Goal: Task Accomplishment & Management: Use online tool/utility

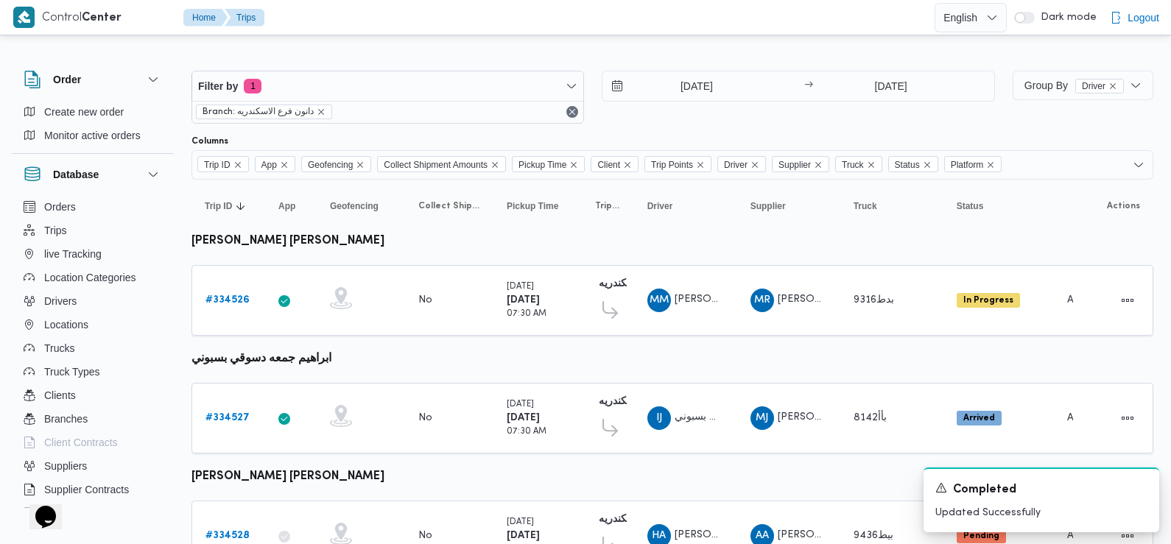
click at [689, 66] on div "Filter by 1 Branch: دانون فرع الاسكندريه [DATE] → [DATE]" at bounding box center [593, 97] width 821 height 71
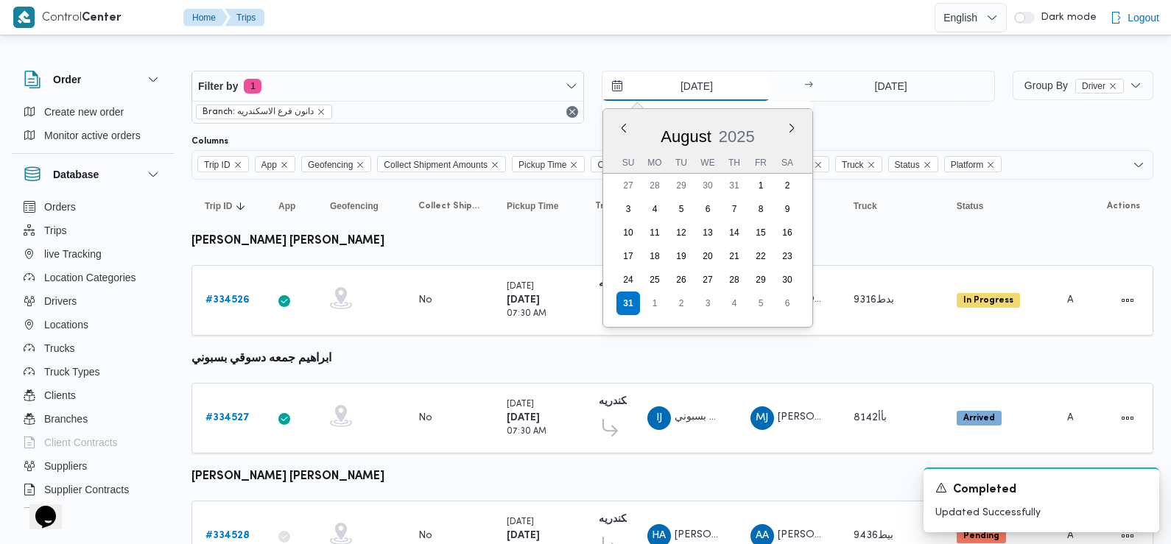
click at [687, 87] on input "[DATE]" at bounding box center [685, 85] width 167 height 29
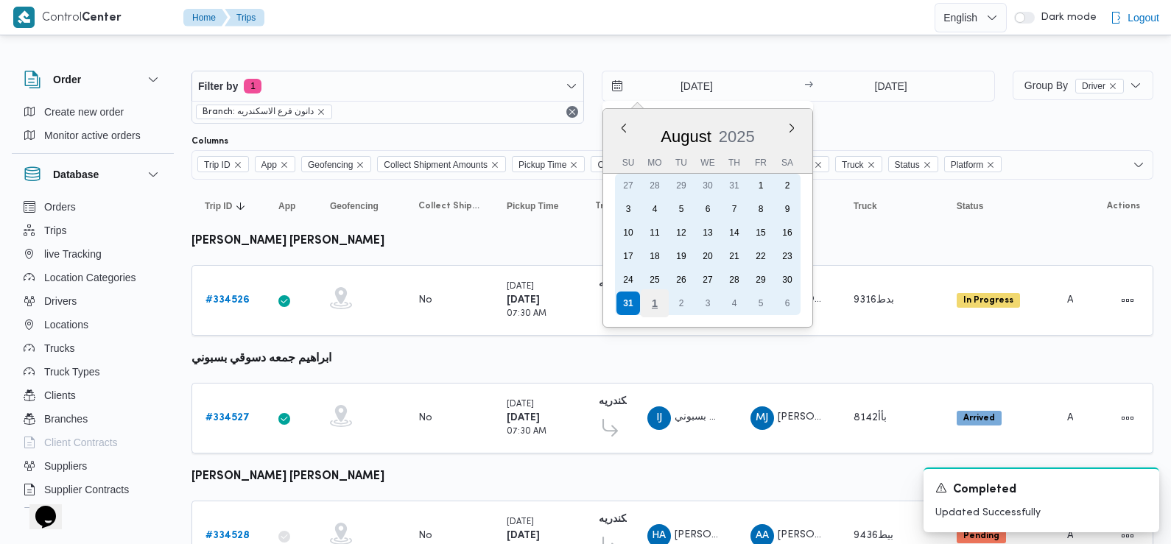
click at [662, 304] on div "1" at bounding box center [655, 303] width 28 height 28
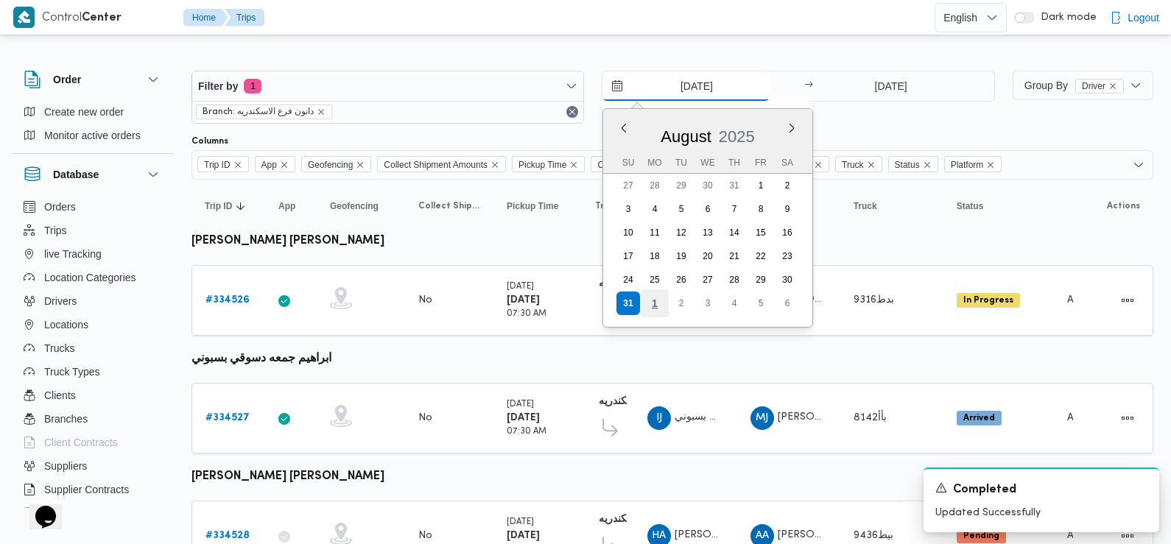
type input "[DATE]"
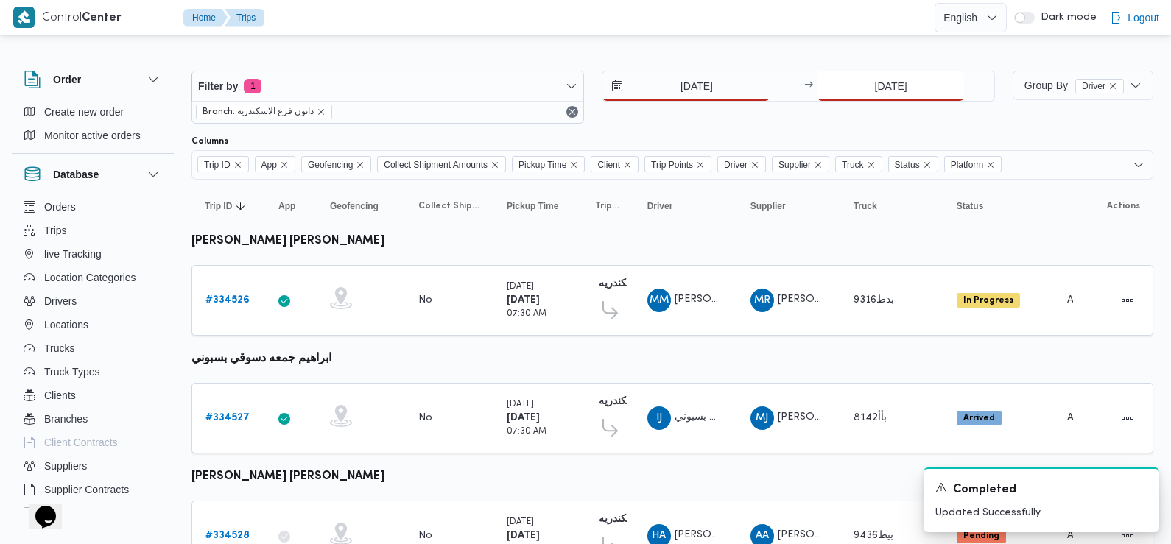
click at [890, 78] on input "[DATE]" at bounding box center [890, 85] width 147 height 29
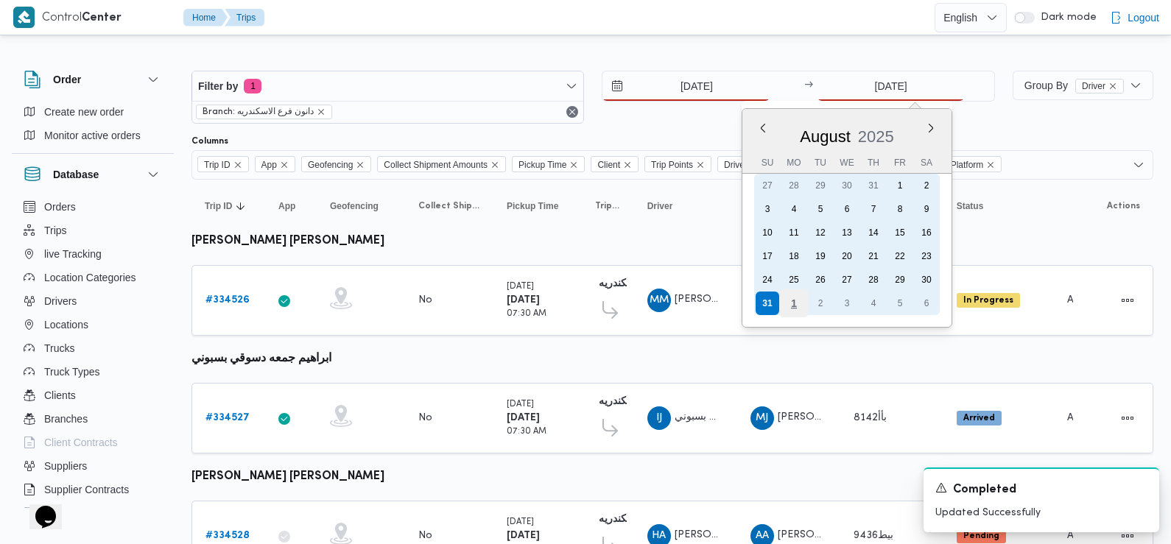
click at [798, 301] on div "1" at bounding box center [794, 303] width 28 height 28
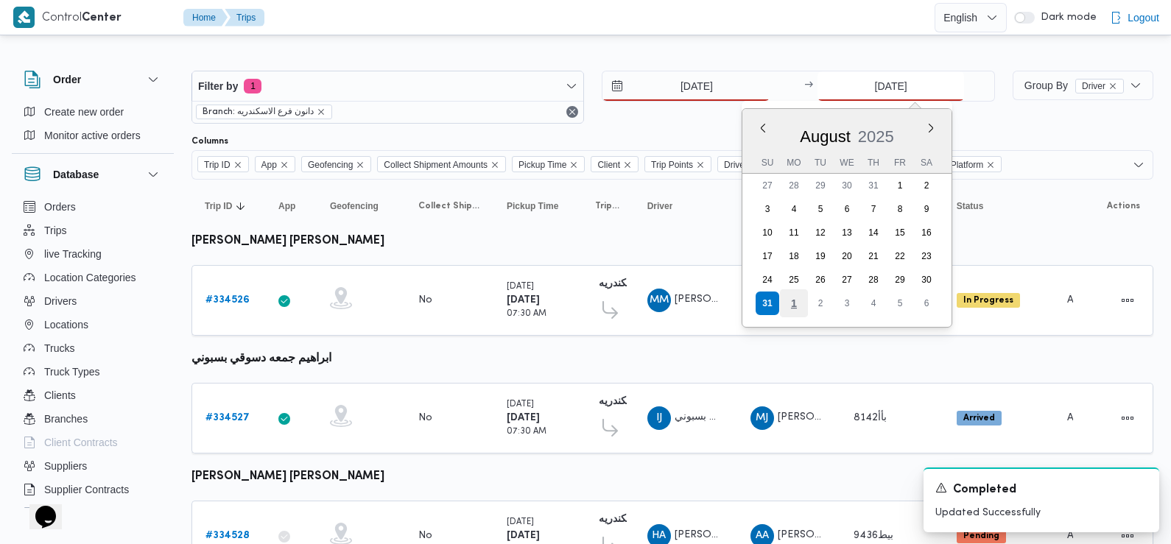
type input "[DATE]"
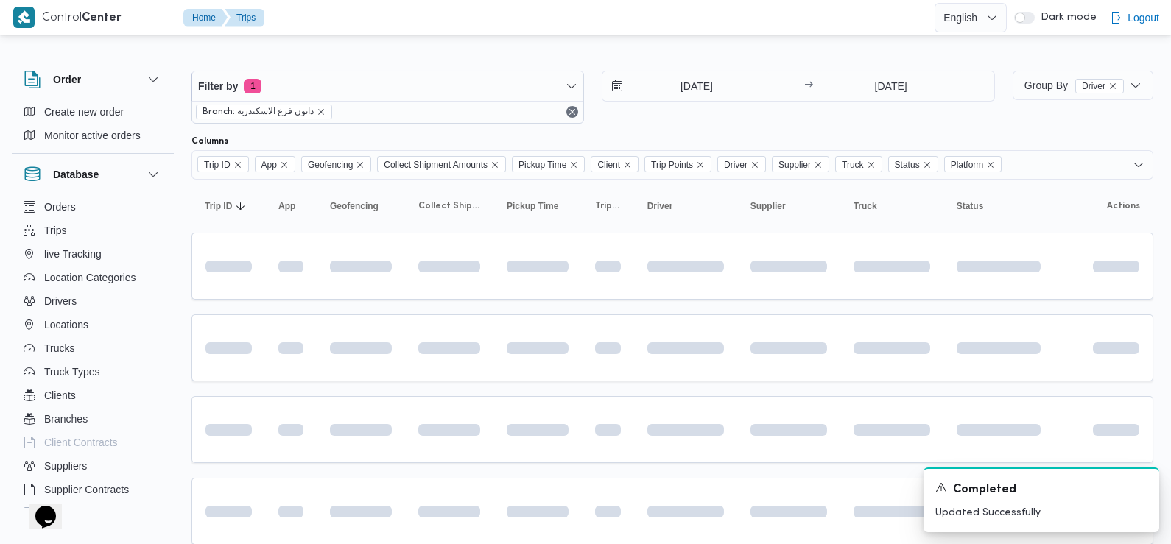
click at [742, 121] on div "[DATE] → [DATE]" at bounding box center [798, 97] width 392 height 53
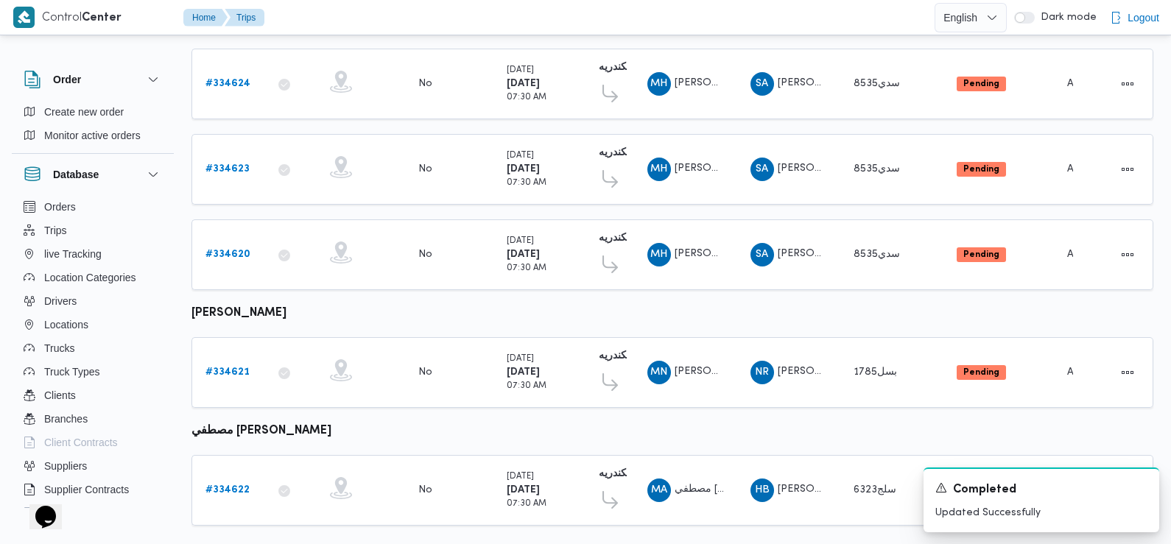
scroll to position [1172, 0]
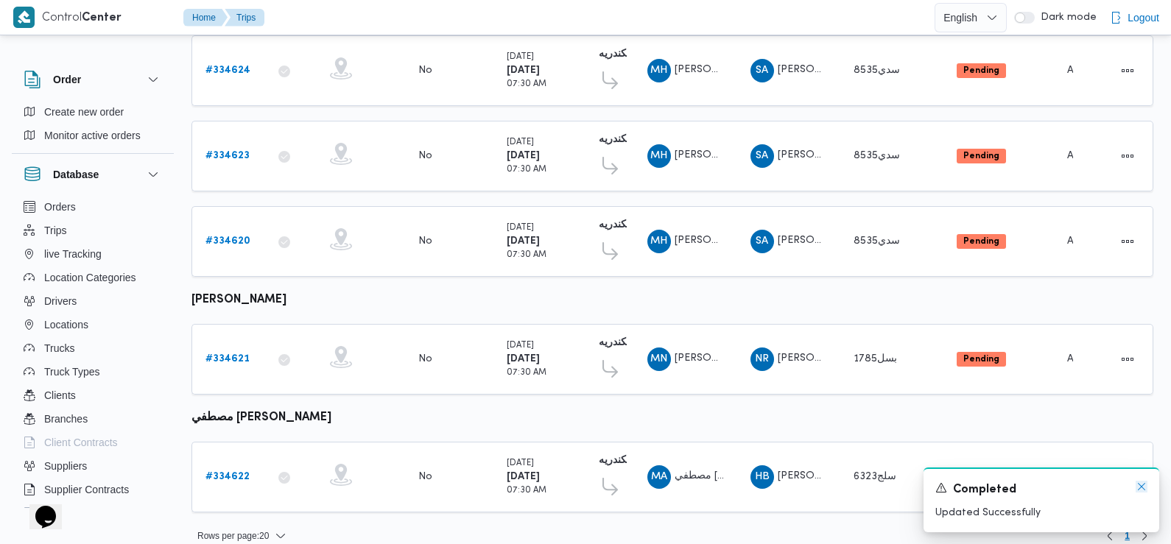
click at [1141, 490] on icon "Dismiss toast" at bounding box center [1141, 487] width 12 height 12
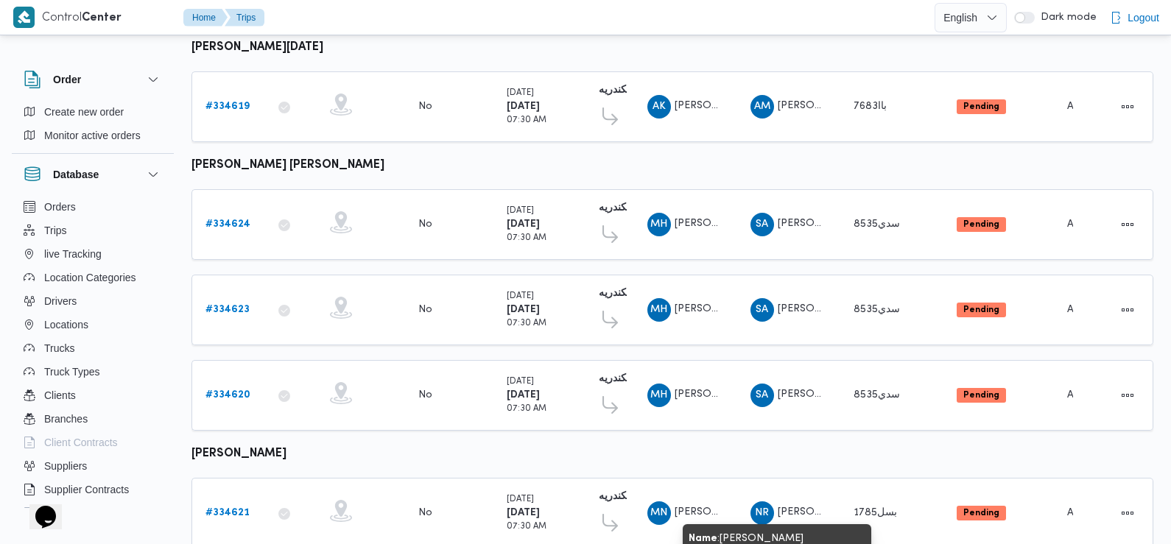
scroll to position [1005, 0]
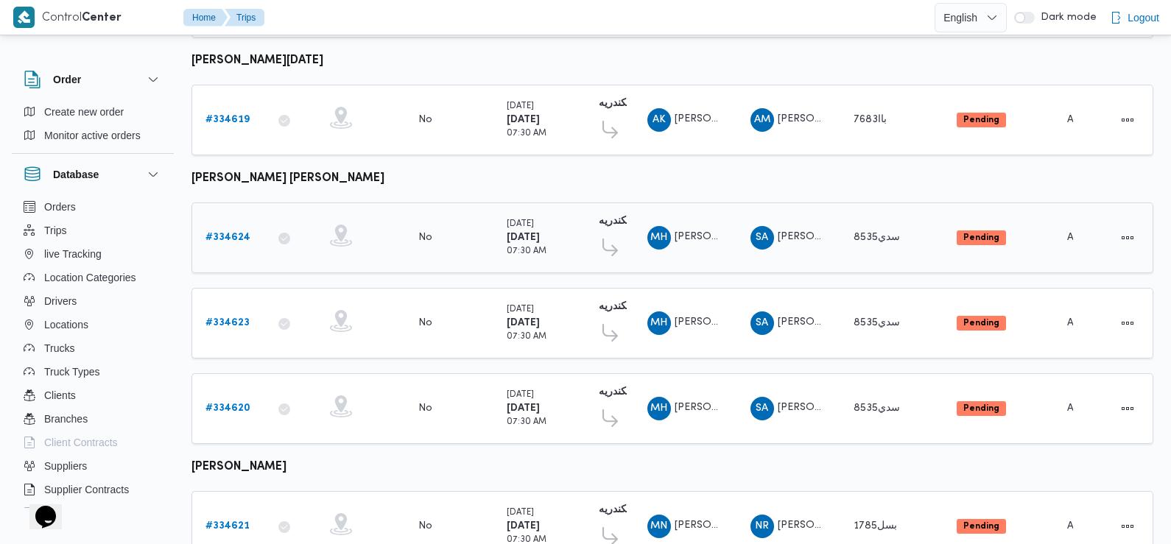
click at [225, 233] on b "# 334624" at bounding box center [227, 238] width 45 height 10
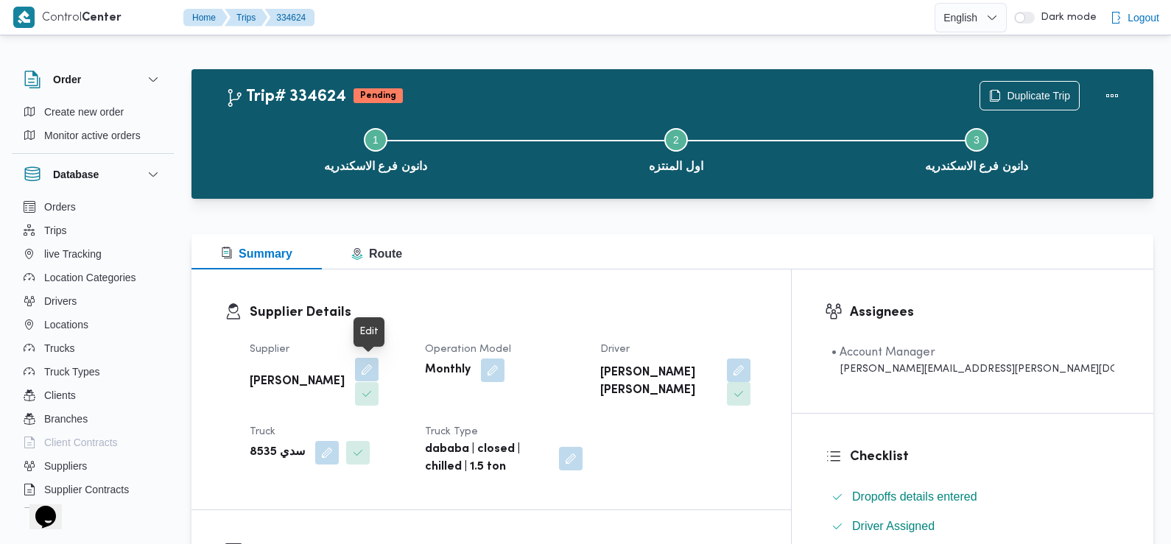
click at [370, 373] on button "button" at bounding box center [367, 370] width 24 height 24
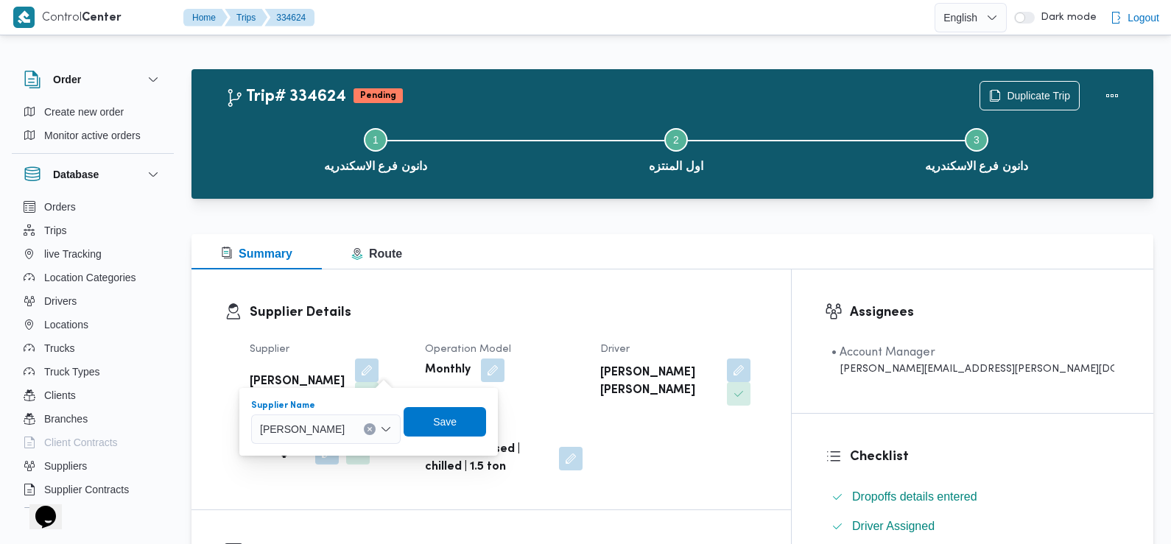
click at [337, 430] on span "[PERSON_NAME]" at bounding box center [302, 428] width 85 height 16
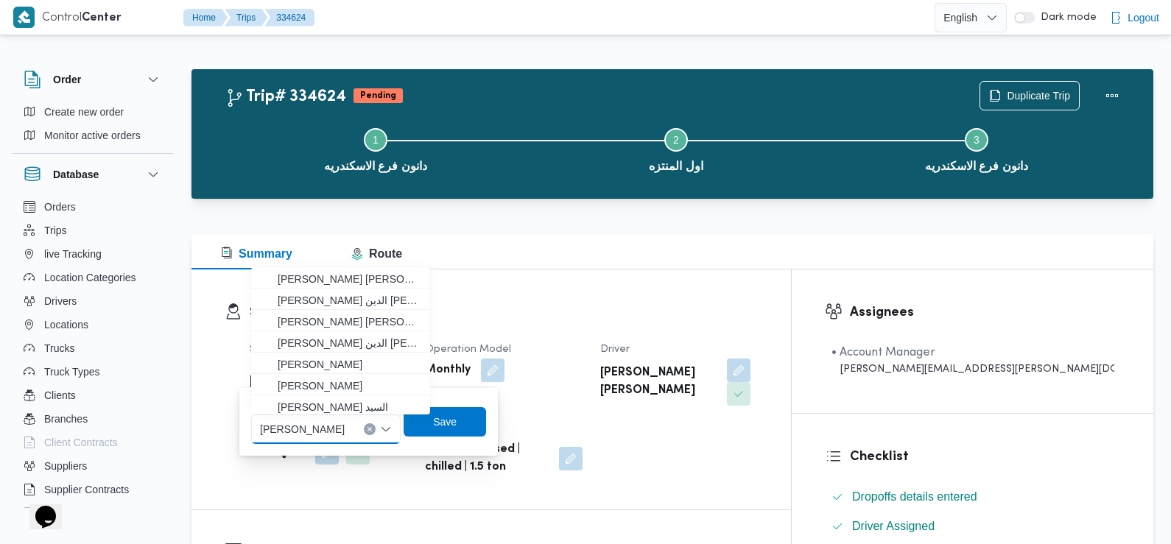
paste input "[PERSON_NAME]"
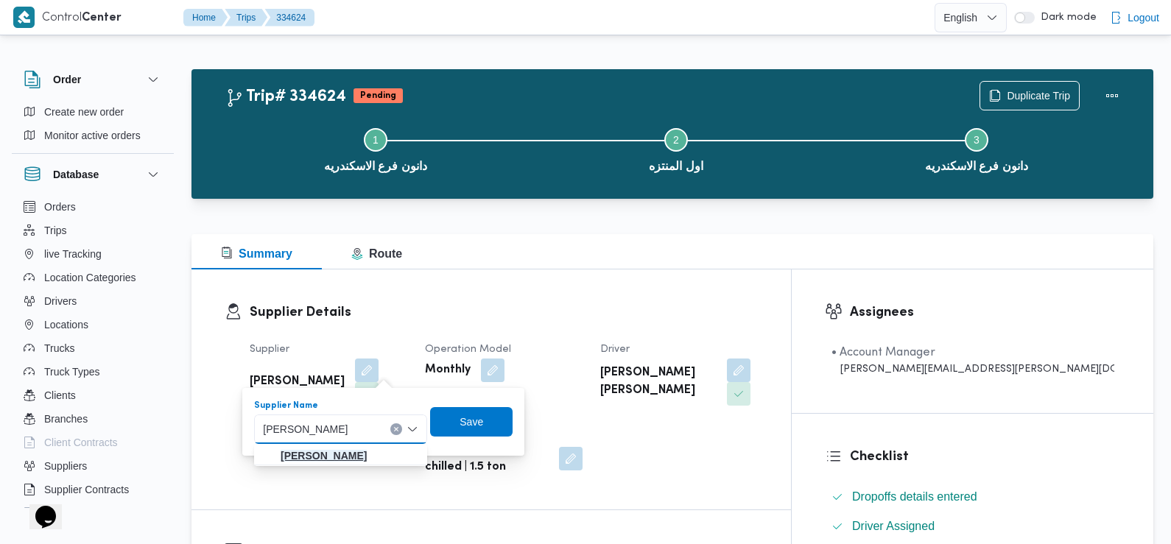
type input "[PERSON_NAME]"
click at [367, 459] on mark "[PERSON_NAME]" at bounding box center [324, 456] width 86 height 12
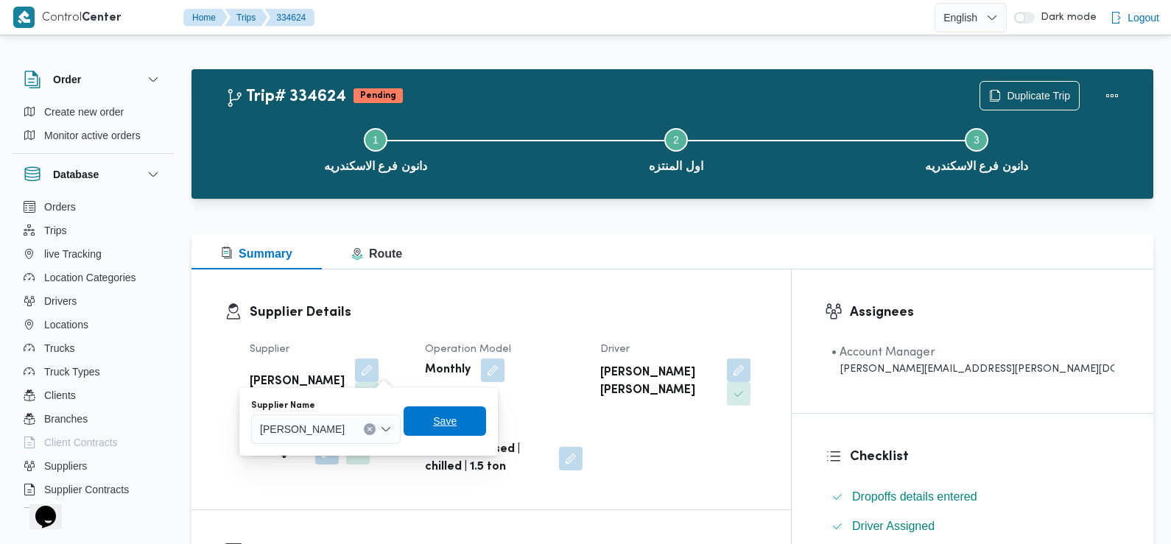
click at [457, 421] on span "Save" at bounding box center [445, 421] width 24 height 18
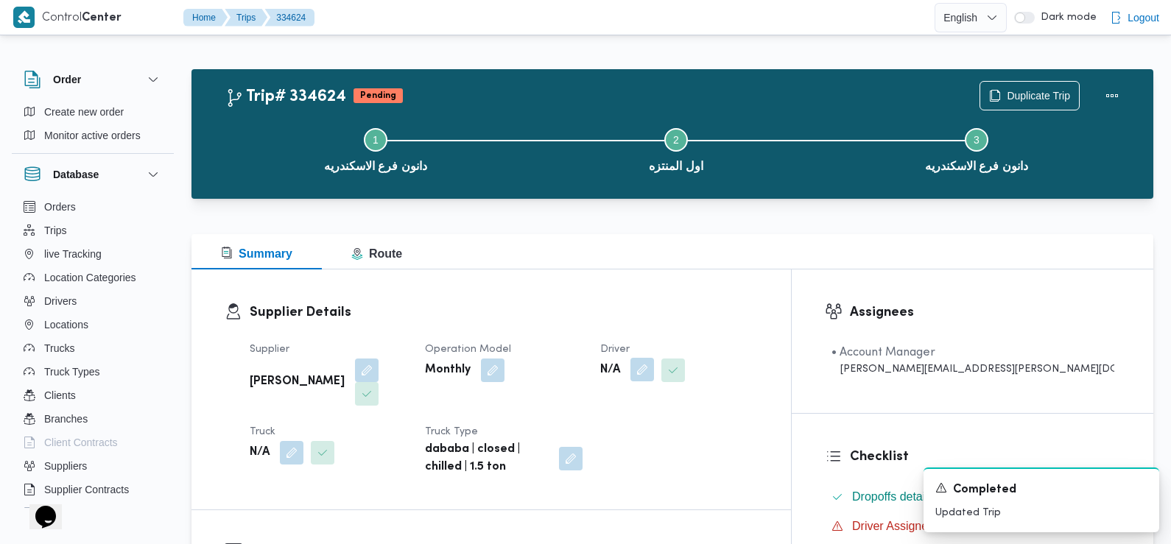
click at [654, 381] on button "button" at bounding box center [642, 370] width 24 height 24
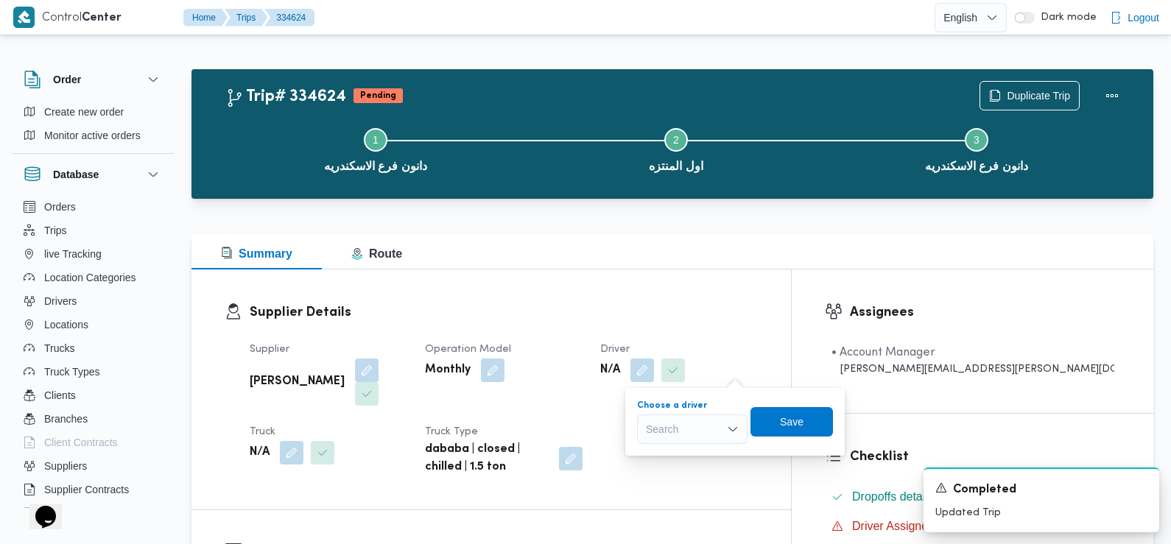
click at [716, 422] on div "Search" at bounding box center [692, 429] width 110 height 29
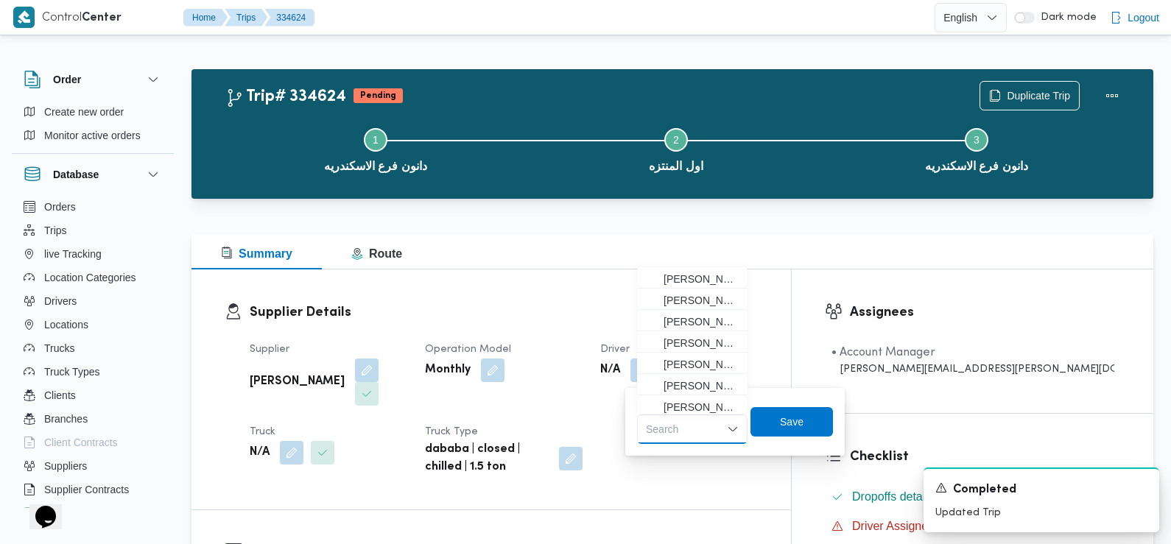
paste input "[PERSON_NAME] [PERSON_NAME]"
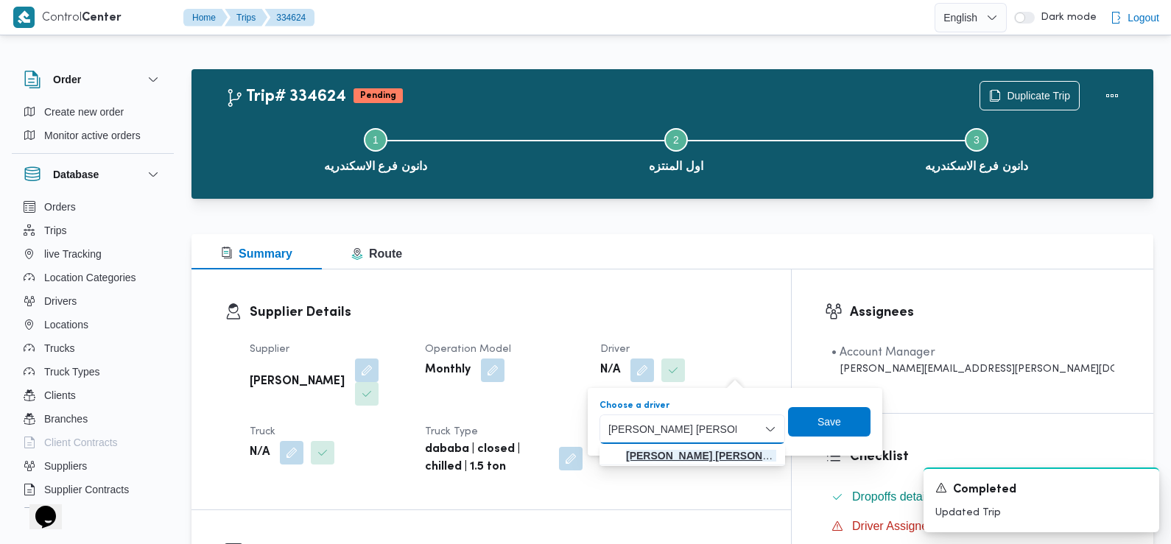
type input "[PERSON_NAME] [PERSON_NAME]"
click at [719, 462] on mark "[PERSON_NAME] [PERSON_NAME]" at bounding box center [714, 456] width 176 height 12
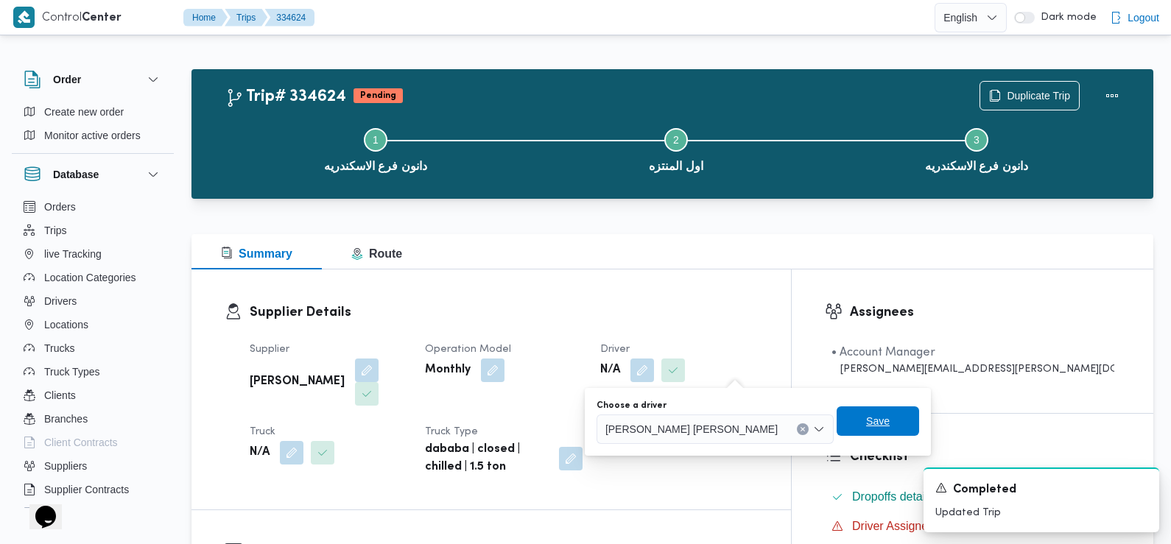
click at [837, 426] on span "Save" at bounding box center [878, 420] width 82 height 29
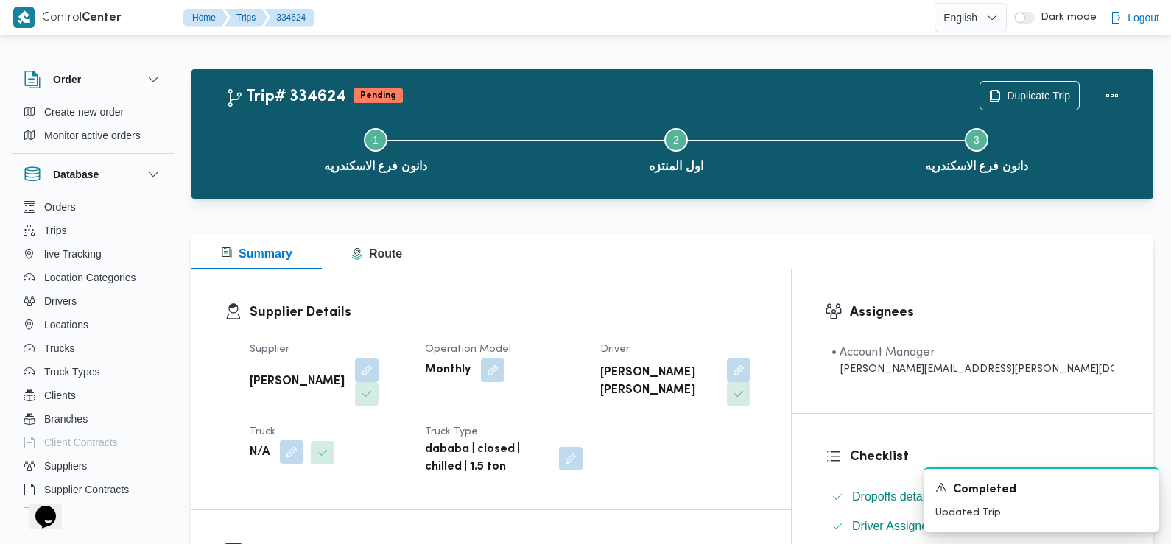
click at [294, 440] on button "button" at bounding box center [292, 452] width 24 height 24
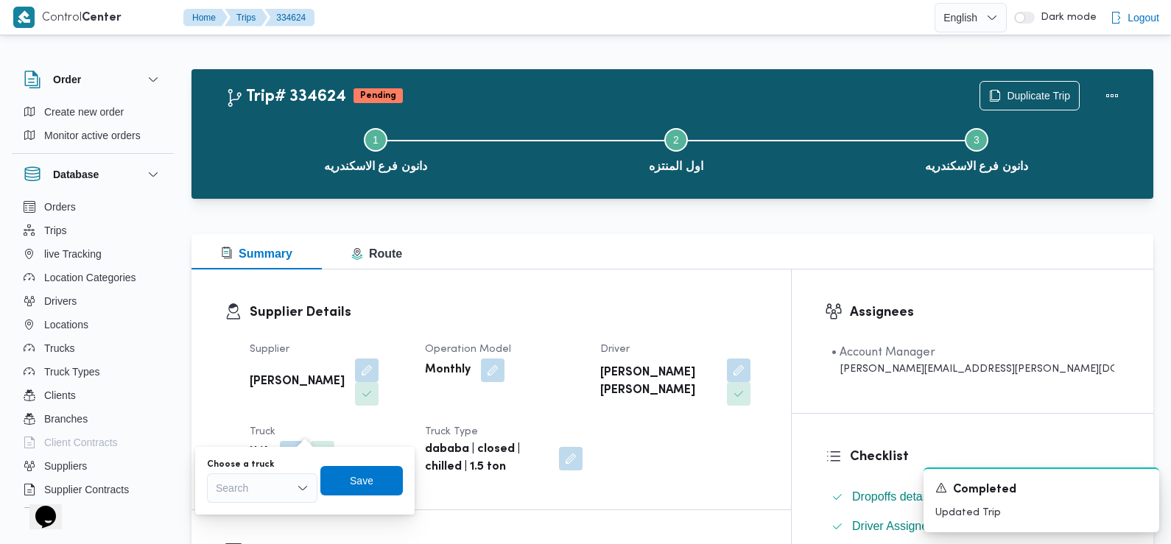
click at [264, 481] on div "Search" at bounding box center [262, 487] width 110 height 29
paste input "9723"
type input "9723"
click at [278, 510] on span "سلم 9723 | null" at bounding box center [270, 515] width 75 height 18
click at [392, 477] on span "Save" at bounding box center [372, 479] width 82 height 29
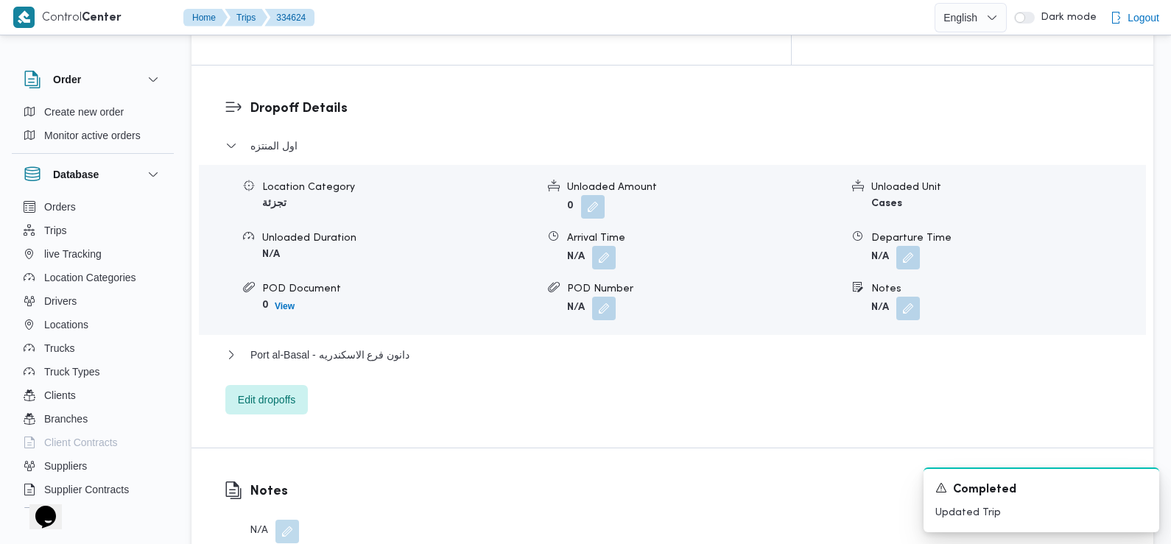
scroll to position [1228, 0]
click at [268, 384] on span "Edit dropoffs" at bounding box center [266, 398] width 82 height 29
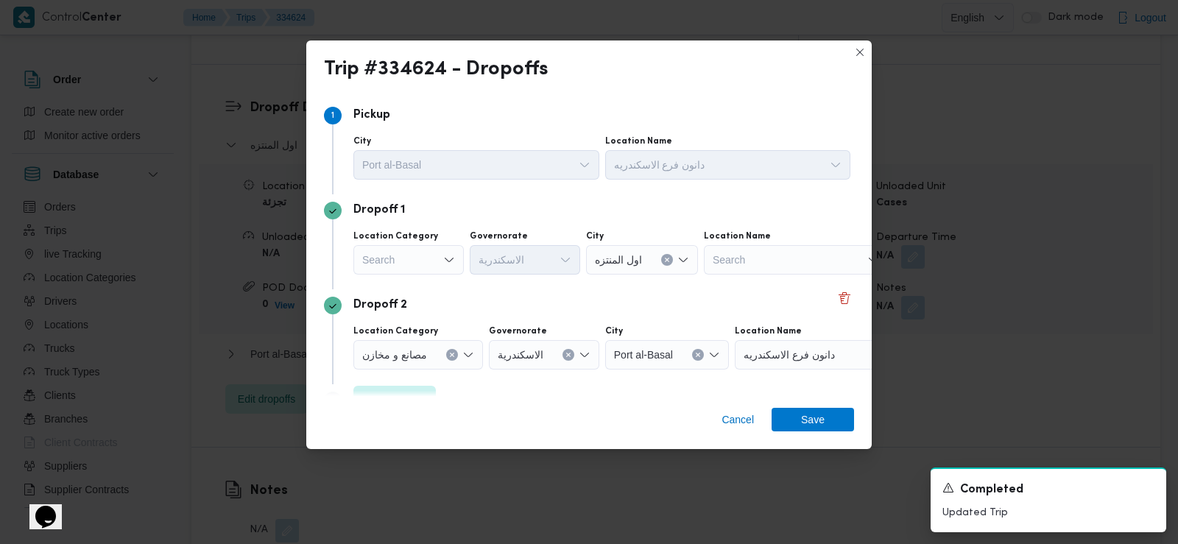
click at [415, 257] on div "Search" at bounding box center [408, 259] width 110 height 29
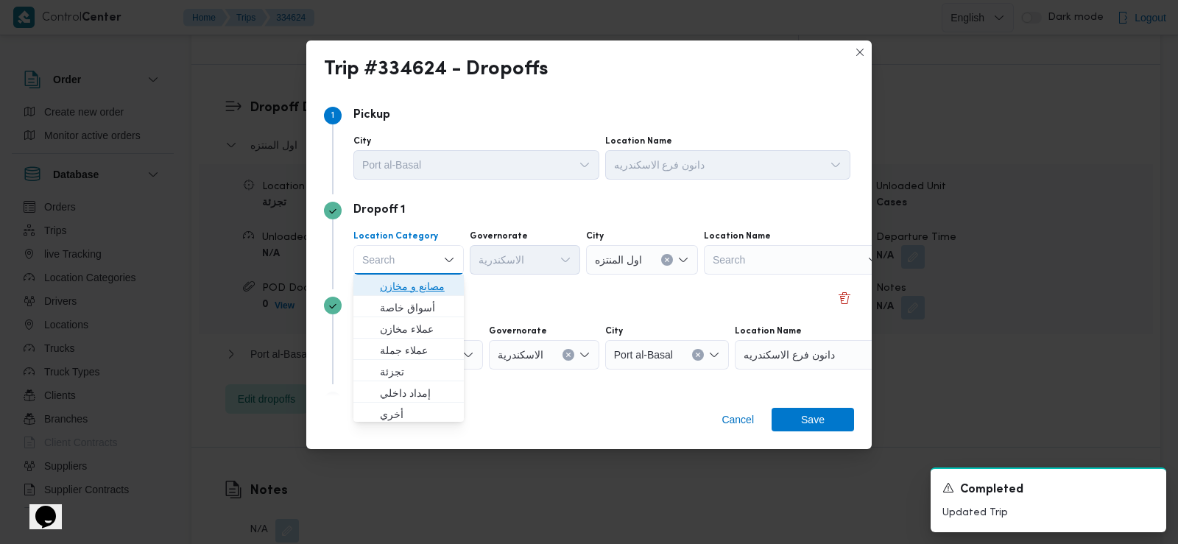
click at [415, 281] on span "مصانع و مخازن" at bounding box center [417, 287] width 75 height 18
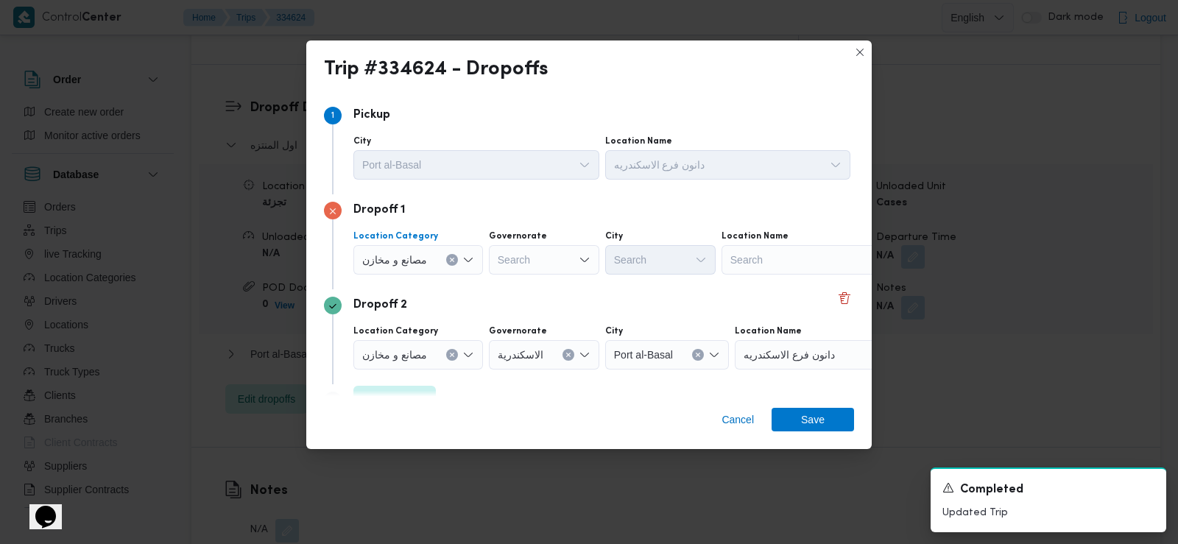
click at [415, 264] on span "مصانع و مخازن" at bounding box center [394, 259] width 65 height 16
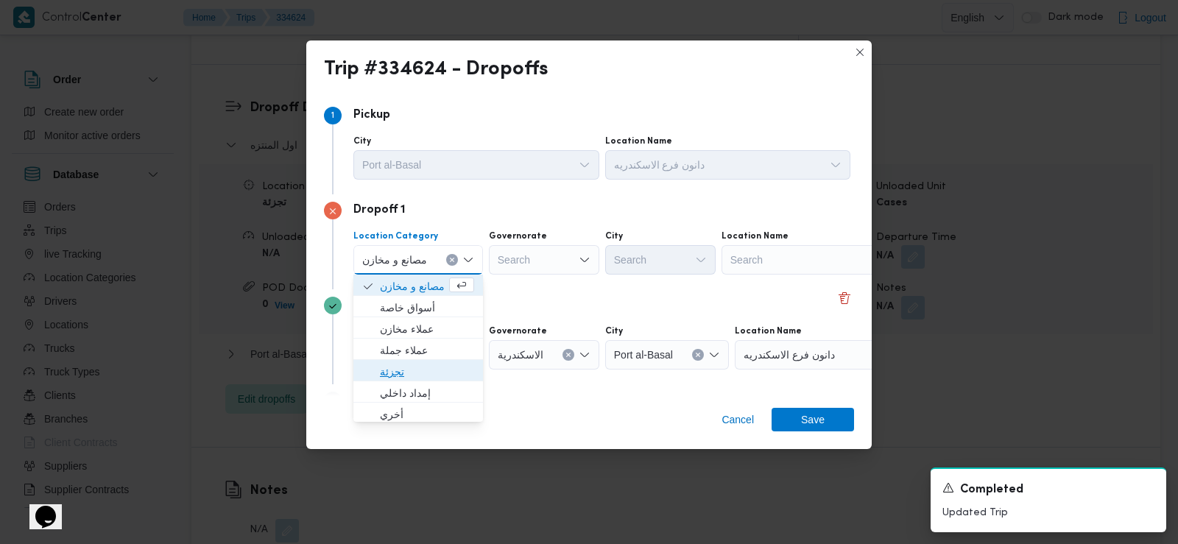
click at [420, 364] on span "تجزئة" at bounding box center [427, 372] width 94 height 18
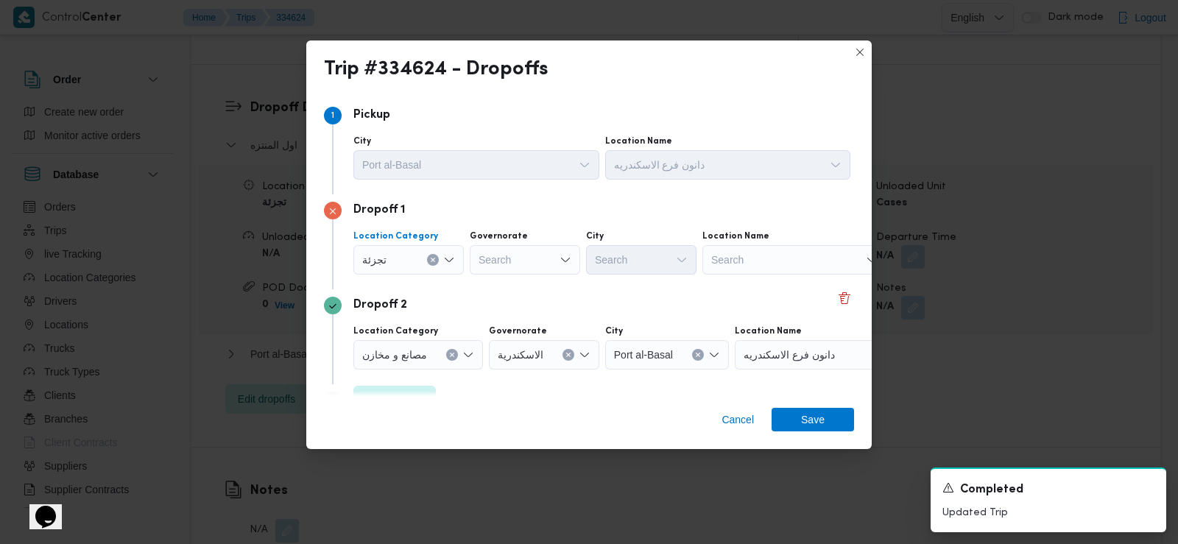
click at [515, 257] on div "Search" at bounding box center [525, 259] width 110 height 29
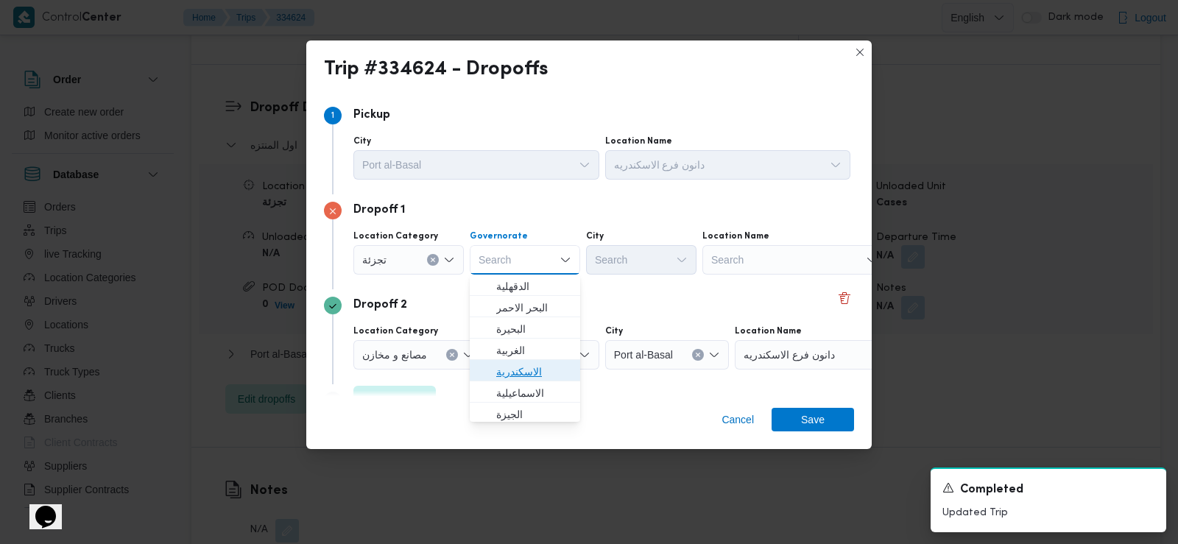
drag, startPoint x: 513, startPoint y: 370, endPoint x: 490, endPoint y: 373, distance: 23.8
click at [490, 373] on icon "button" at bounding box center [485, 372] width 12 height 12
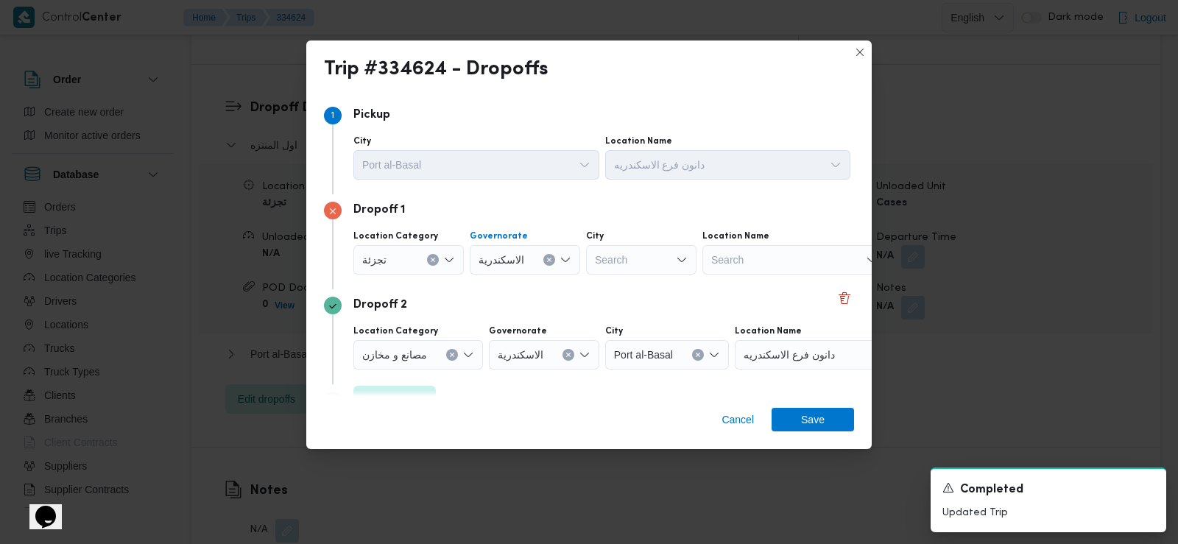
click at [632, 255] on div "Search" at bounding box center [641, 259] width 110 height 29
type input "سيد"
click at [636, 282] on span "قسم [PERSON_NAME]" at bounding box center [650, 287] width 75 height 18
click at [795, 413] on span "Save" at bounding box center [813, 419] width 82 height 24
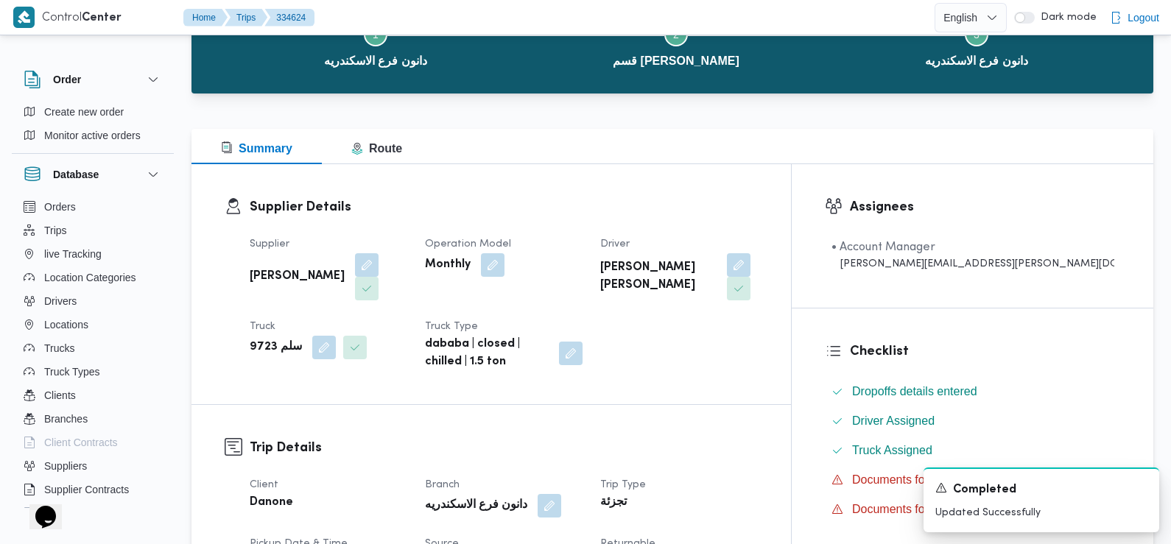
scroll to position [0, 0]
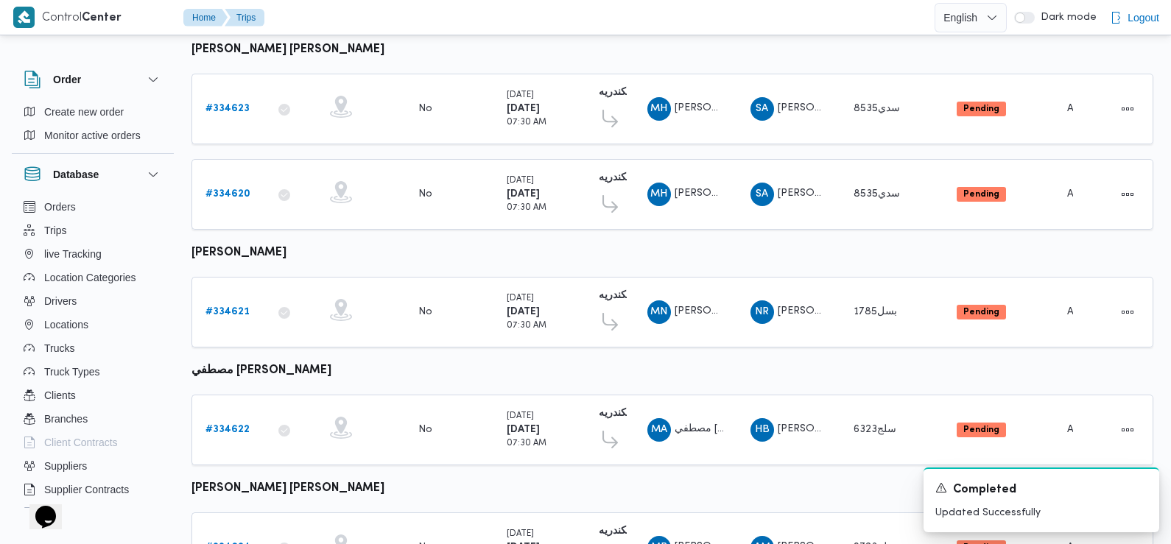
scroll to position [1092, 0]
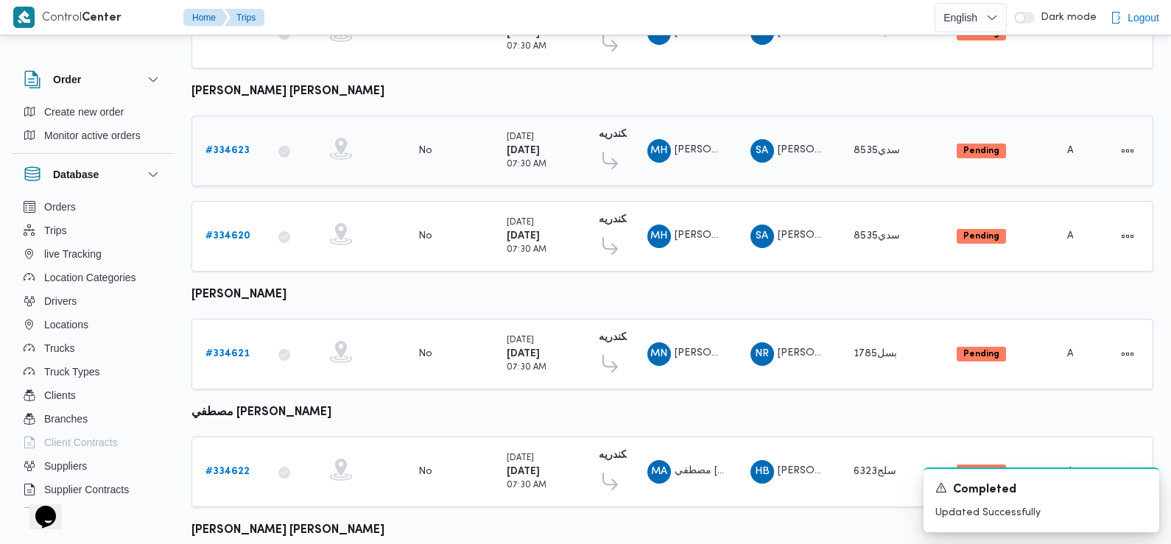
click at [233, 146] on b "# 334623" at bounding box center [227, 151] width 44 height 10
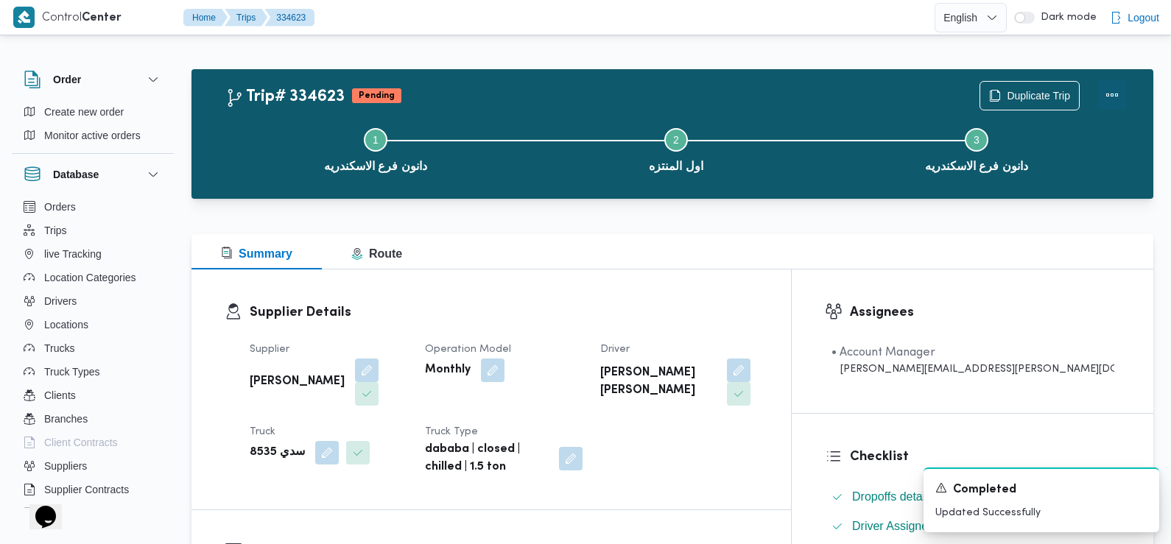
click at [1114, 98] on button "Actions" at bounding box center [1111, 94] width 29 height 29
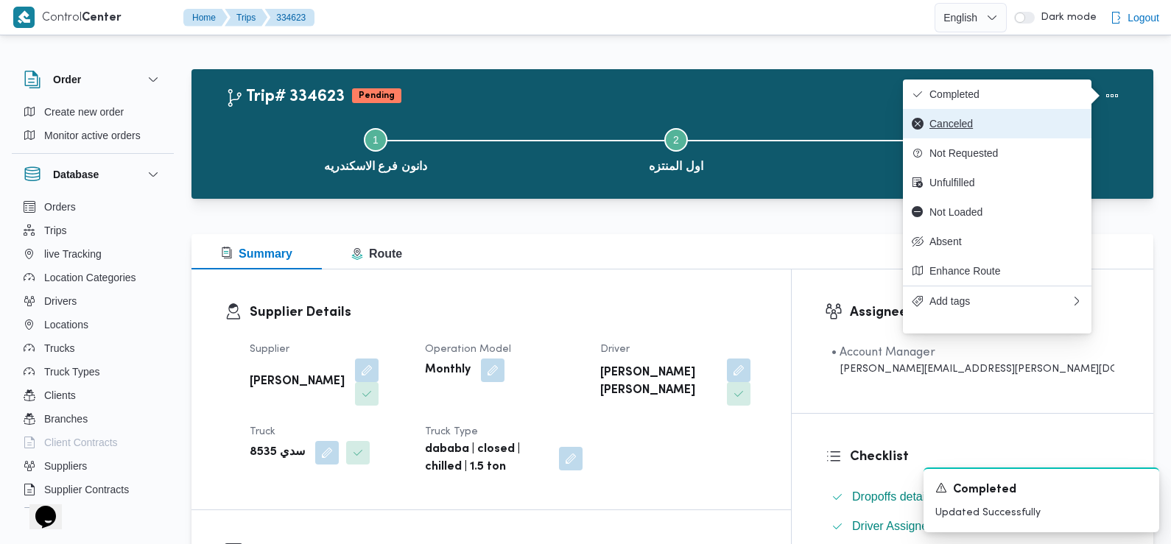
click at [967, 138] on button "Canceled" at bounding box center [997, 123] width 189 height 29
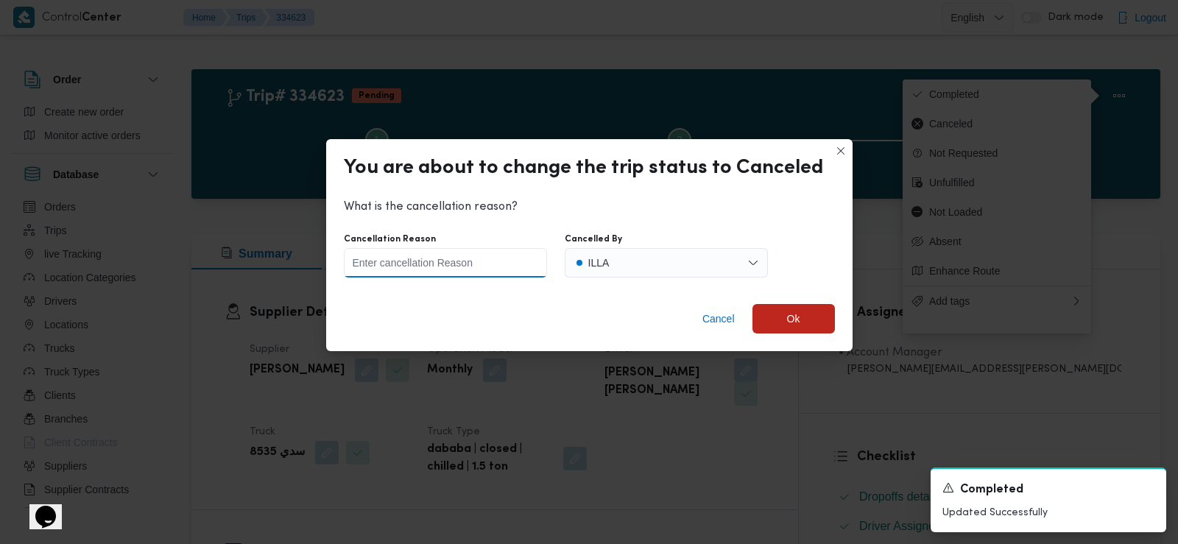
click at [515, 261] on input "Cancellation Reason" at bounding box center [445, 262] width 203 height 29
type input "WRONG DATA"
click at [796, 325] on span "Ok" at bounding box center [793, 318] width 13 height 18
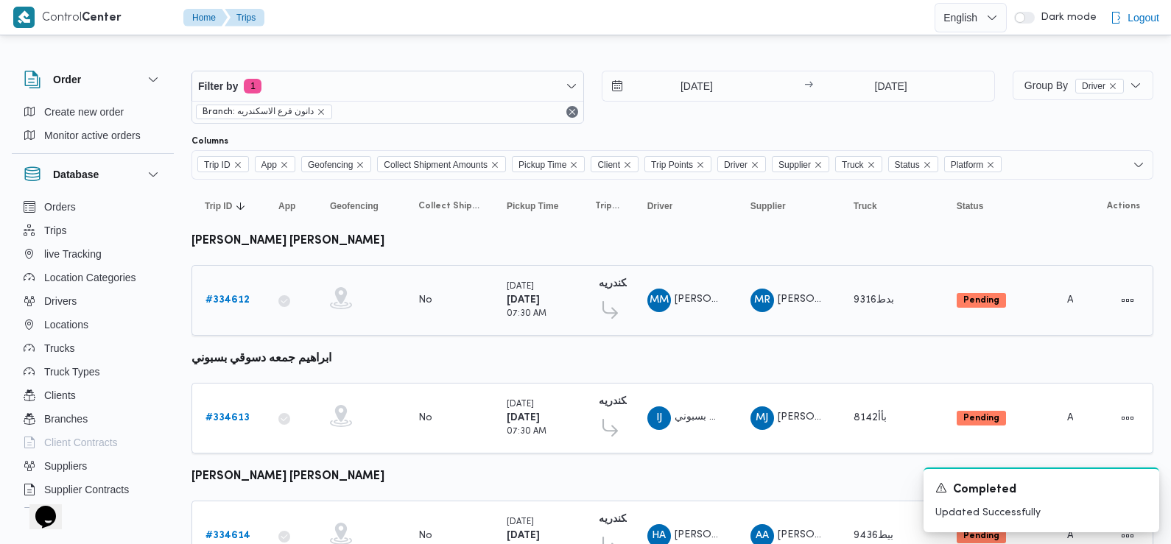
click at [221, 292] on link "# 334612" at bounding box center [227, 301] width 44 height 18
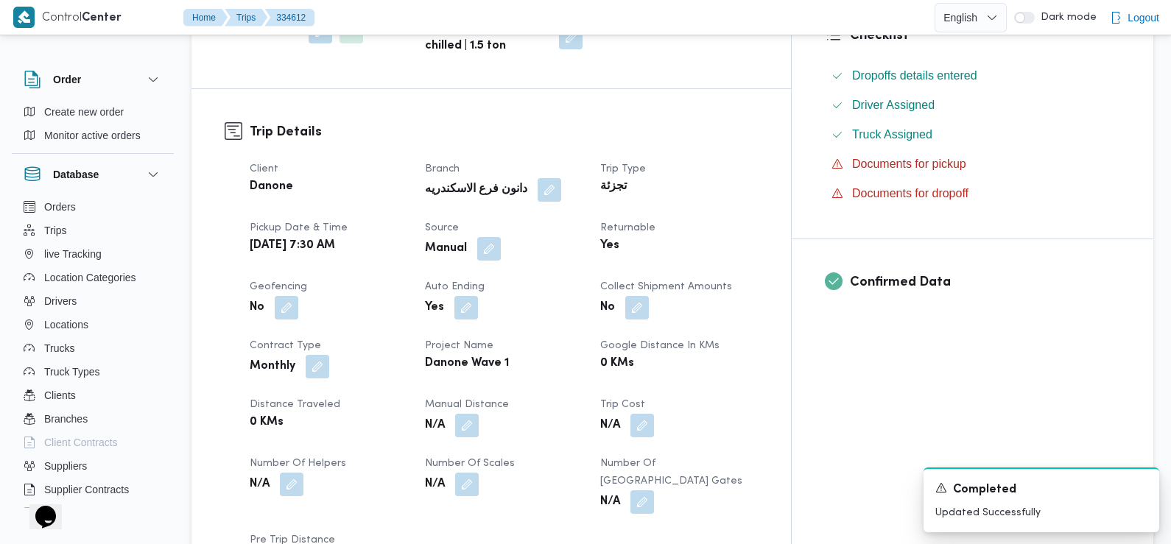
scroll to position [422, 0]
click at [509, 354] on b "Danone Wave 1" at bounding box center [467, 363] width 84 height 18
click at [582, 337] on dt "Project Name" at bounding box center [504, 346] width 158 height 18
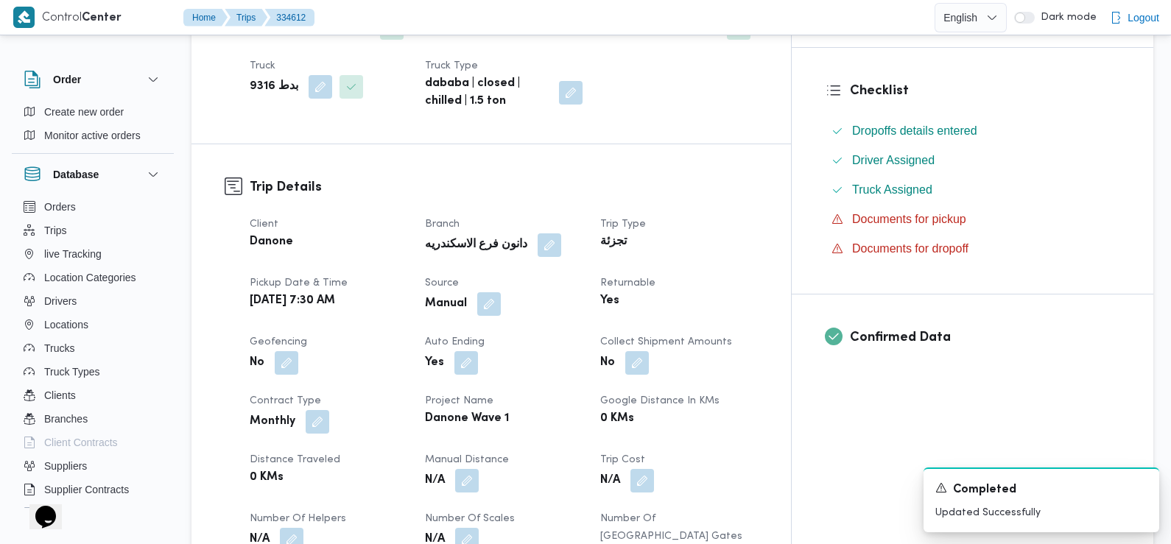
scroll to position [412, 0]
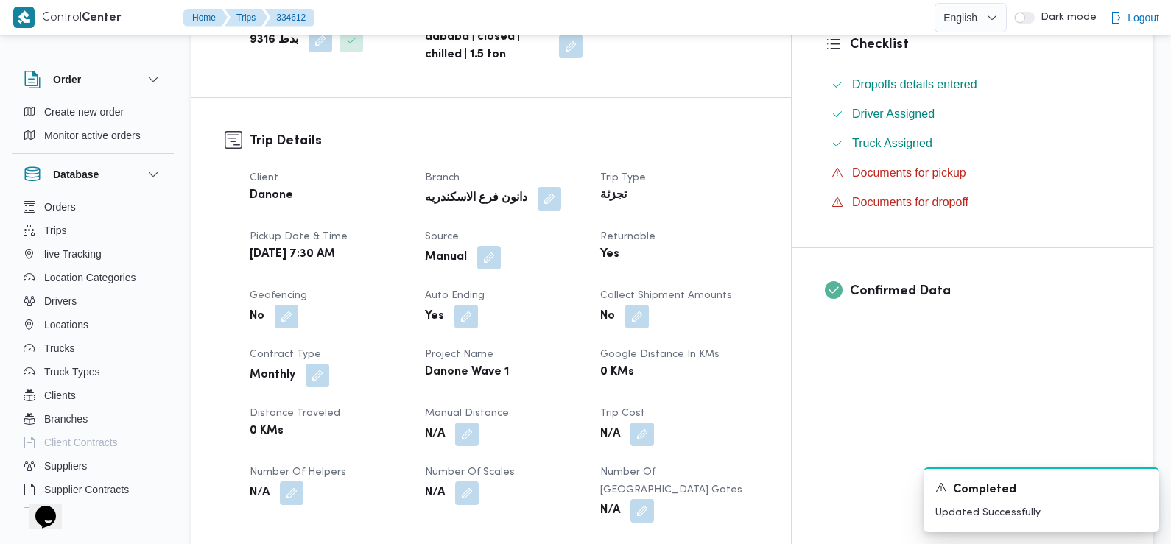
click at [509, 364] on b "Danone Wave 1" at bounding box center [467, 373] width 84 height 18
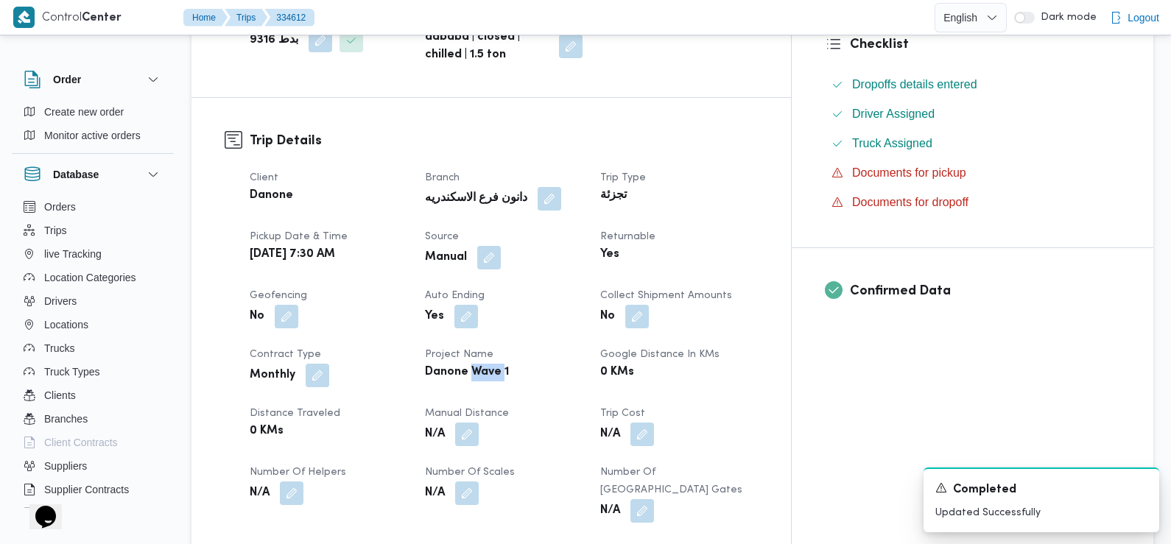
click at [509, 364] on b "Danone Wave 1" at bounding box center [467, 373] width 84 height 18
click at [399, 362] on div "Monthly" at bounding box center [328, 375] width 161 height 27
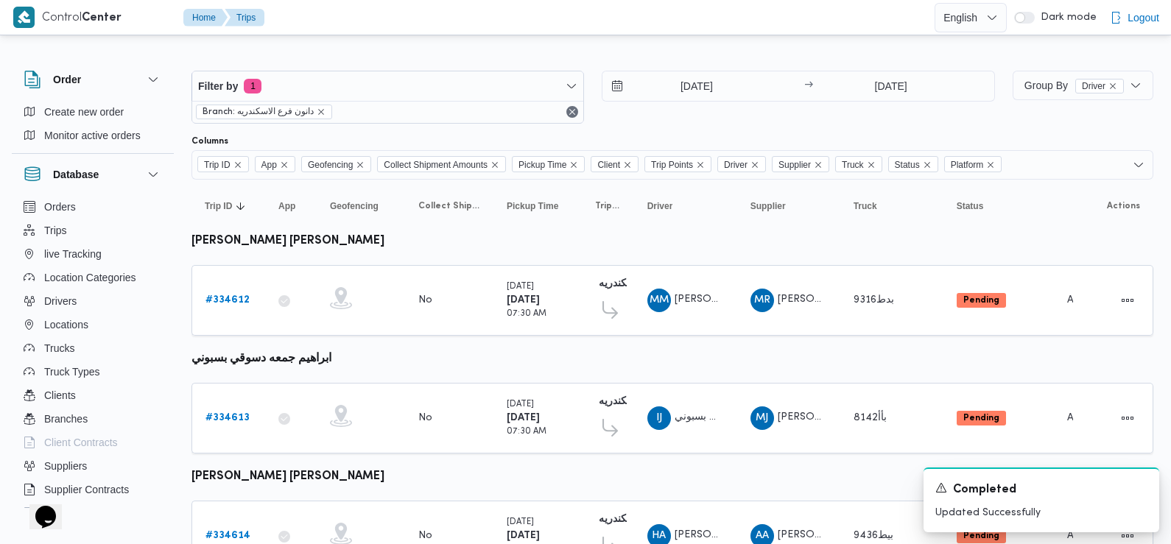
click at [684, 125] on div "Filter by 1 Branch: دانون فرع الاسكندريه [DATE] → [DATE]" at bounding box center [593, 97] width 821 height 71
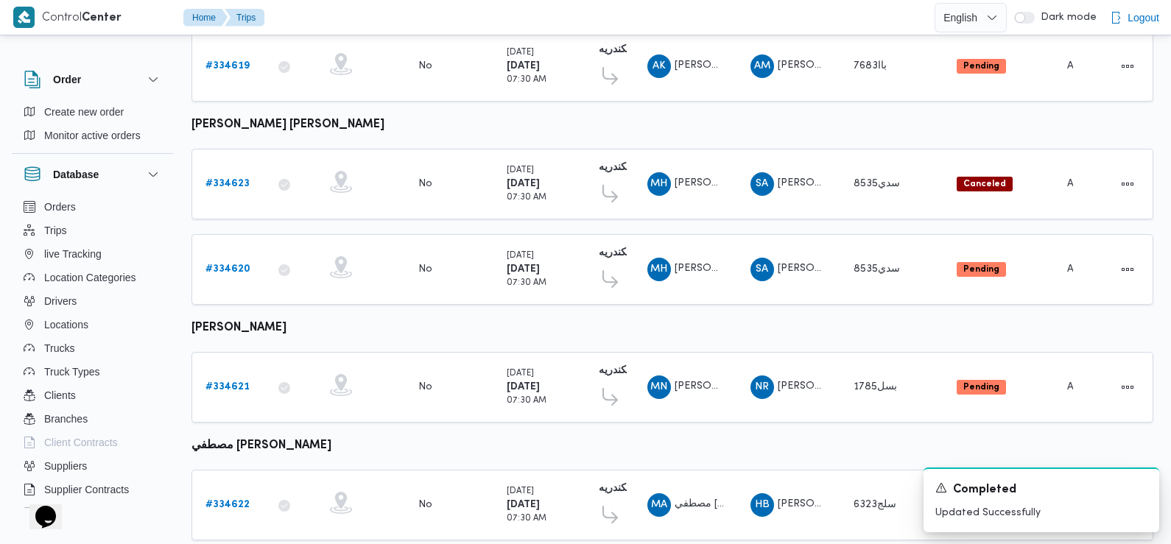
scroll to position [1046, 0]
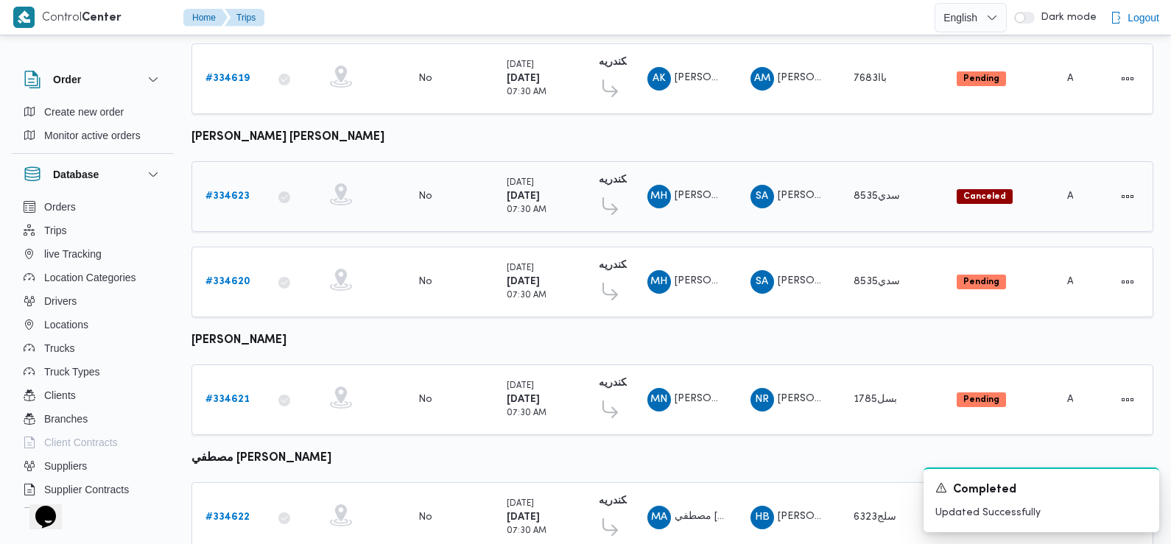
drag, startPoint x: 440, startPoint y: 141, endPoint x: 435, endPoint y: 210, distance: 69.4
drag, startPoint x: 435, startPoint y: 210, endPoint x: 470, endPoint y: 130, distance: 87.4
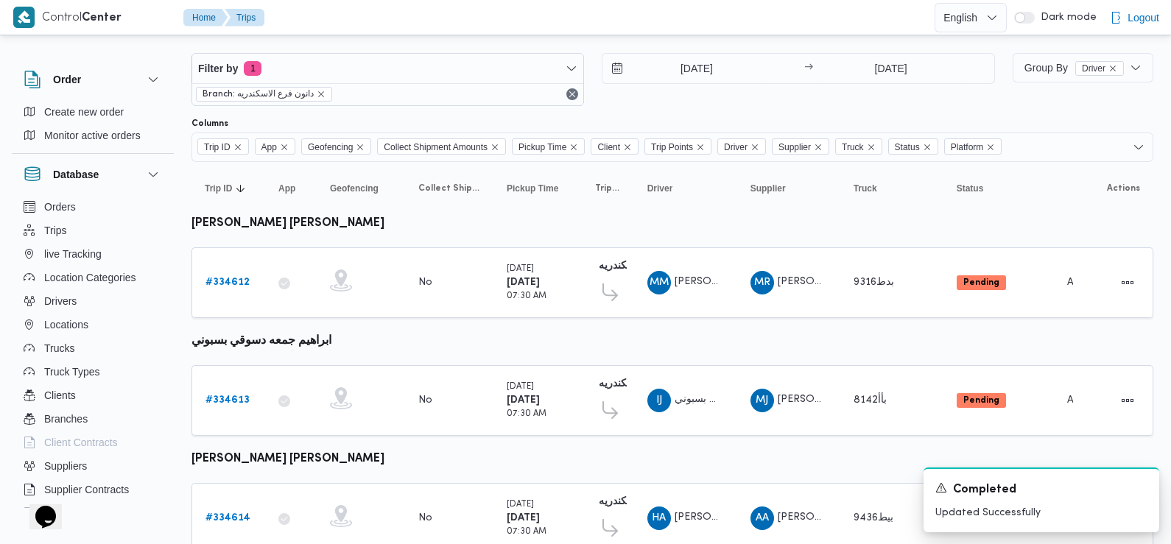
scroll to position [0, 0]
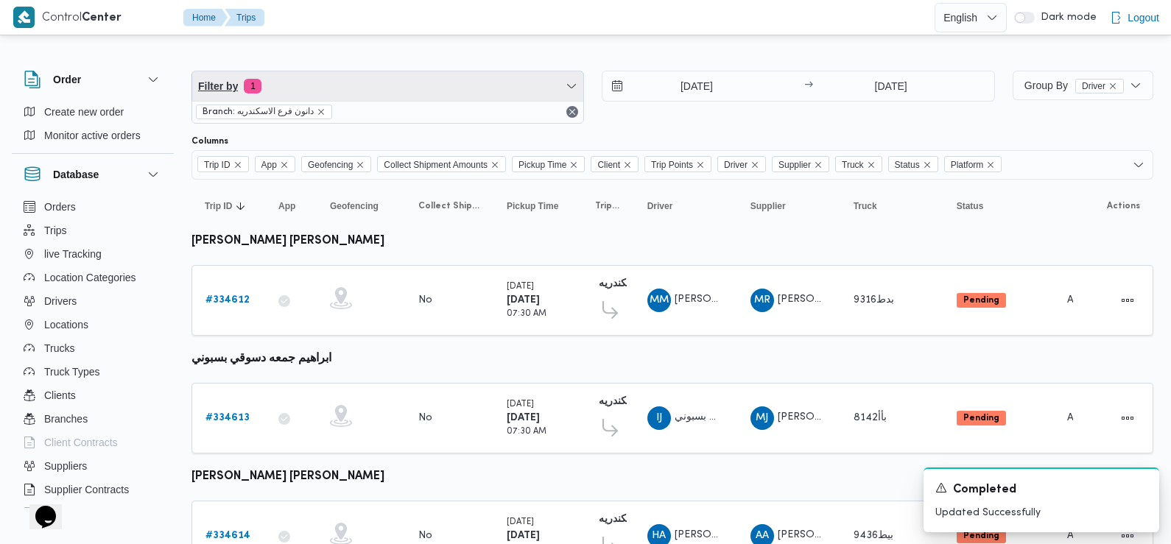
click at [387, 82] on span "Filter by 1" at bounding box center [387, 85] width 391 height 29
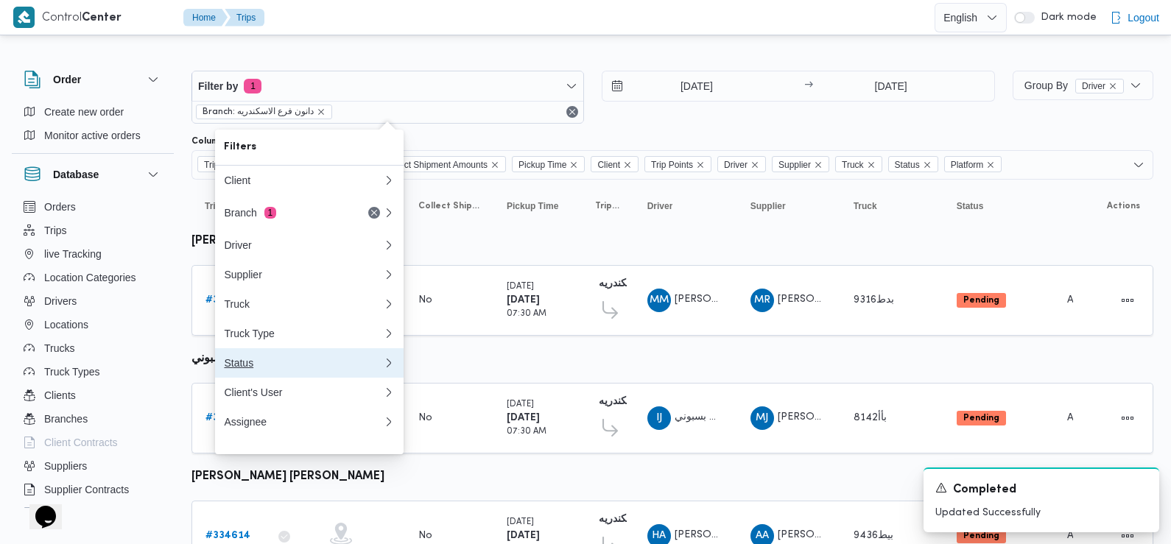
click at [261, 368] on div "Status" at bounding box center [303, 363] width 159 height 12
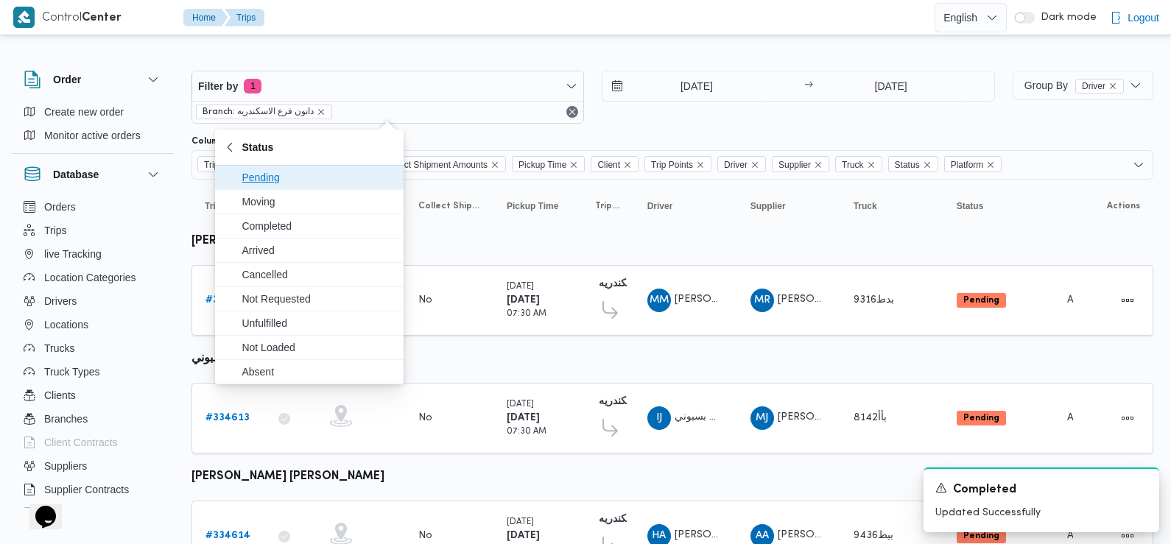
click at [343, 177] on span "Pending" at bounding box center [318, 178] width 153 height 18
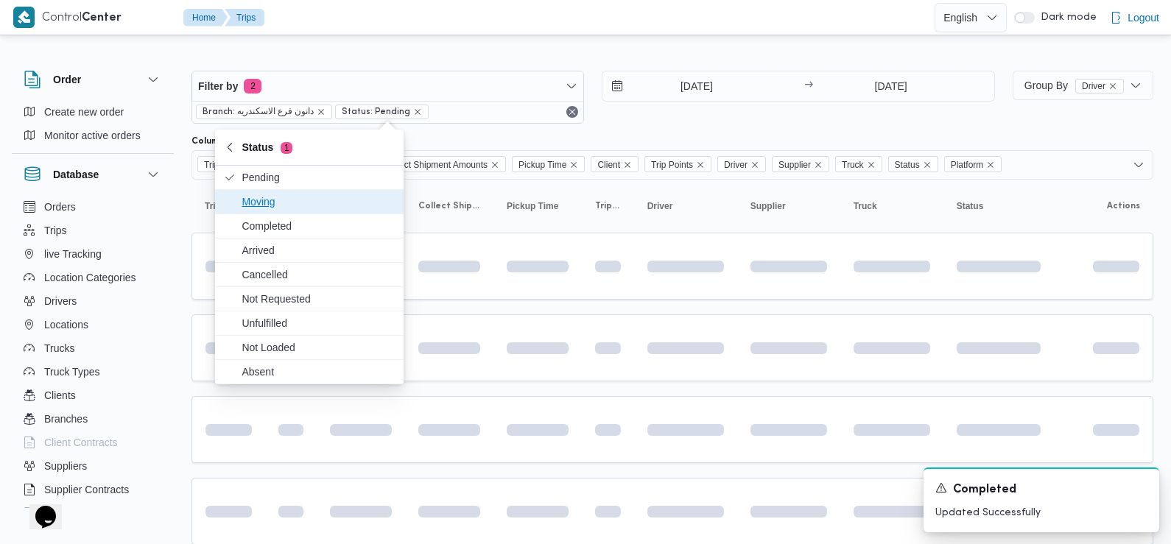
click at [343, 206] on span "Moving" at bounding box center [318, 202] width 153 height 18
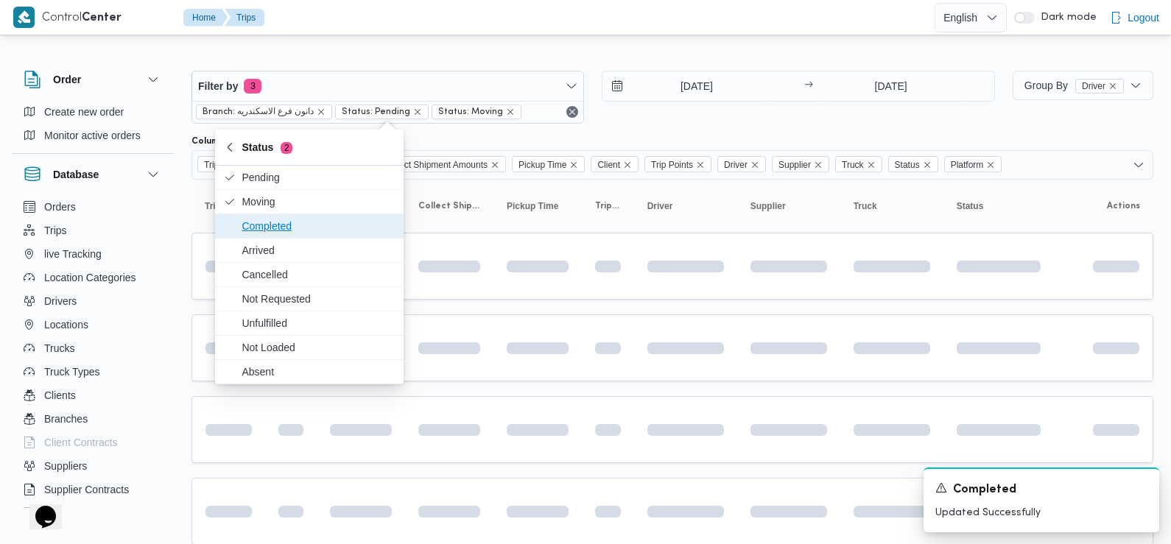
click at [345, 231] on span "Completed" at bounding box center [318, 226] width 153 height 18
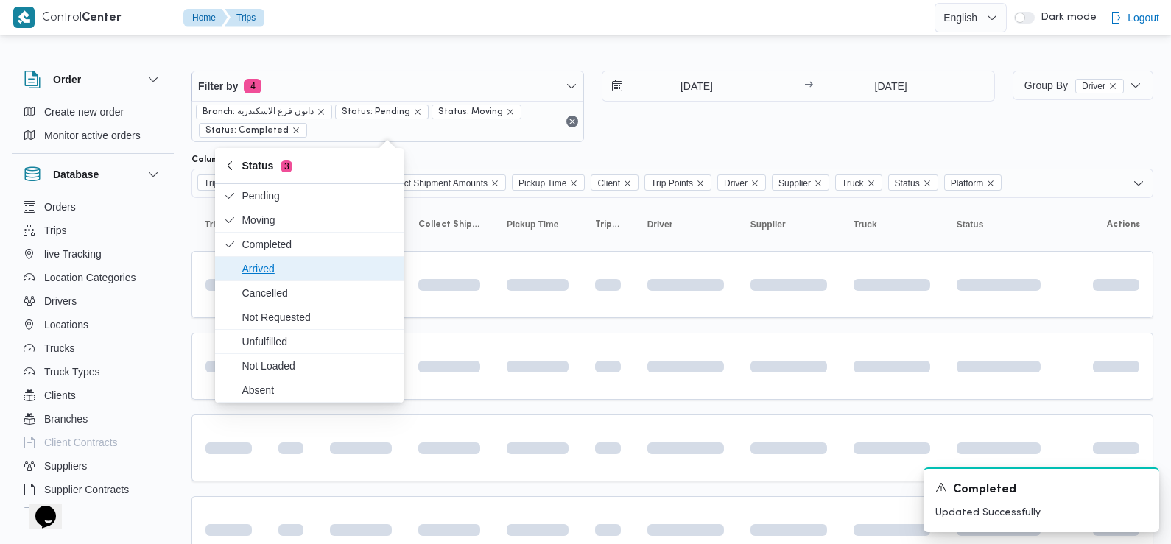
click at [342, 264] on span "Arrived" at bounding box center [318, 269] width 153 height 18
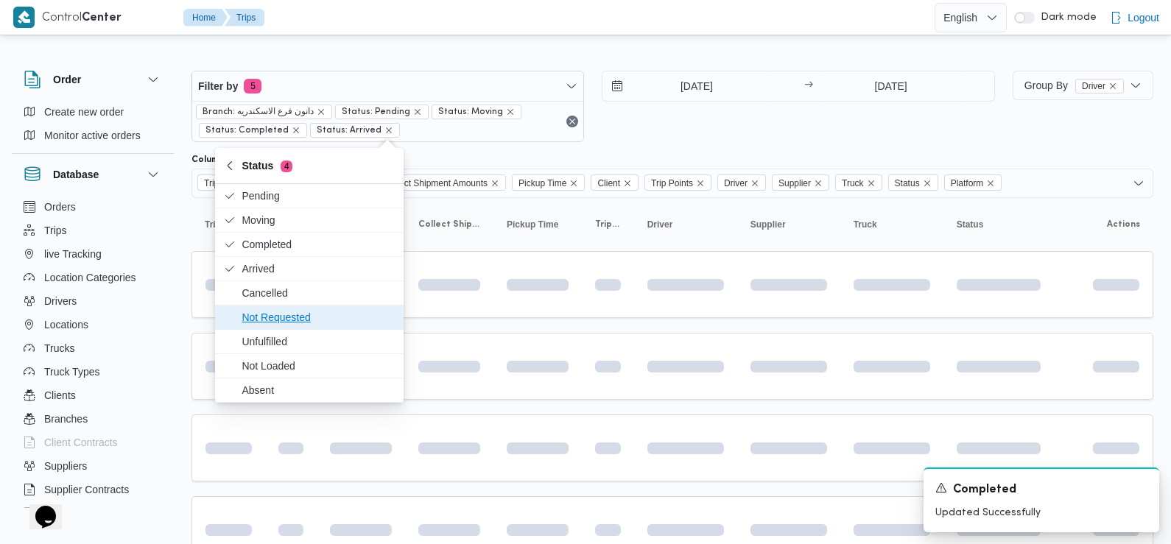
click at [337, 317] on span "Not Requested" at bounding box center [318, 318] width 153 height 18
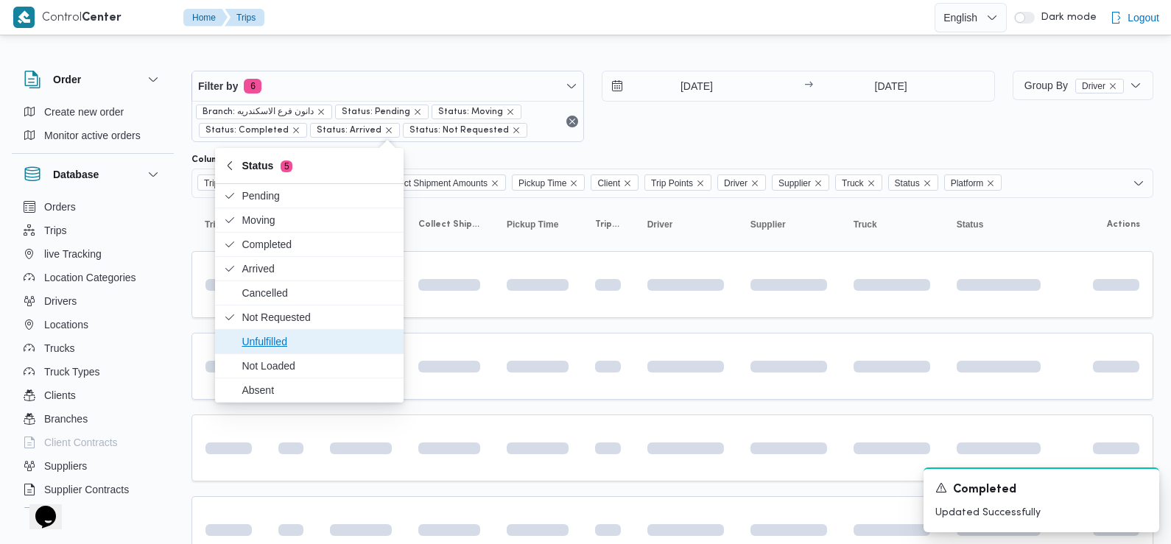
click at [334, 349] on span "Unfulfilled" at bounding box center [318, 342] width 153 height 18
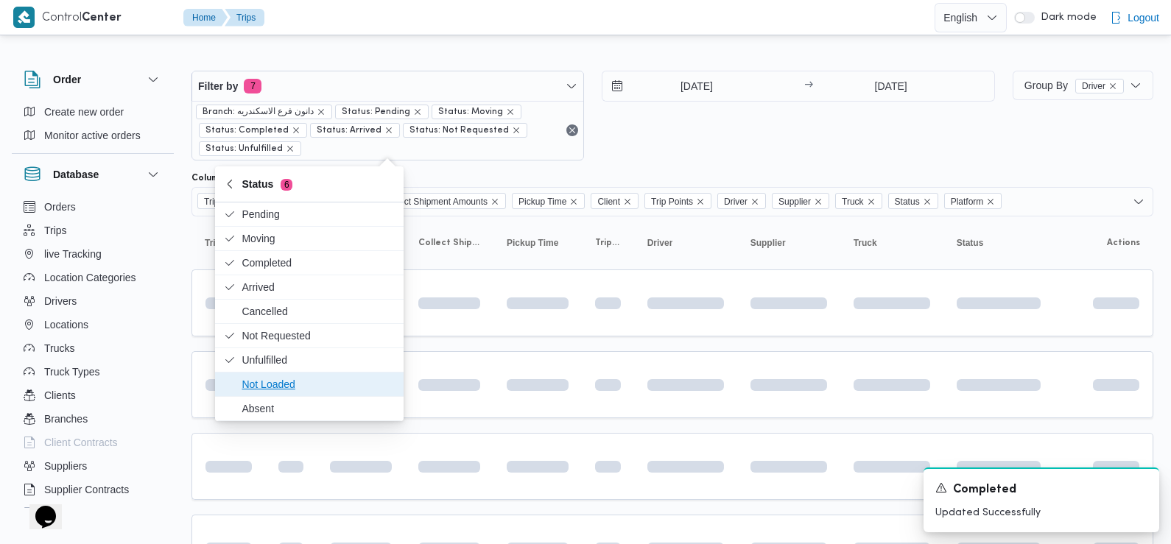
click at [328, 384] on span "Not Loaded" at bounding box center [318, 385] width 153 height 18
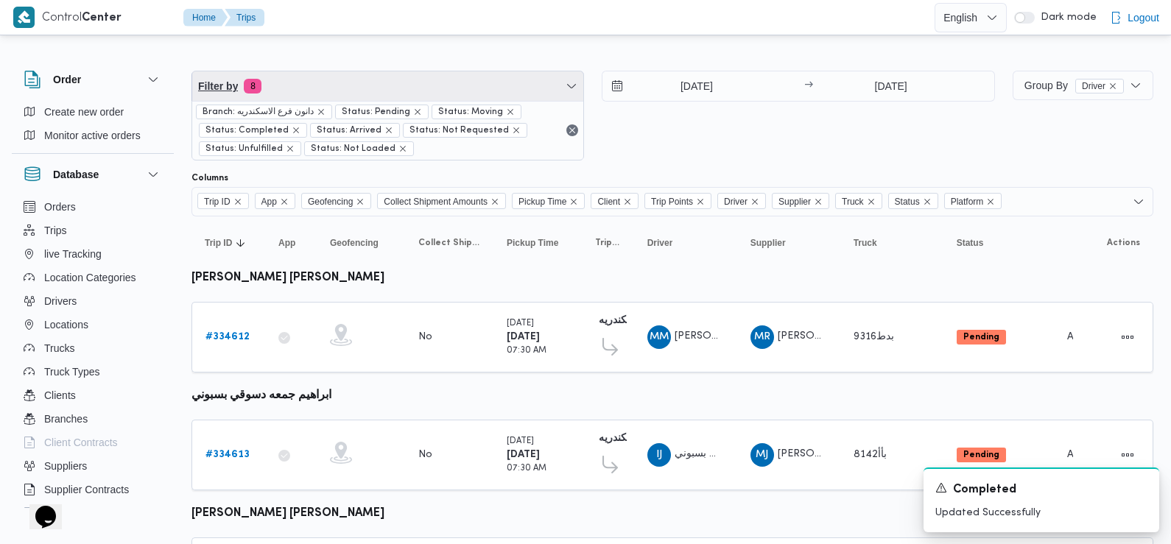
click at [333, 94] on span "Filter by 8" at bounding box center [387, 85] width 391 height 29
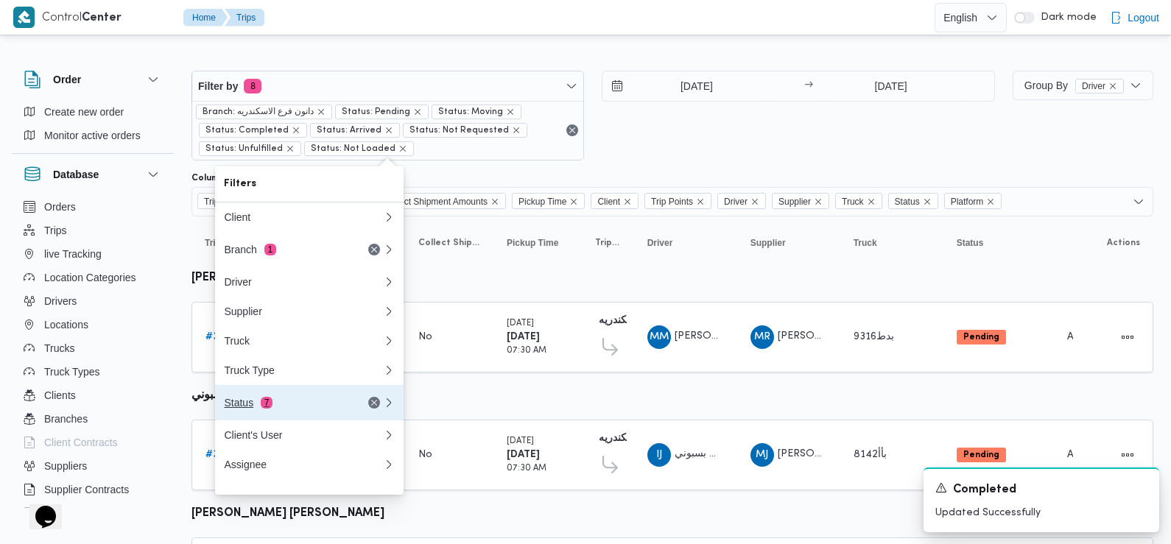
click at [277, 409] on div "Status 7" at bounding box center [286, 403] width 124 height 12
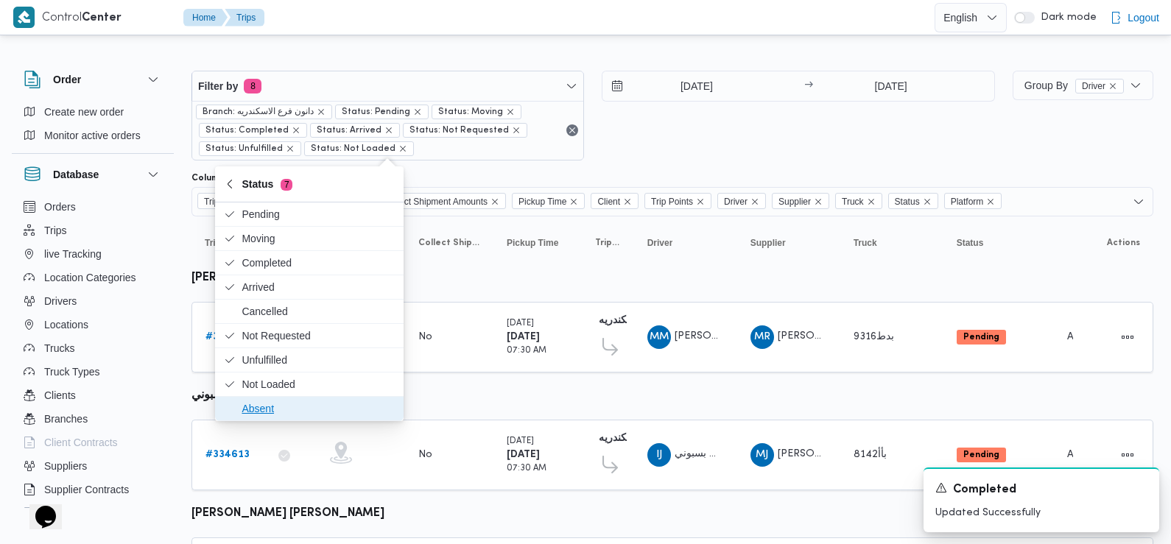
click at [272, 409] on span "Absent" at bounding box center [318, 409] width 153 height 18
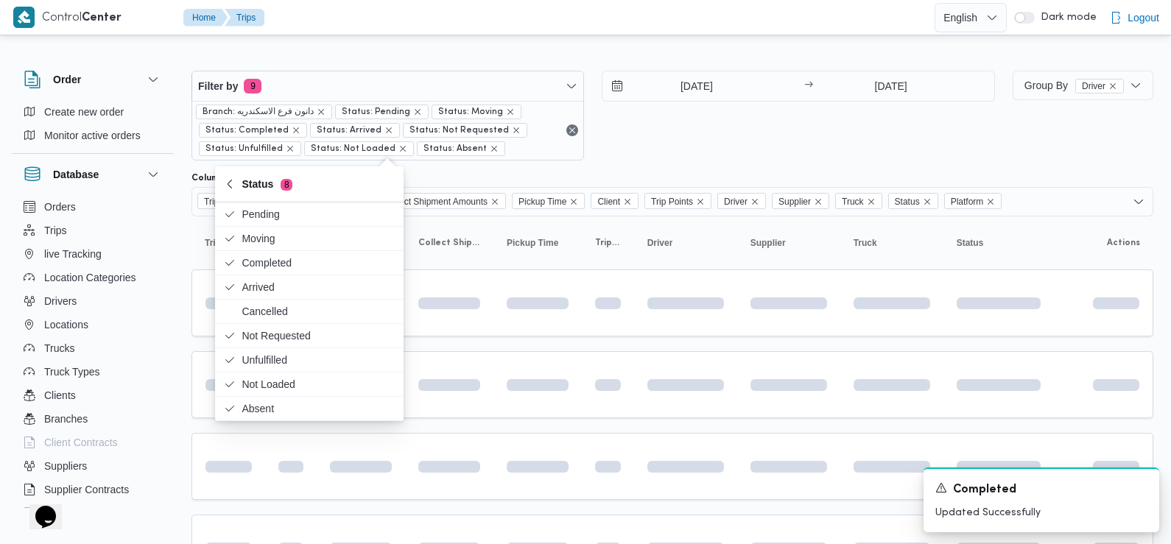
click at [679, 122] on div "[DATE] → [DATE]" at bounding box center [798, 116] width 392 height 90
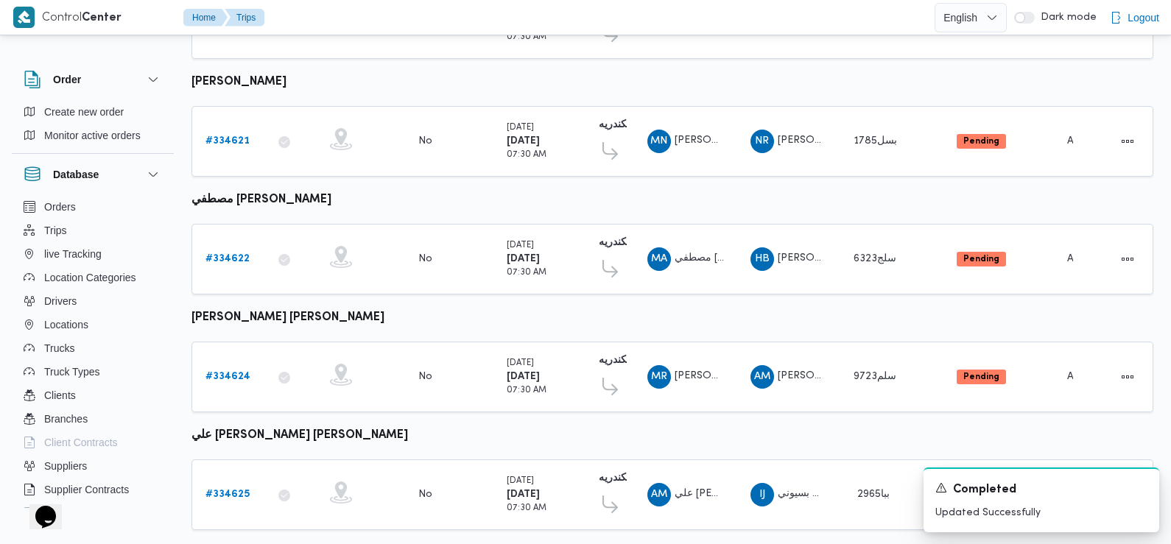
scroll to position [1274, 0]
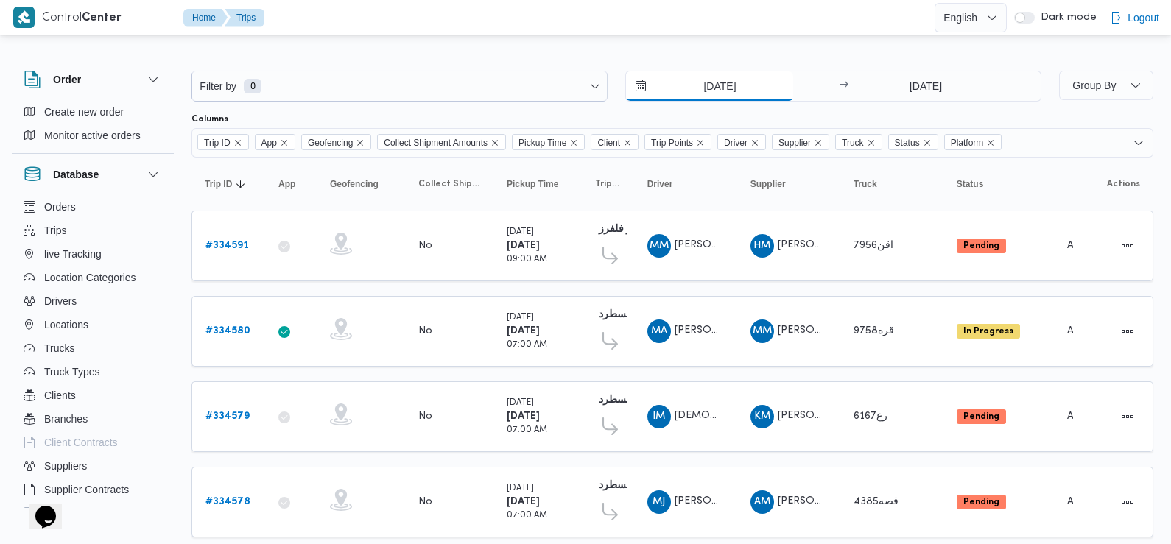
click at [728, 82] on input "24/8/2025" at bounding box center [709, 85] width 167 height 29
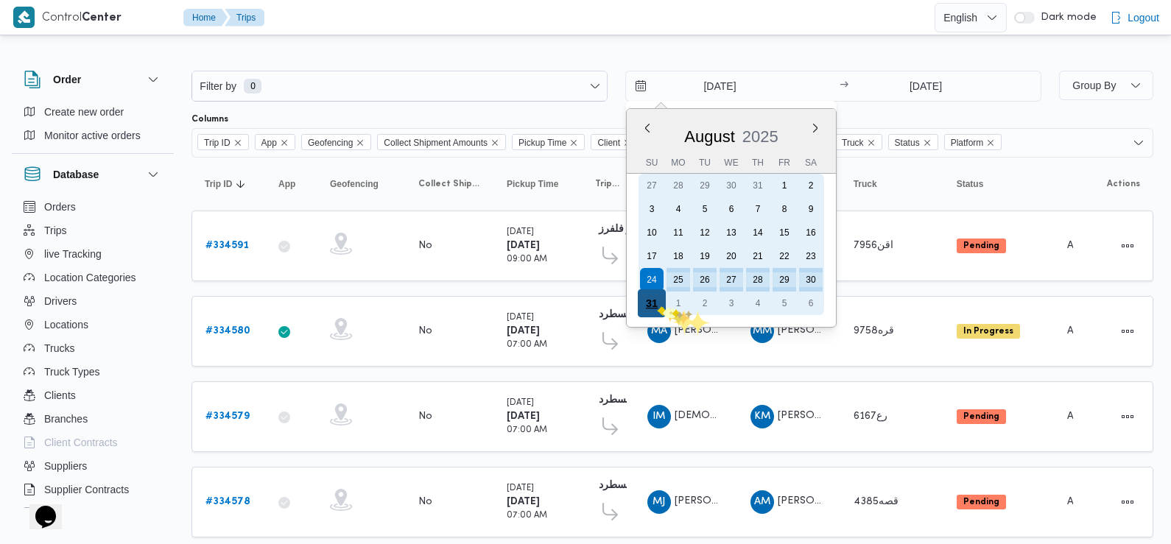
click at [655, 304] on div "31" at bounding box center [652, 303] width 28 height 28
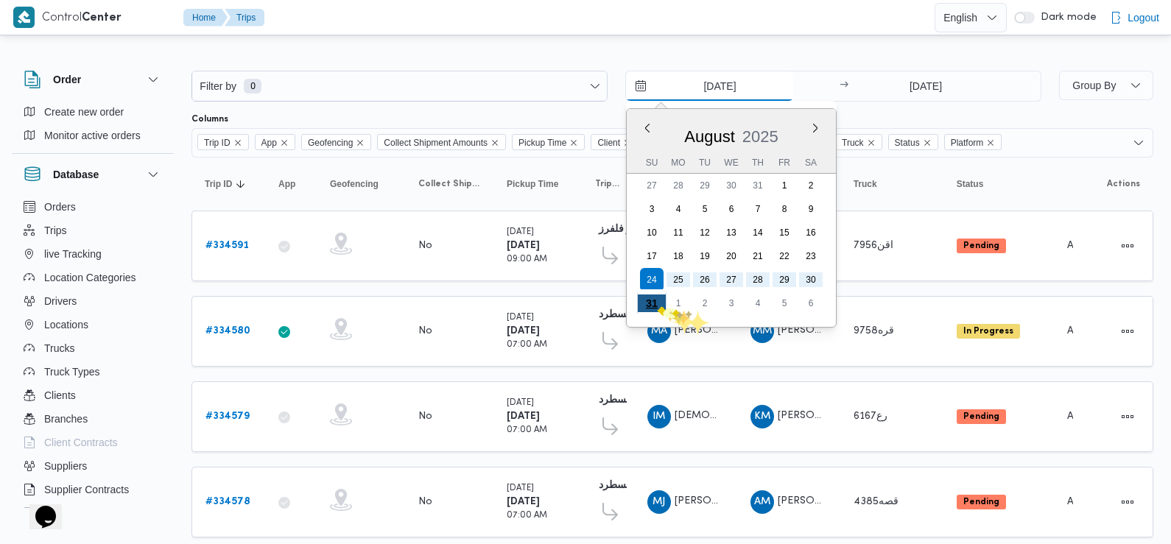
type input "31/8/2025"
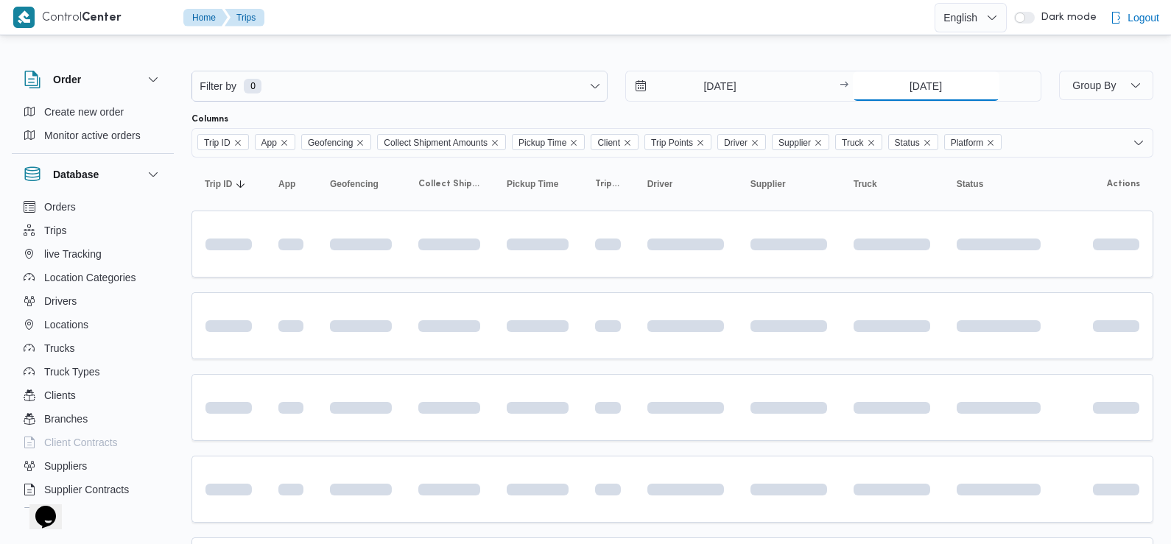
click at [906, 92] on input "31/8/2025" at bounding box center [926, 85] width 147 height 29
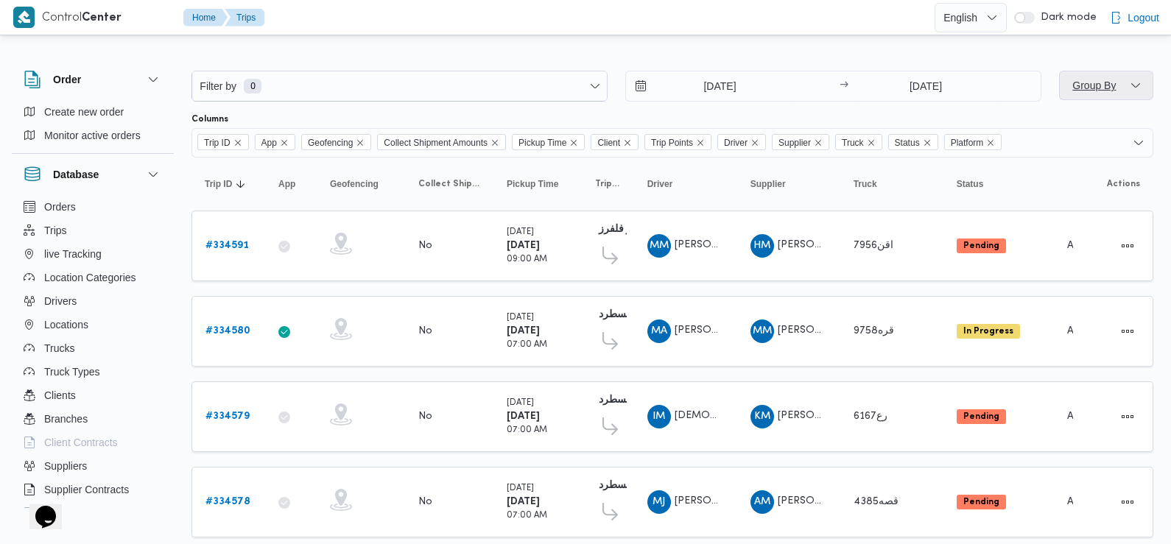
click at [1104, 82] on span "Group By" at bounding box center [1093, 86] width 43 height 12
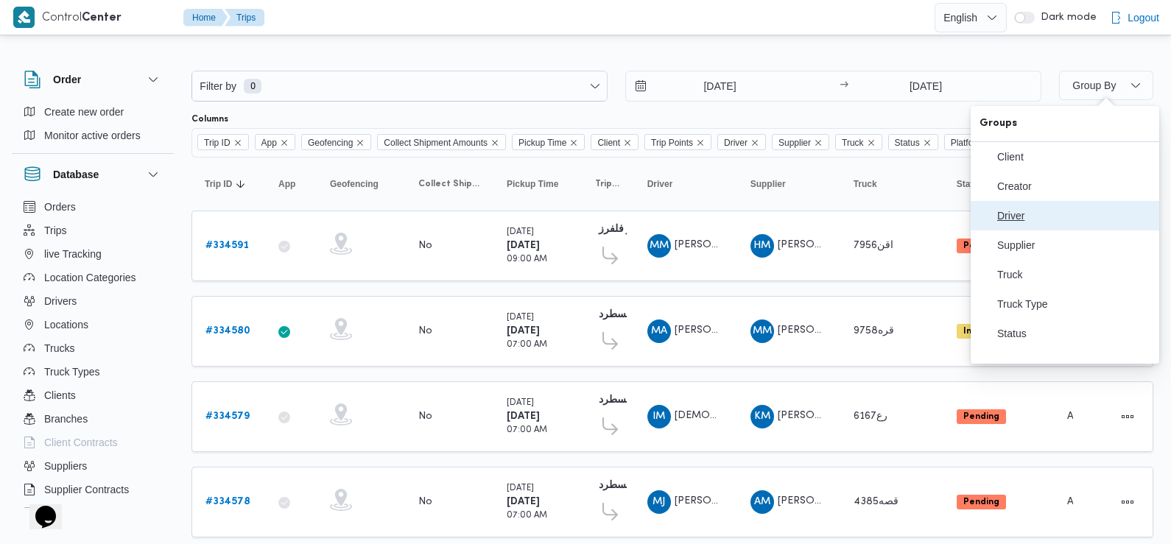
click at [1011, 222] on span "Driver" at bounding box center [1073, 216] width 153 height 12
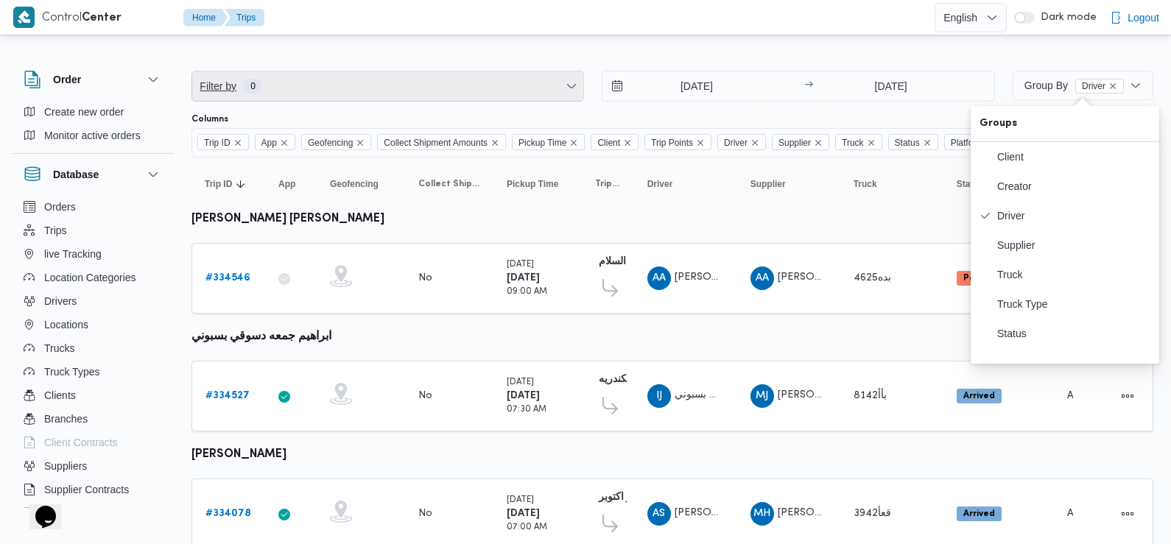
click at [339, 80] on span "Filter by 0" at bounding box center [387, 85] width 391 height 29
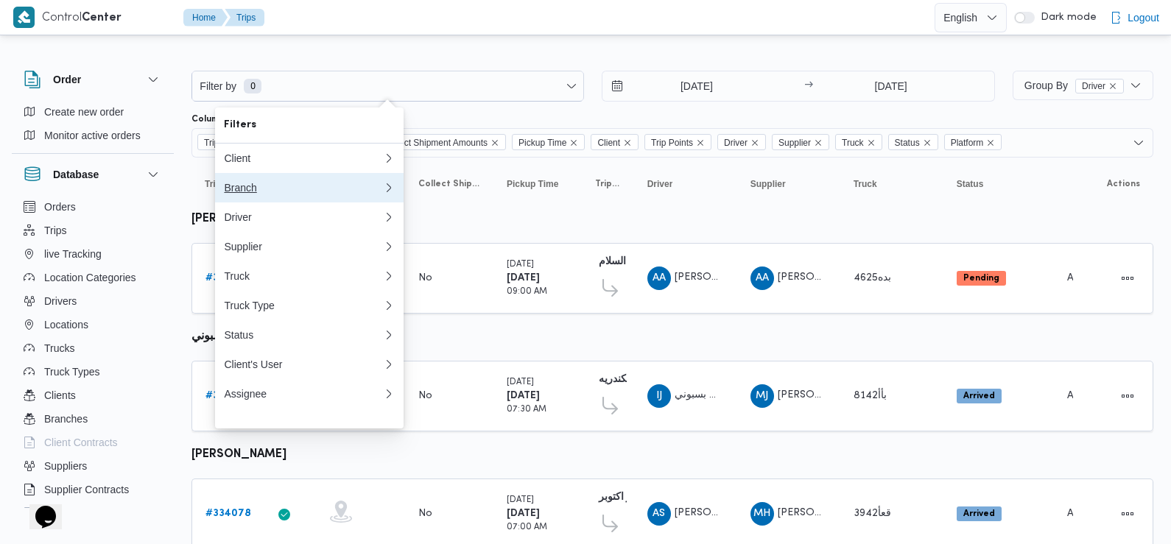
click at [264, 198] on button "Branch" at bounding box center [309, 187] width 189 height 29
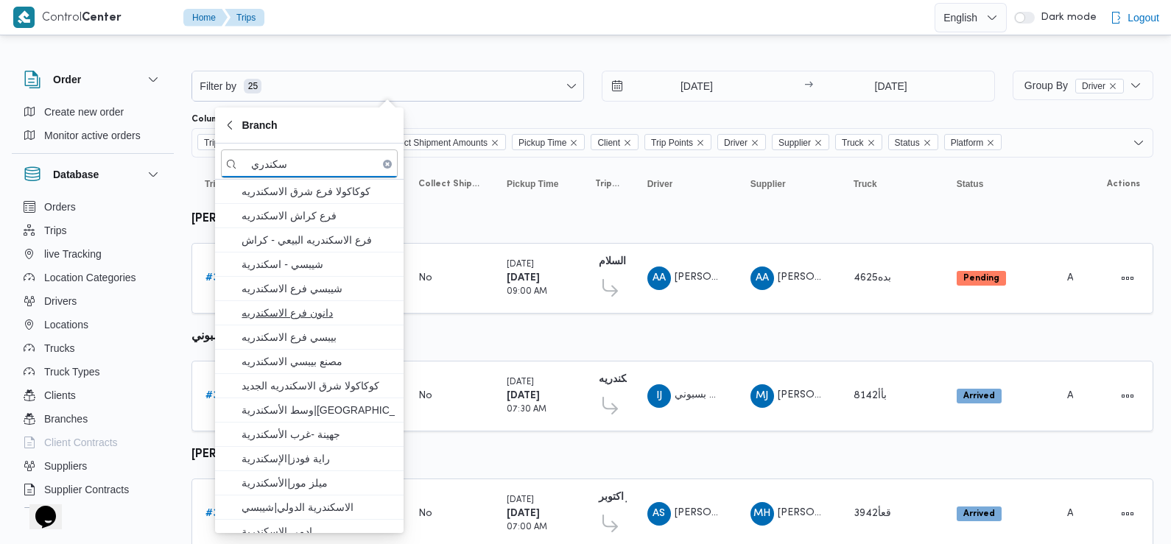
type input "سكندري"
click at [341, 308] on span "دانون فرع الاسكندريه" at bounding box center [318, 313] width 153 height 18
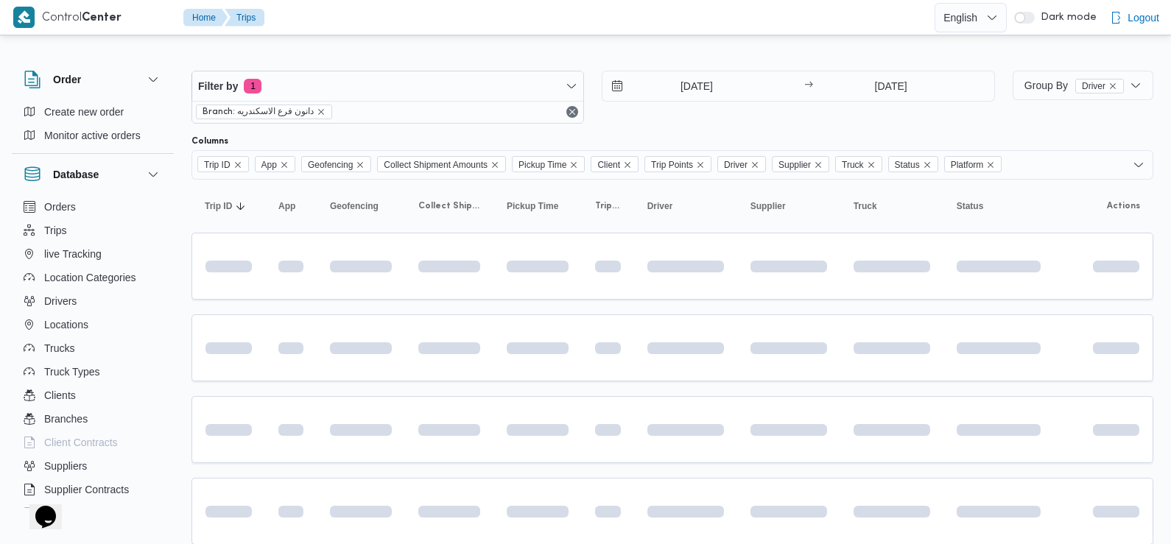
click at [790, 104] on div "31/8/2025 → 31/8/2025" at bounding box center [798, 97] width 392 height 53
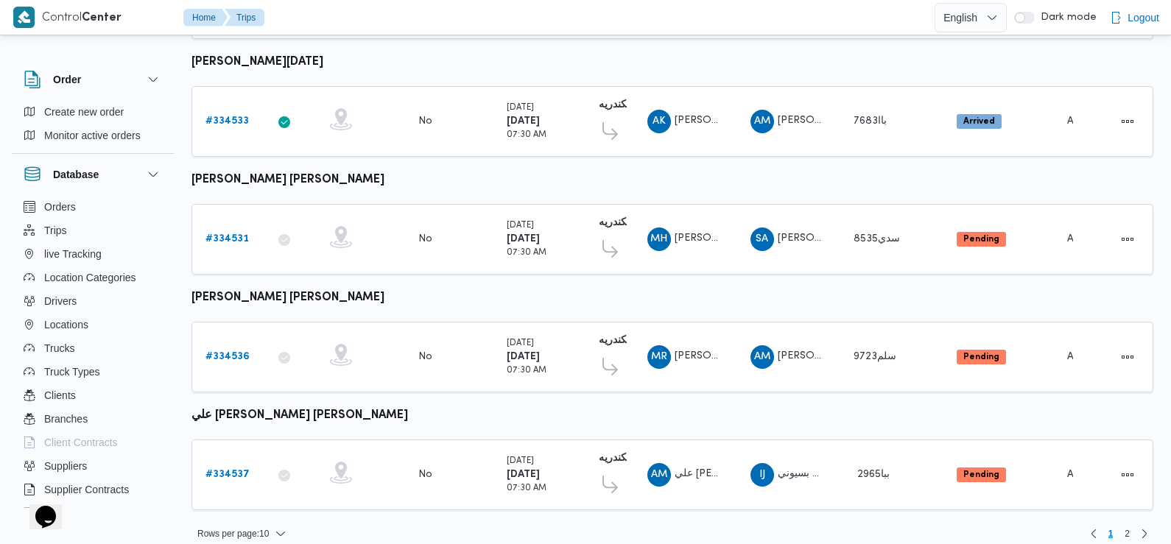
scroll to position [888, 0]
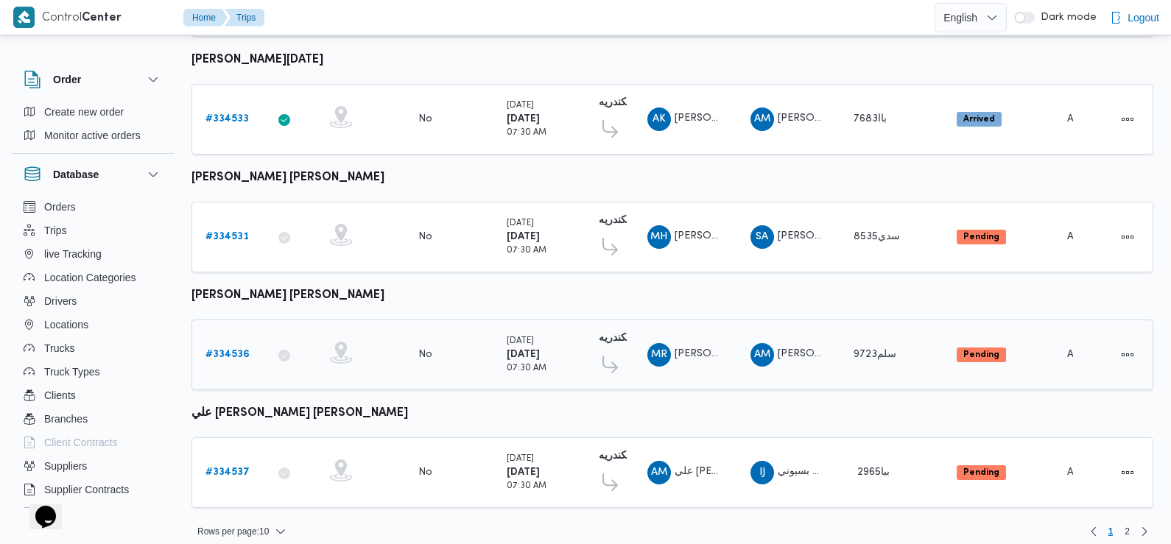
click at [219, 350] on b "# 334536" at bounding box center [227, 355] width 44 height 10
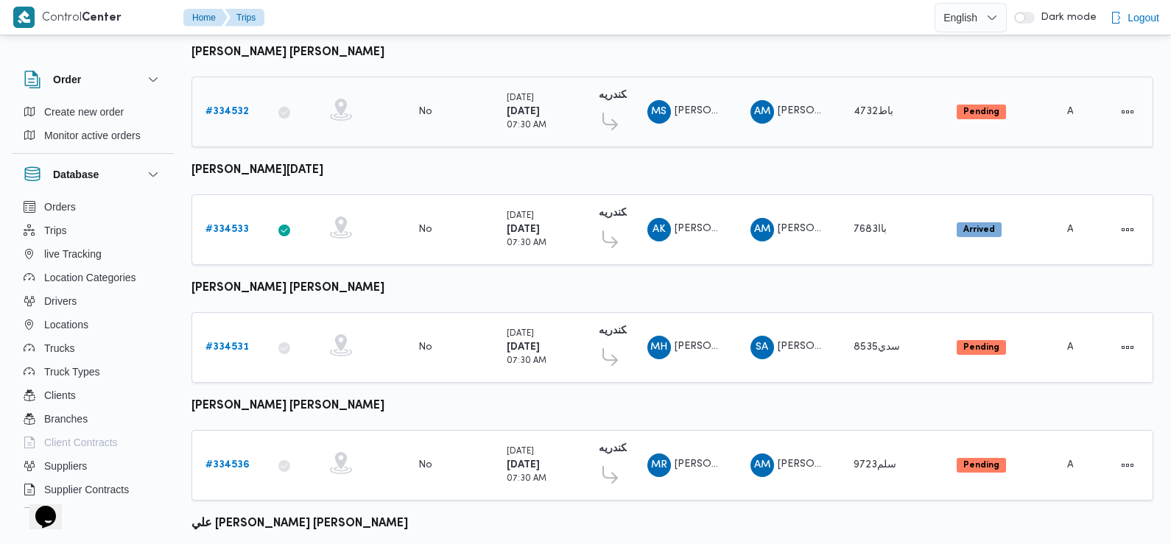
scroll to position [888, 0]
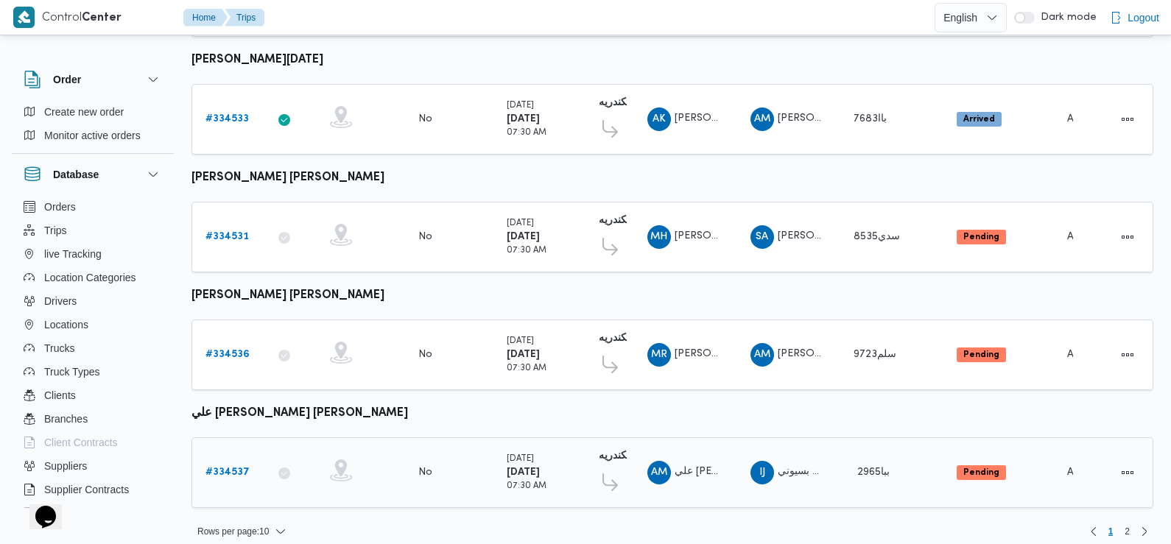
click at [222, 468] on b "# 334537" at bounding box center [227, 473] width 44 height 10
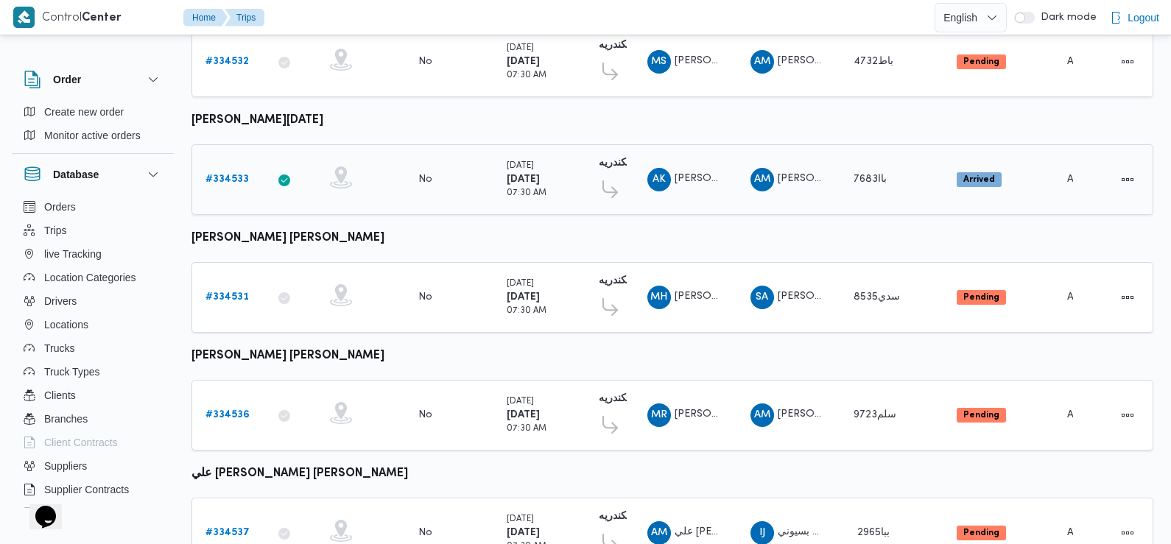
scroll to position [888, 0]
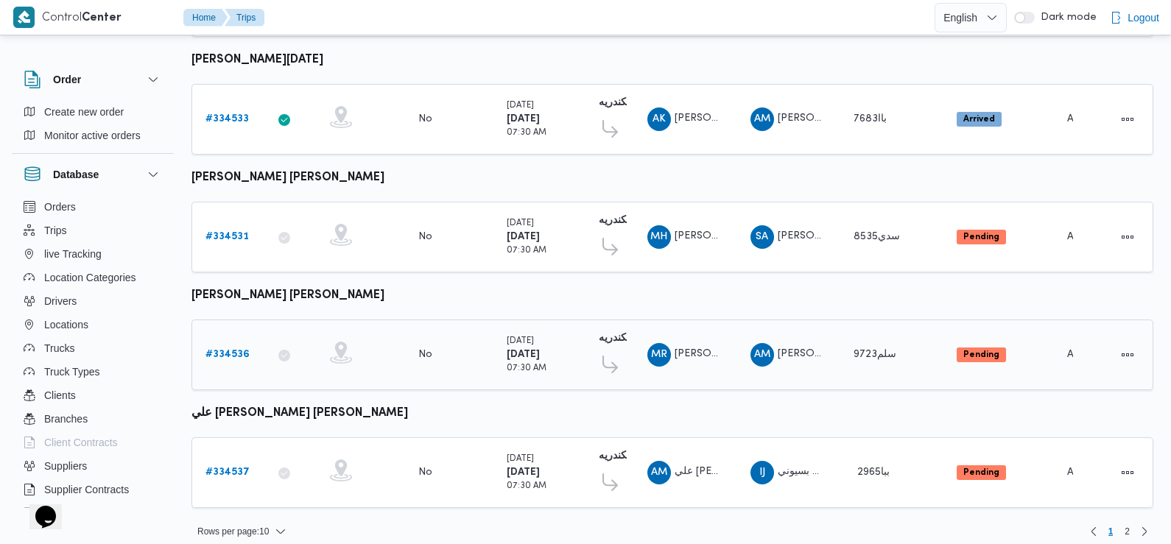
click at [234, 350] on b "# 334536" at bounding box center [227, 355] width 44 height 10
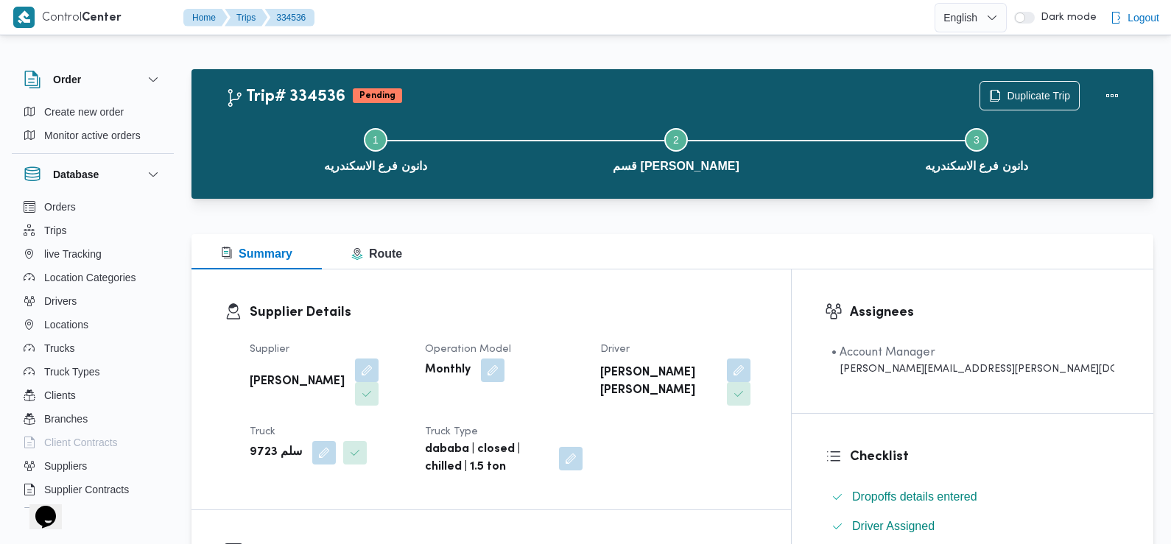
click at [297, 373] on b "[PERSON_NAME]" at bounding box center [297, 382] width 95 height 18
copy div "[PERSON_NAME]"
click at [717, 373] on b "[PERSON_NAME] [PERSON_NAME]" at bounding box center [658, 381] width 117 height 35
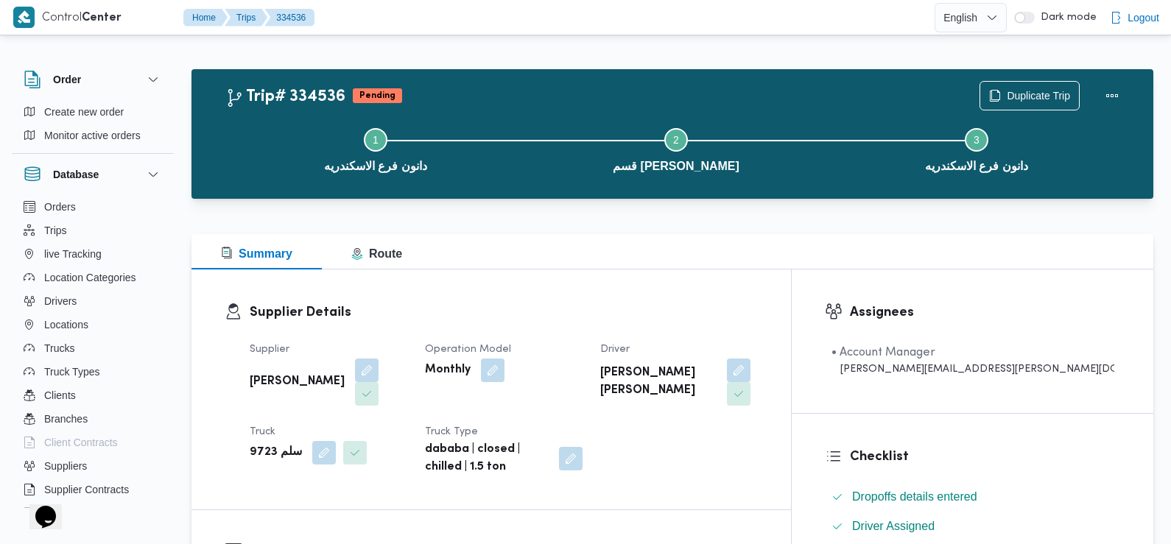
click at [717, 373] on b "[PERSON_NAME] [PERSON_NAME]" at bounding box center [658, 381] width 117 height 35
copy div "[PERSON_NAME] [PERSON_NAME]"
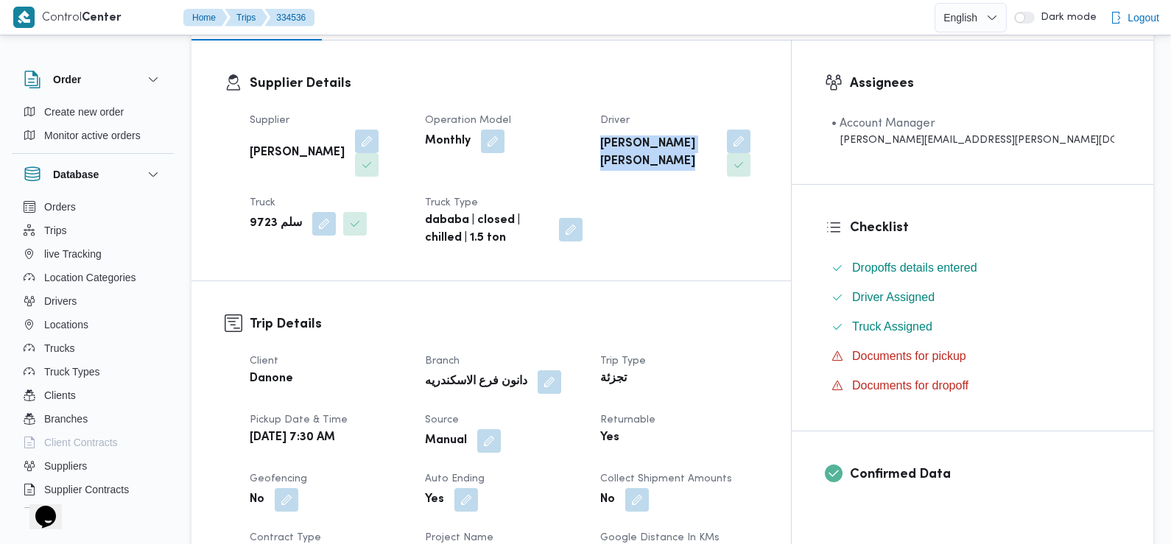
scroll to position [230, 0]
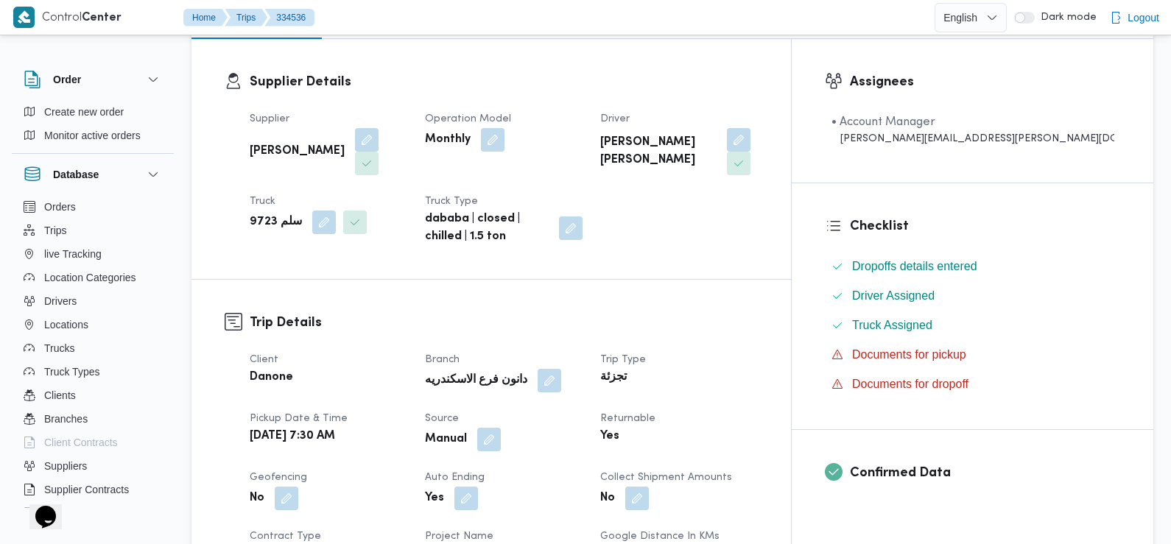
click at [261, 214] on b "سلم 9723" at bounding box center [276, 223] width 52 height 18
copy b "9723"
drag, startPoint x: 566, startPoint y: 319, endPoint x: 515, endPoint y: 292, distance: 58.3
click at [515, 313] on h3 "Trip Details" at bounding box center [504, 323] width 508 height 20
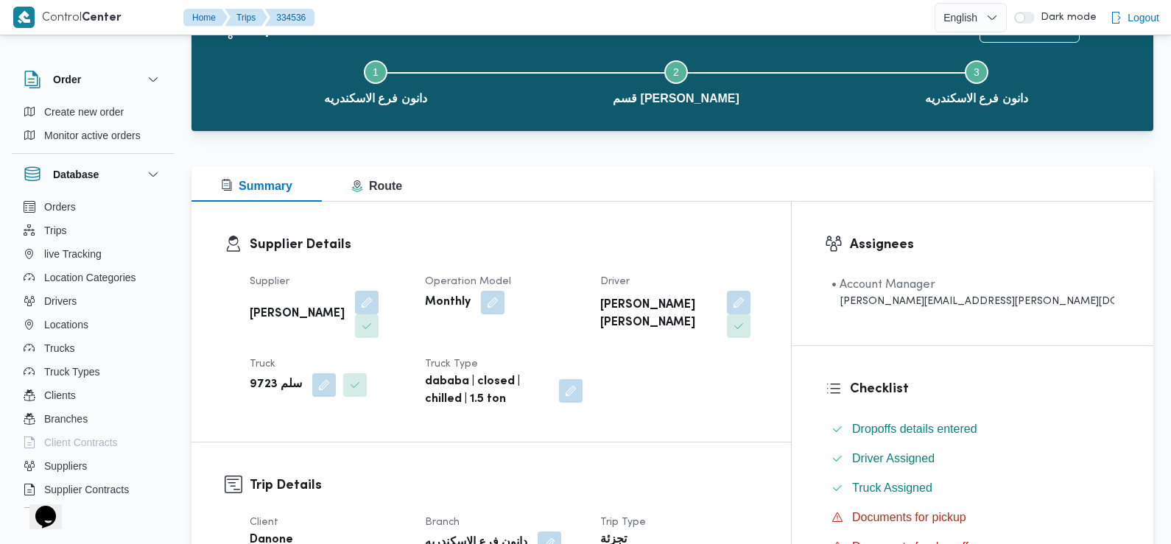
scroll to position [0, 0]
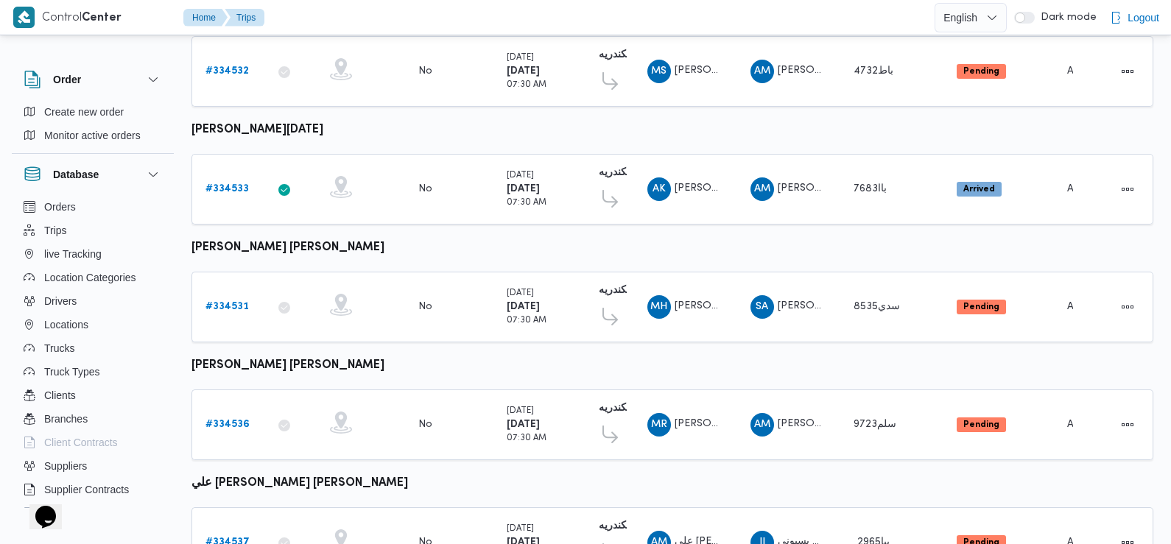
scroll to position [888, 0]
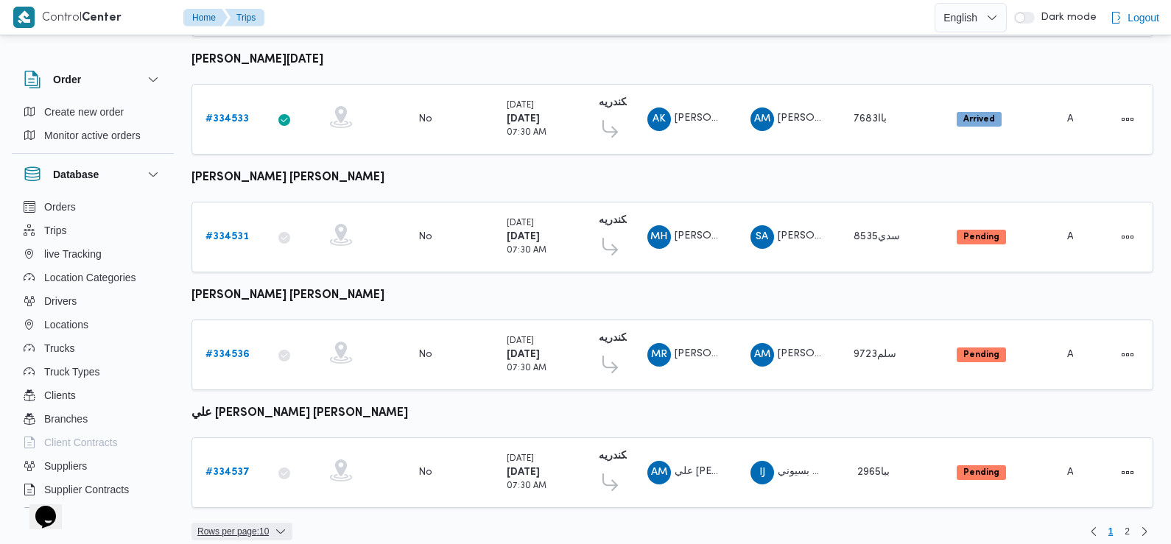
click at [245, 523] on span "Rows per page : 10" at bounding box center [232, 532] width 71 height 18
click at [242, 485] on span "20 rows" at bounding box center [260, 481] width 47 height 12
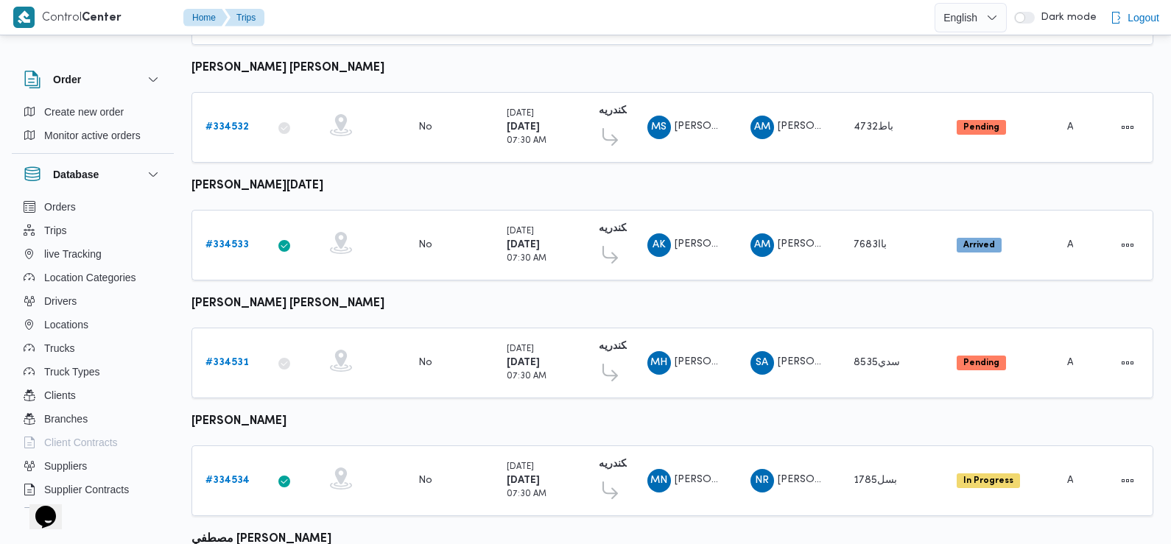
scroll to position [1237, 0]
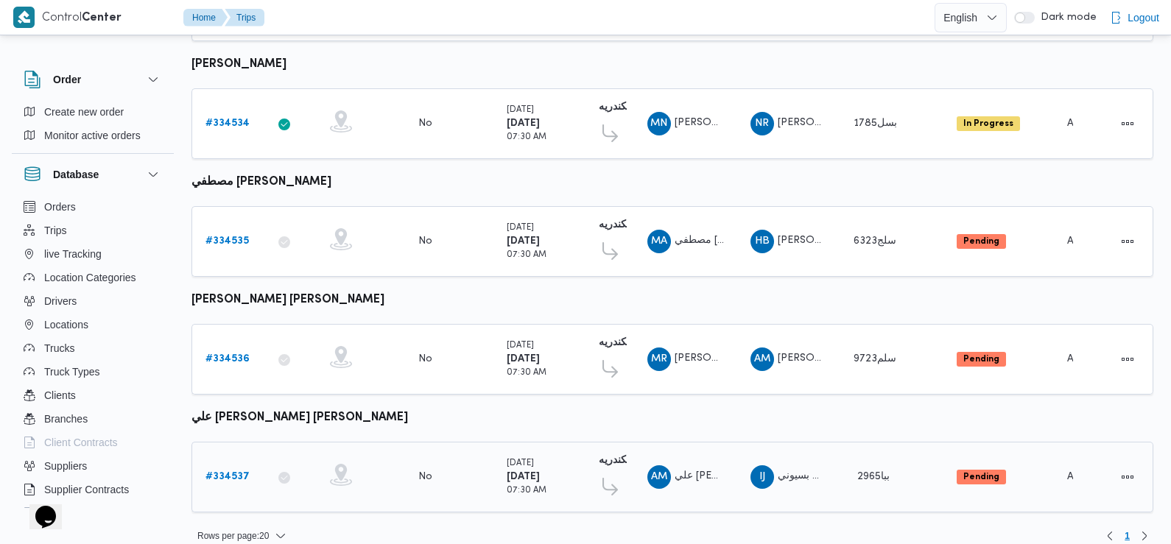
click at [228, 472] on b "# 334537" at bounding box center [227, 477] width 44 height 10
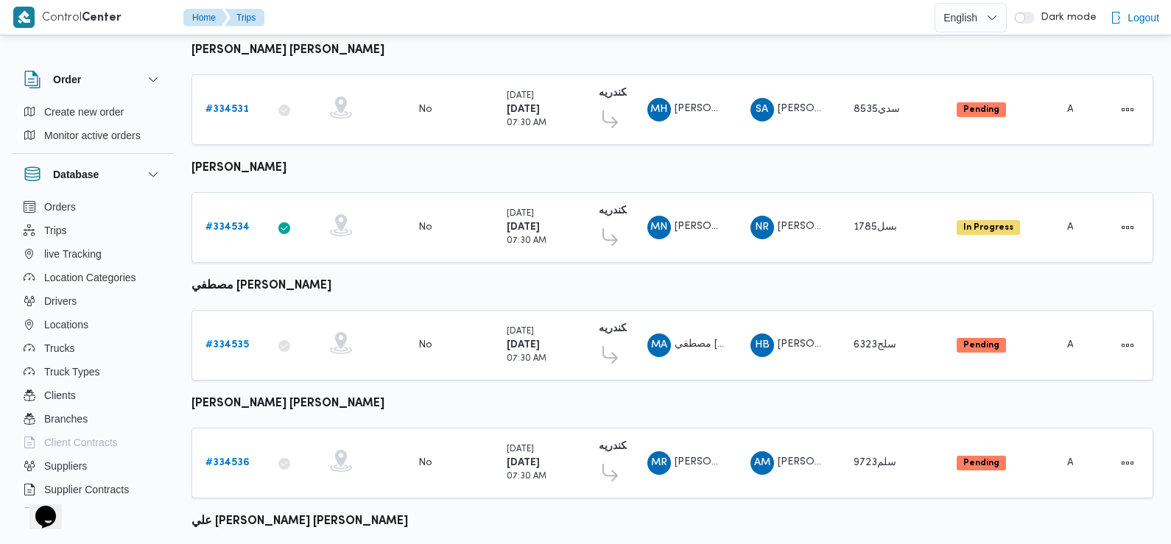
scroll to position [1237, 0]
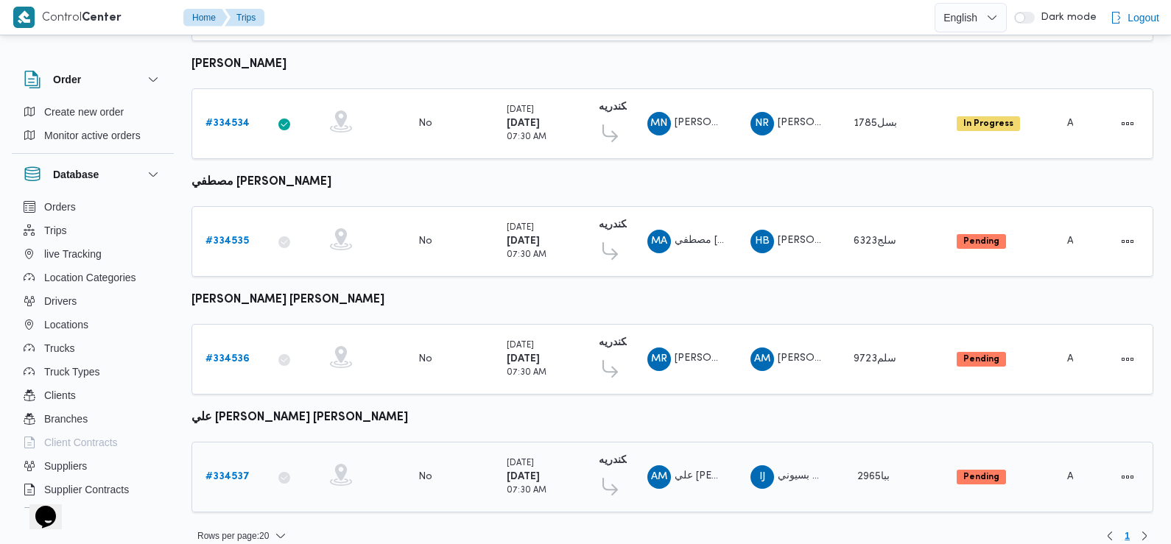
click at [242, 472] on b "# 334537" at bounding box center [227, 477] width 44 height 10
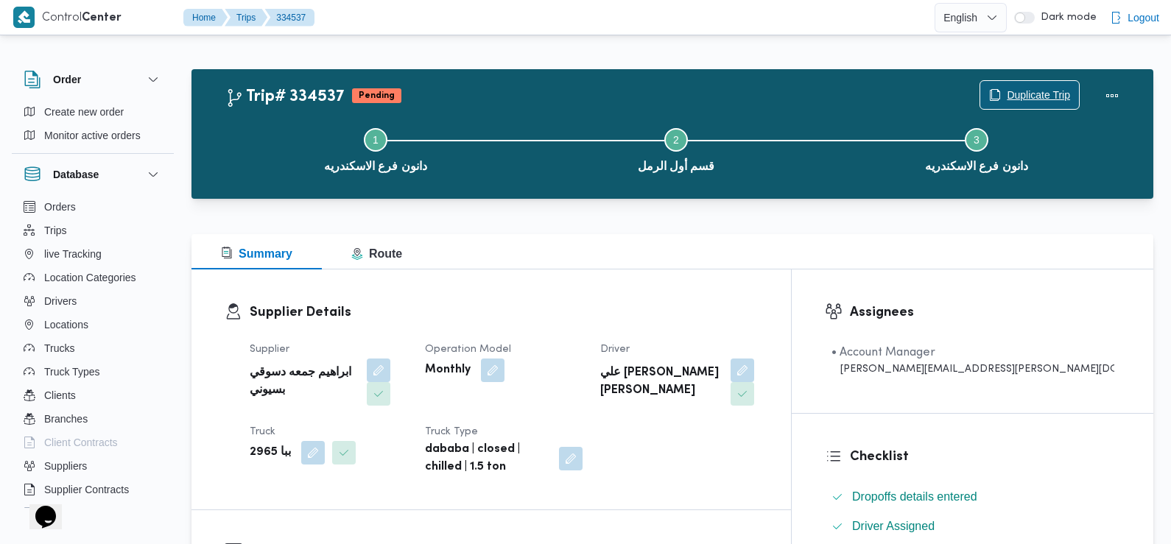
click at [1047, 89] on span "Duplicate Trip" at bounding box center [1038, 95] width 63 height 18
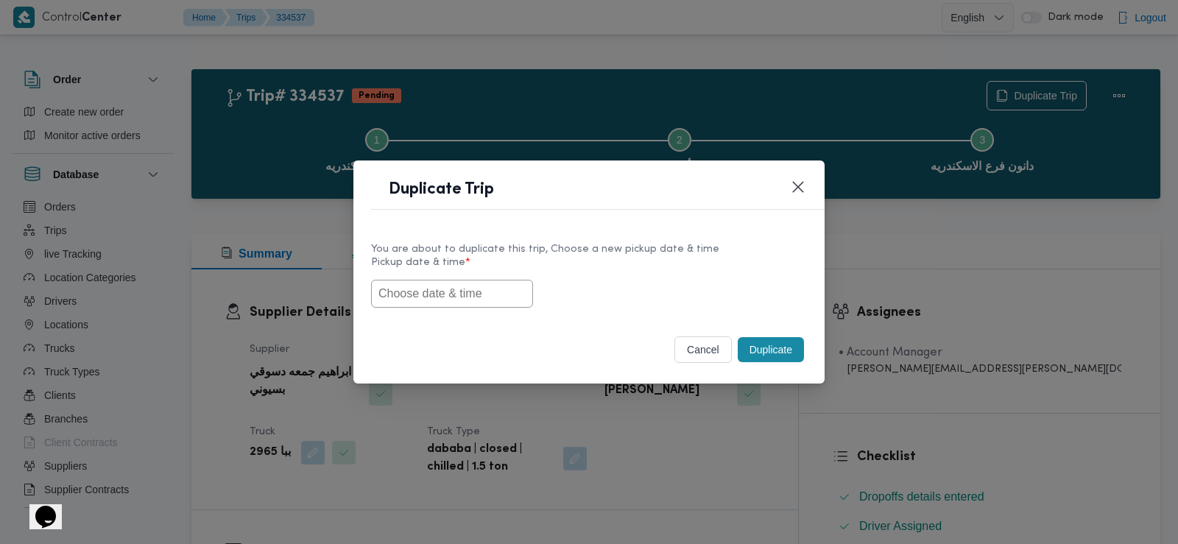
click at [462, 283] on input "text" at bounding box center [452, 294] width 162 height 28
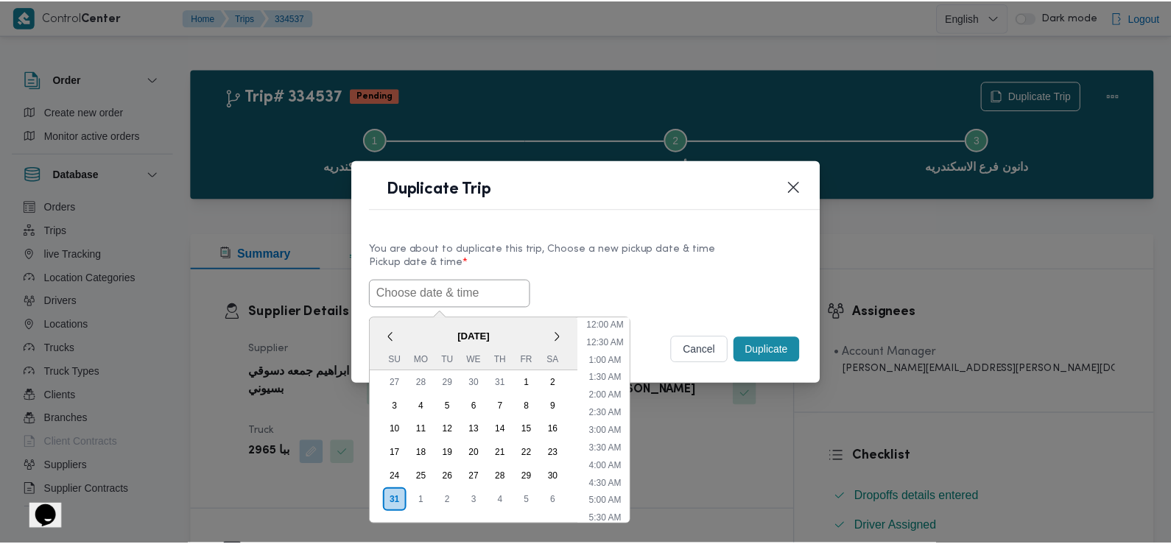
scroll to position [364, 0]
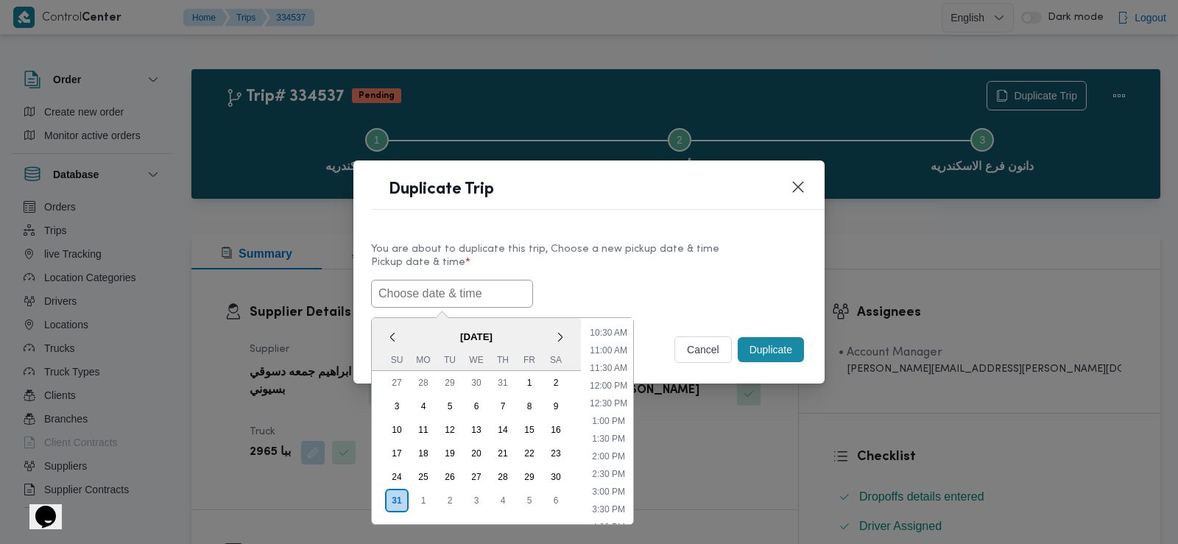
paste input "9723"
type input "9723"
click at [392, 292] on input "9723" at bounding box center [452, 294] width 162 height 28
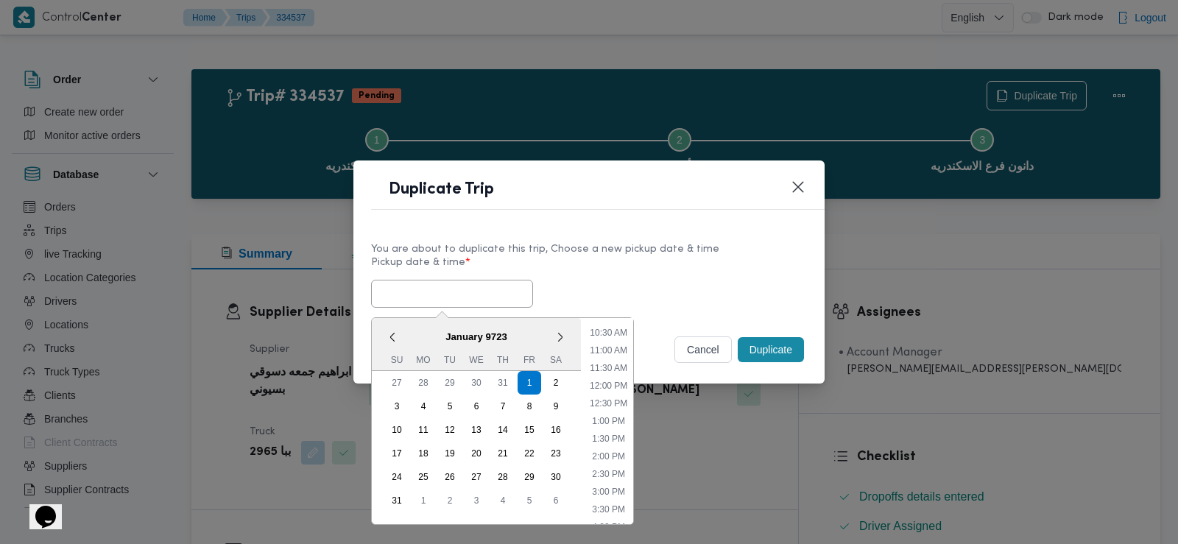
click at [423, 334] on span "January 9723" at bounding box center [476, 337] width 209 height 26
click at [562, 335] on button ">" at bounding box center [560, 337] width 14 height 14
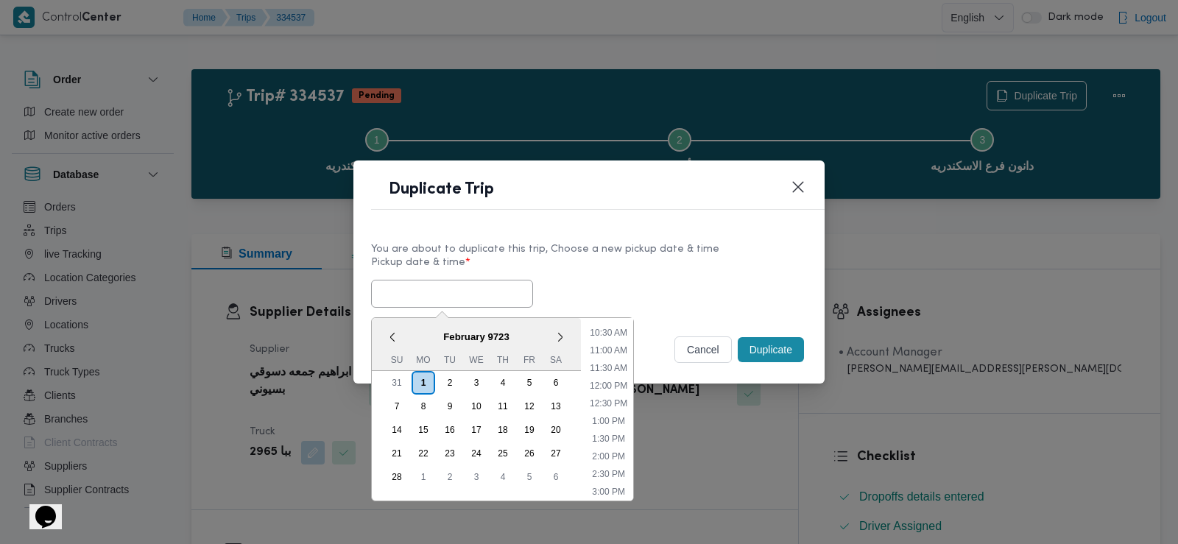
click at [570, 310] on div "You are about to duplicate this trip, Choose a new pickup date & time Pickup da…" at bounding box center [588, 275] width 471 height 94
type input "01/01/9723 2:00AM"
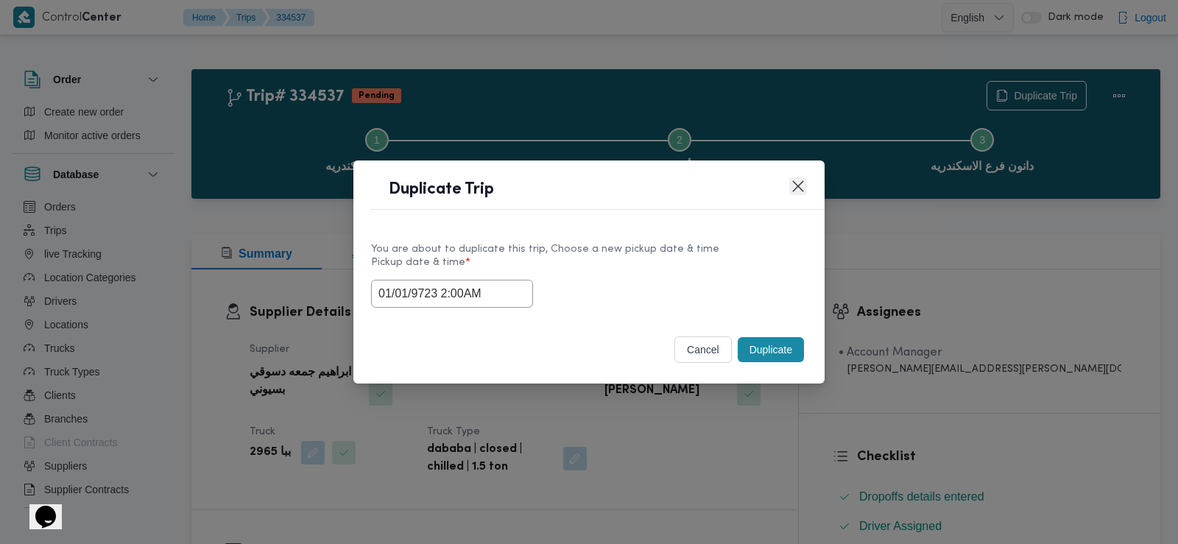
click at [800, 183] on button "Closes this modal window" at bounding box center [798, 186] width 18 height 18
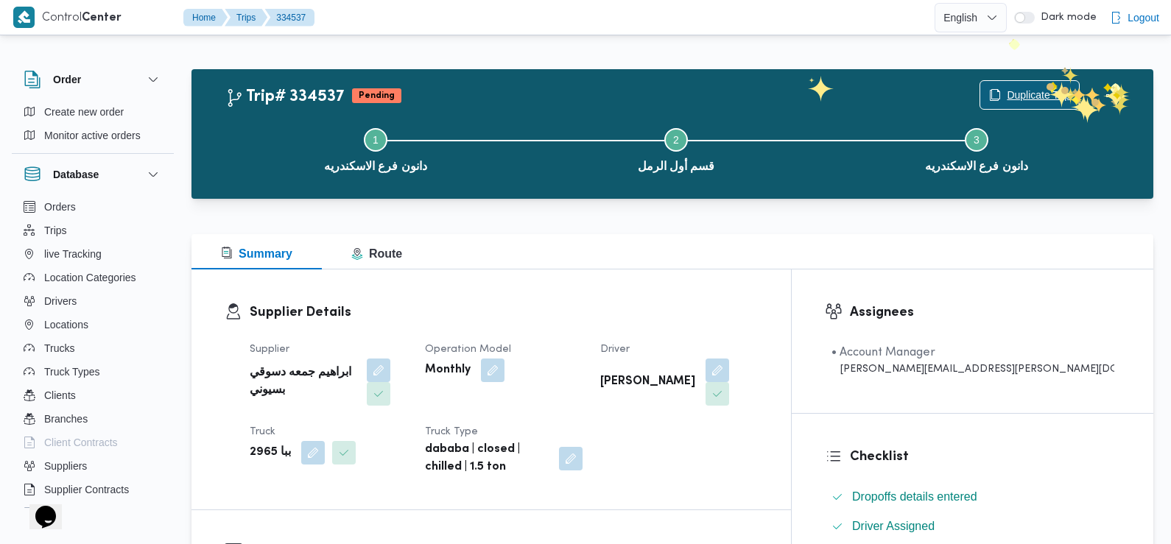
click at [1037, 94] on span "Duplicate Trip" at bounding box center [1038, 95] width 63 height 18
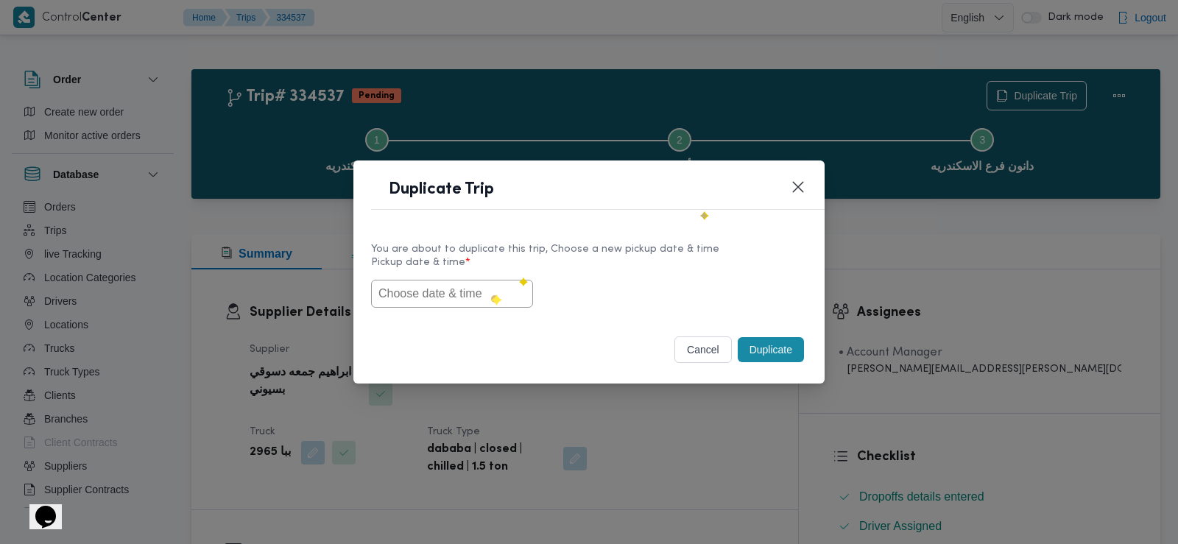
click at [468, 298] on input "text" at bounding box center [452, 294] width 162 height 28
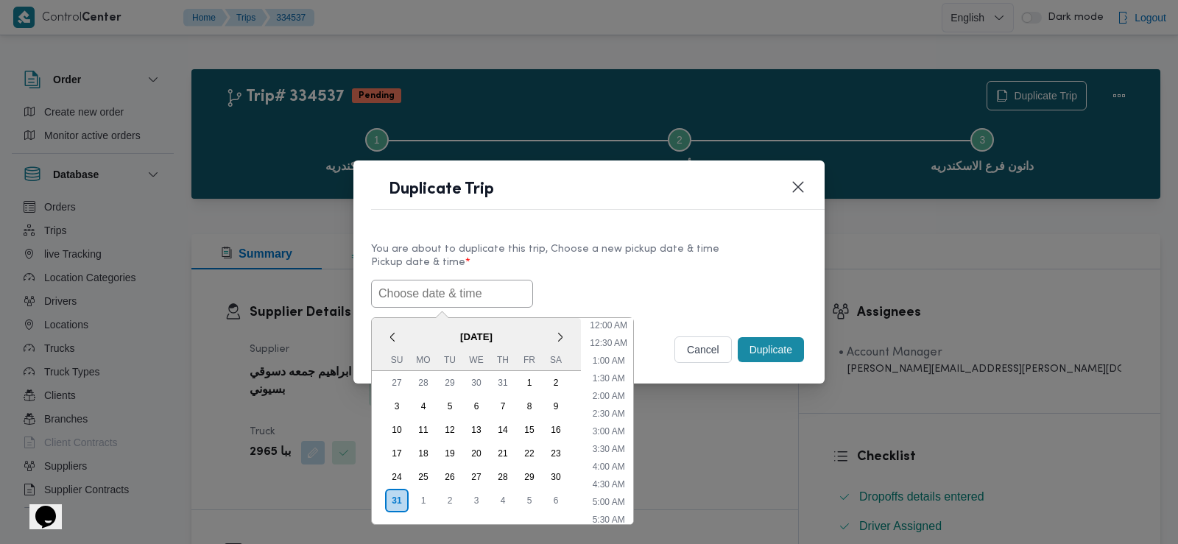
scroll to position [364, 0]
click at [415, 325] on span "[DATE]" at bounding box center [476, 337] width 209 height 26
click at [415, 497] on div "1" at bounding box center [423, 501] width 28 height 28
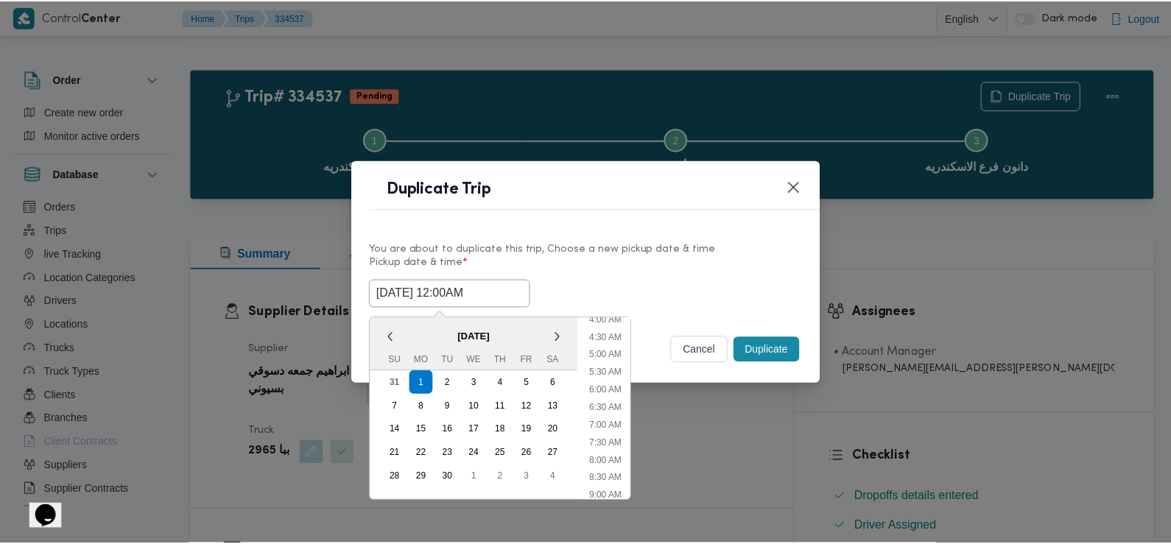
scroll to position [163, 0]
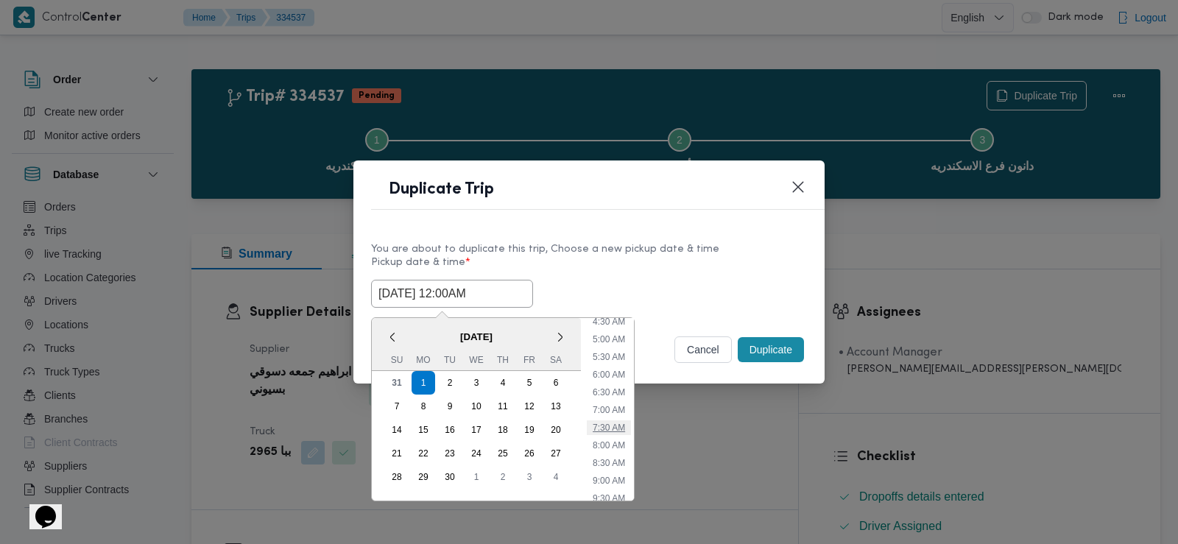
click at [616, 426] on li "7:30 AM" at bounding box center [609, 427] width 44 height 15
type input "01/09/2025 7:30AM"
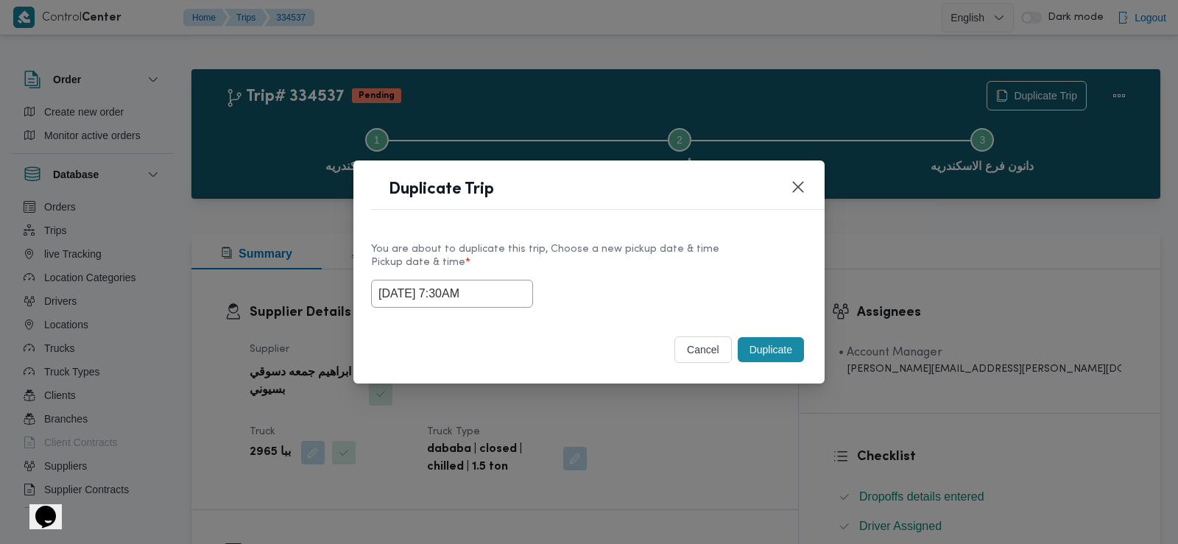
click at [758, 351] on button "Duplicate" at bounding box center [771, 349] width 66 height 25
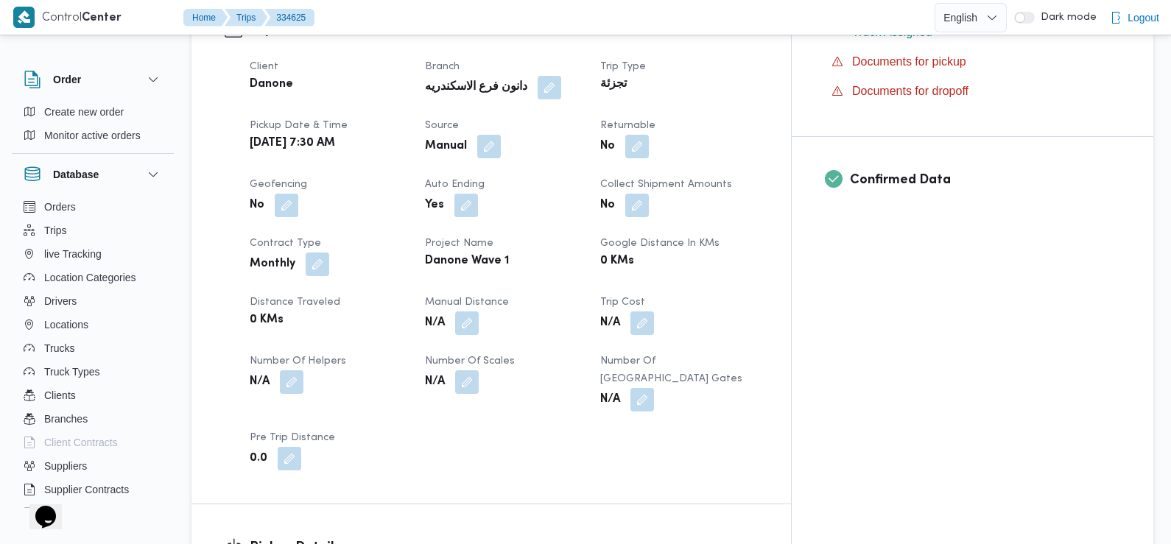
scroll to position [496, 0]
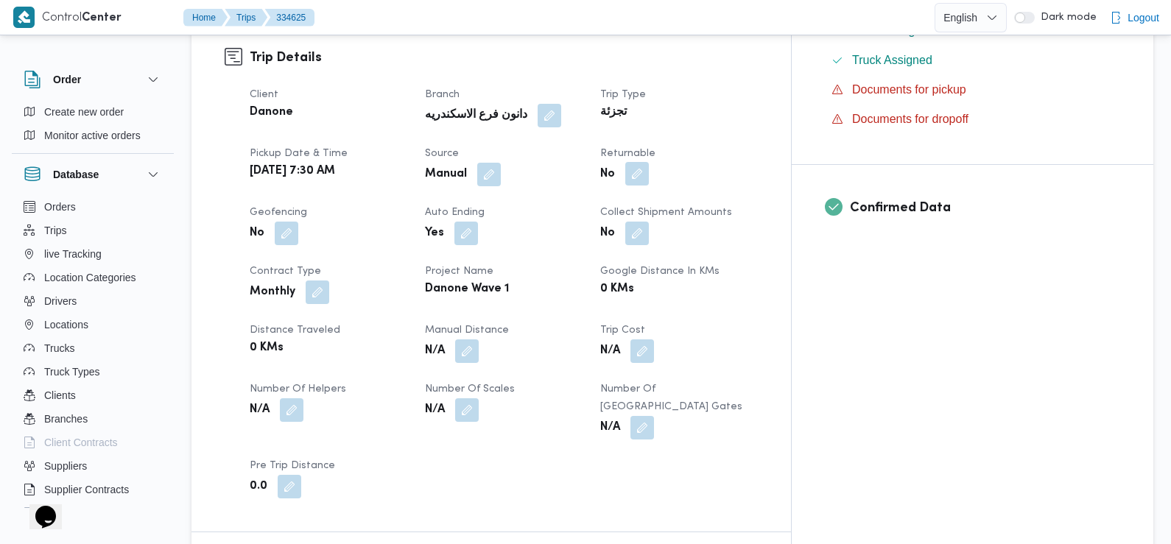
click at [649, 162] on button "button" at bounding box center [637, 174] width 24 height 24
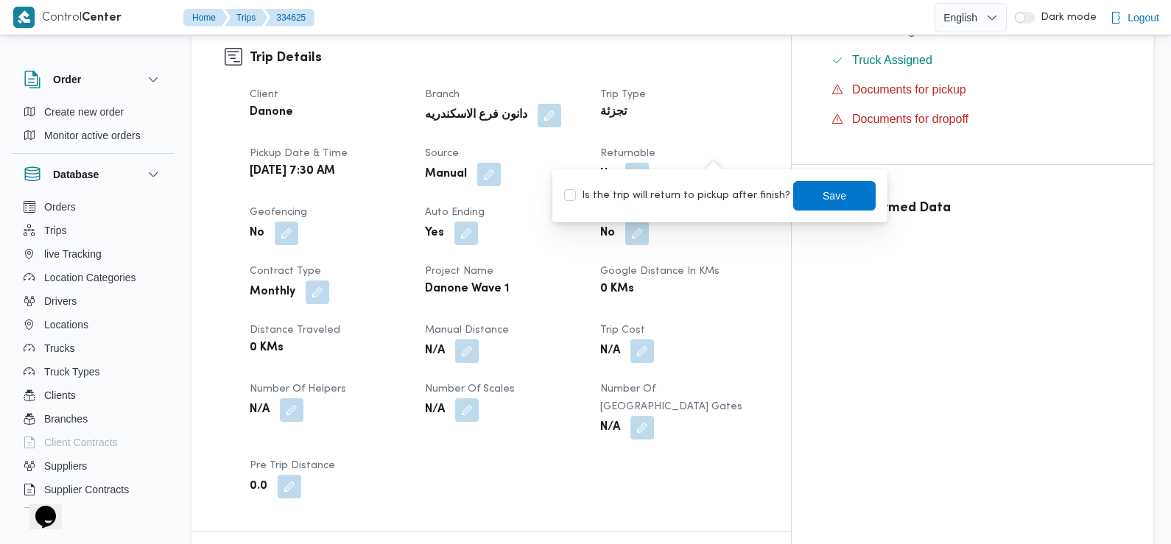
click at [720, 191] on label "Is the trip will return to pickup after finish?" at bounding box center [677, 196] width 226 height 18
checkbox input "true"
click at [848, 191] on span "Save" at bounding box center [834, 194] width 82 height 29
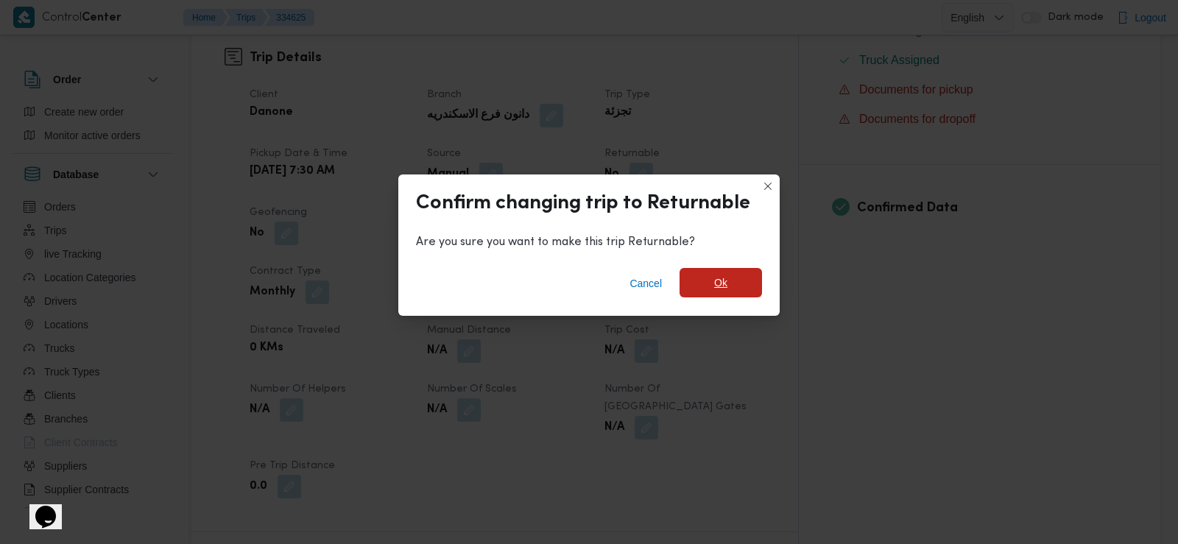
click at [722, 286] on span "Ok" at bounding box center [720, 283] width 13 height 18
